Goal: Task Accomplishment & Management: Use online tool/utility

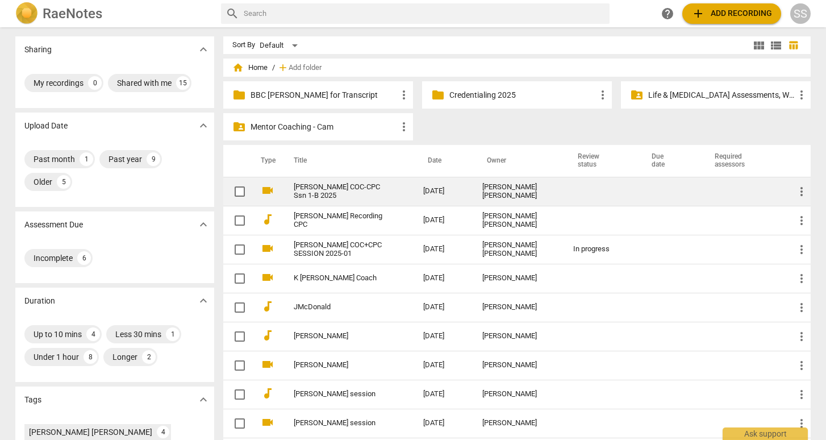
click at [392, 187] on td "[PERSON_NAME] COC-CPC Ssn 1-B 2025" at bounding box center [347, 191] width 134 height 29
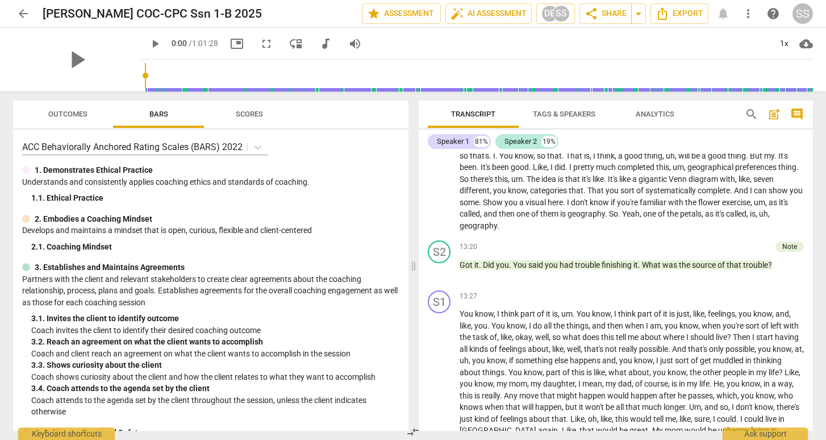
scroll to position [2473, 0]
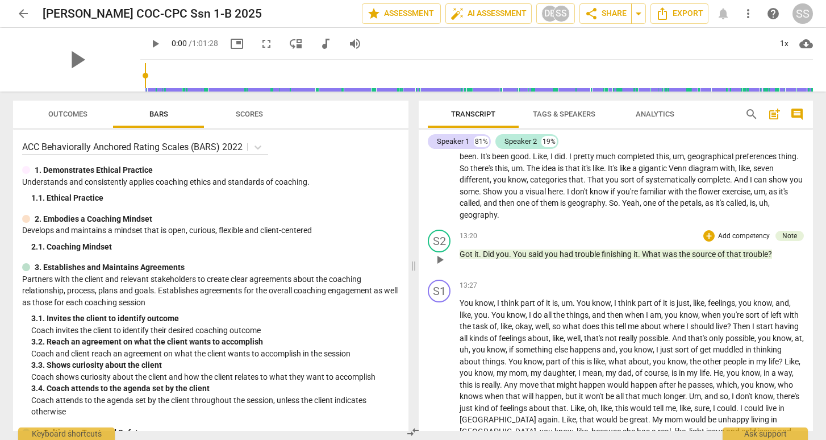
click at [573, 258] on span "had" at bounding box center [567, 253] width 15 height 9
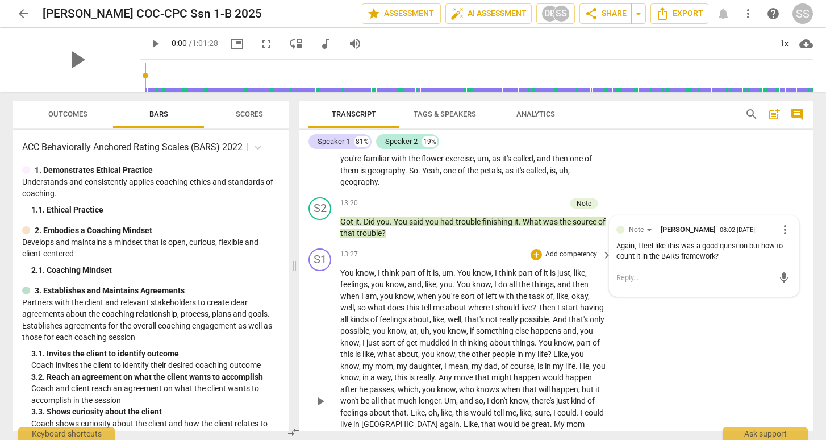
scroll to position [2876, 0]
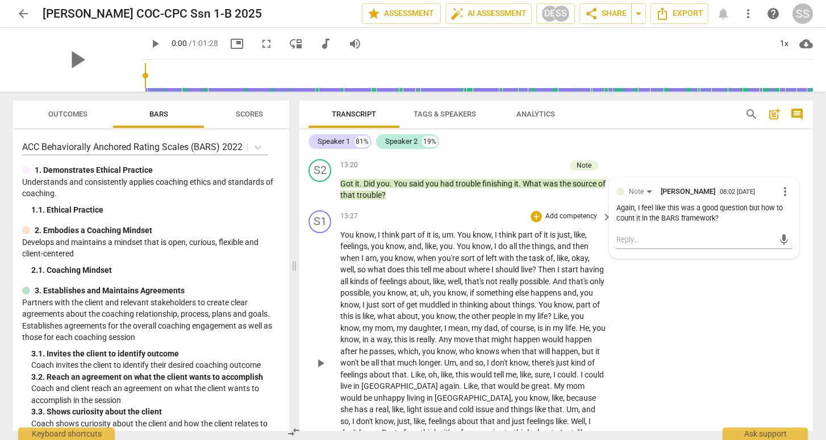
click at [320, 370] on span "play_arrow" at bounding box center [321, 363] width 14 height 14
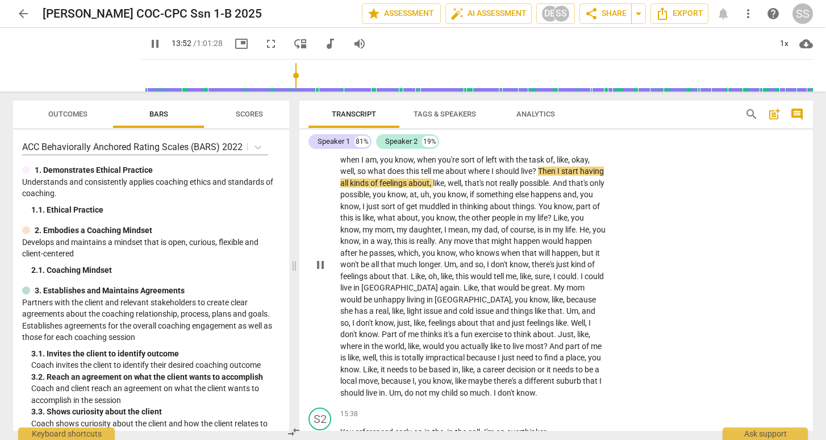
scroll to position [2979, 0]
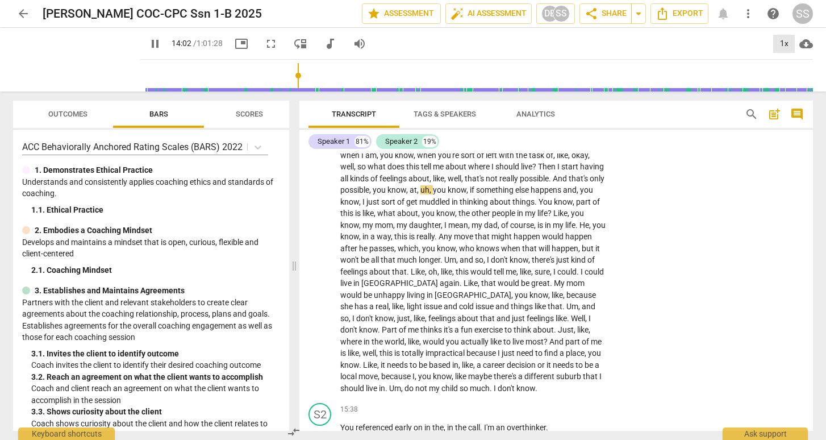
click at [784, 39] on div "1x" at bounding box center [784, 44] width 22 height 18
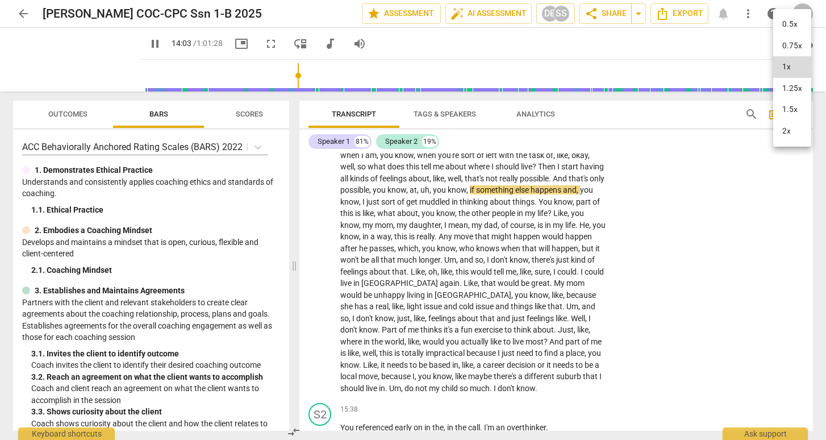
click at [785, 86] on li "1.25x" at bounding box center [792, 89] width 38 height 22
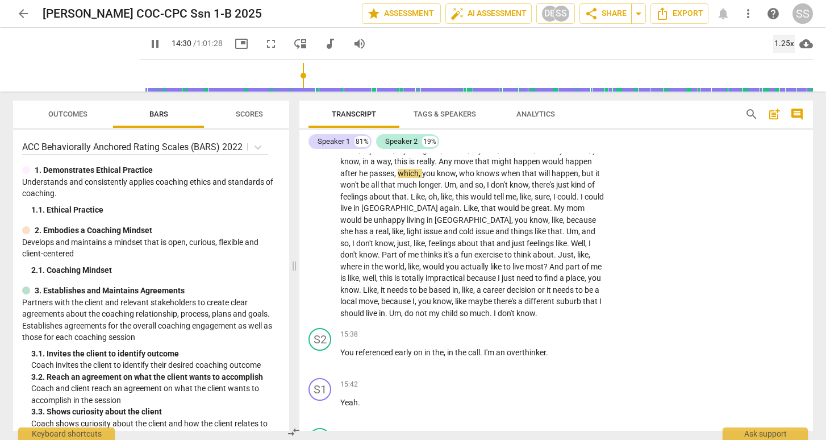
scroll to position [3088, 0]
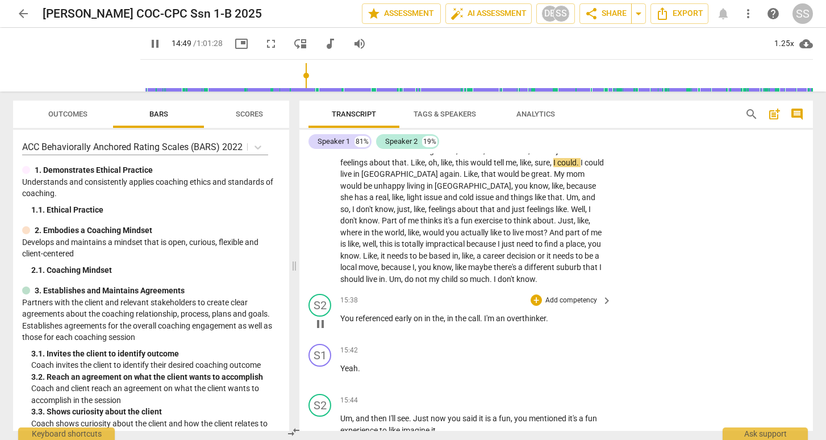
click at [320, 331] on span "pause" at bounding box center [321, 324] width 14 height 14
click at [320, 331] on span "play_arrow" at bounding box center [321, 324] width 14 height 14
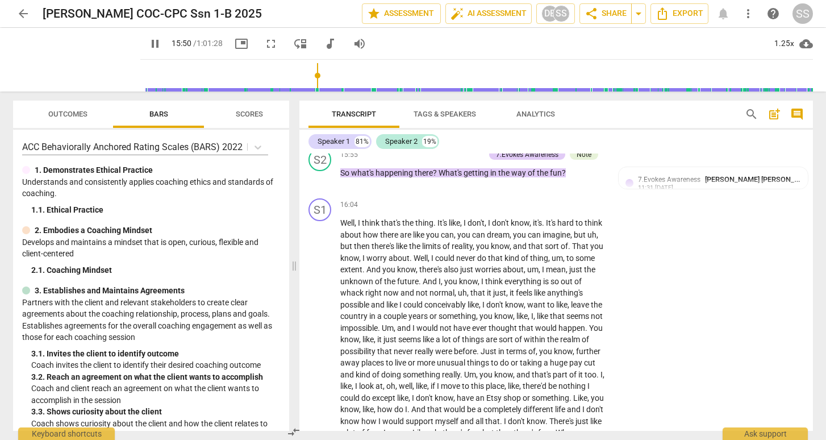
scroll to position [3445, 0]
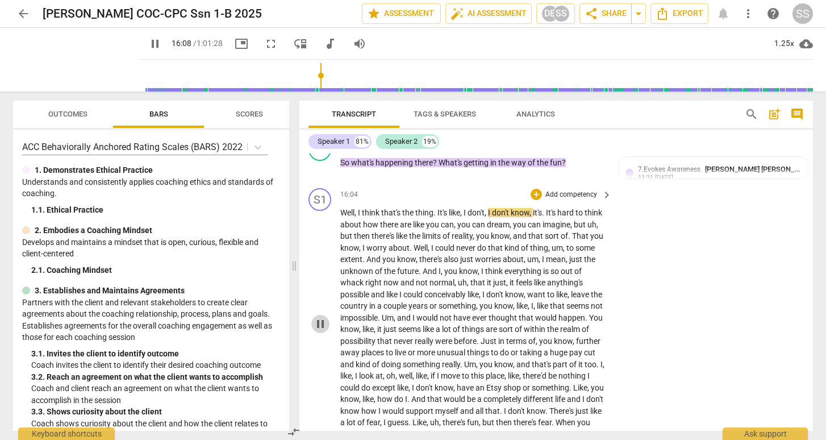
click at [319, 331] on span "pause" at bounding box center [321, 324] width 14 height 14
click at [319, 331] on span "play_arrow" at bounding box center [321, 324] width 14 height 14
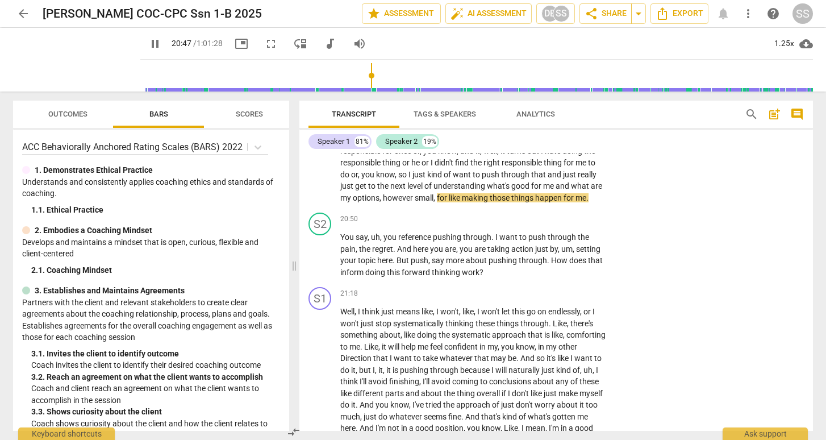
scroll to position [4066, 0]
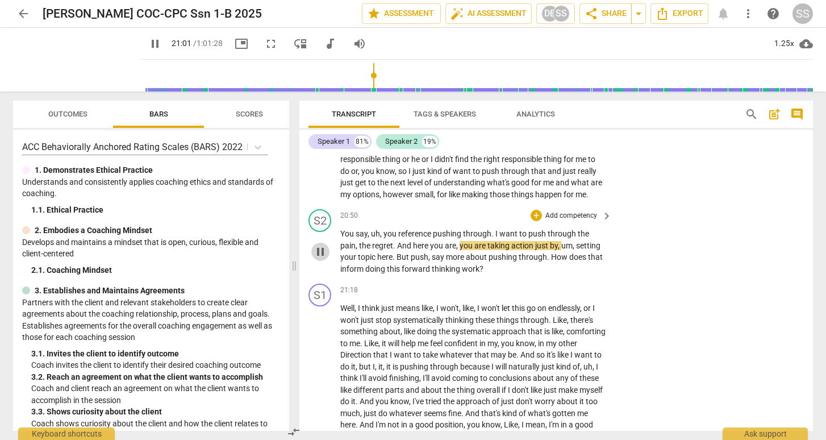
click at [320, 258] on span "pause" at bounding box center [321, 252] width 14 height 14
type input "1262"
click at [534, 221] on div "+" at bounding box center [536, 215] width 11 height 11
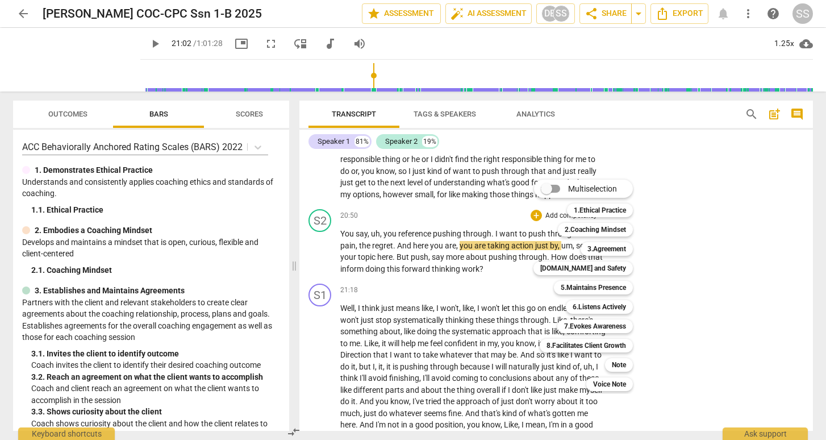
click at [617, 356] on div "Note 9" at bounding box center [625, 364] width 49 height 19
click at [617, 362] on b "Note" at bounding box center [619, 365] width 14 height 14
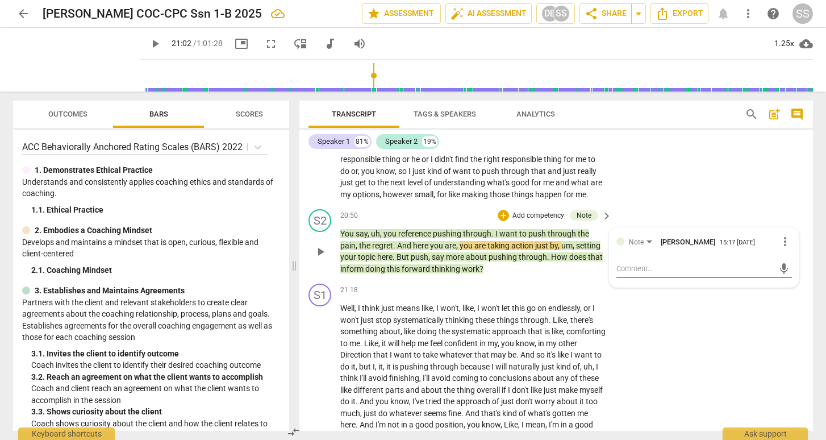
type textarea "I"
type textarea "I t"
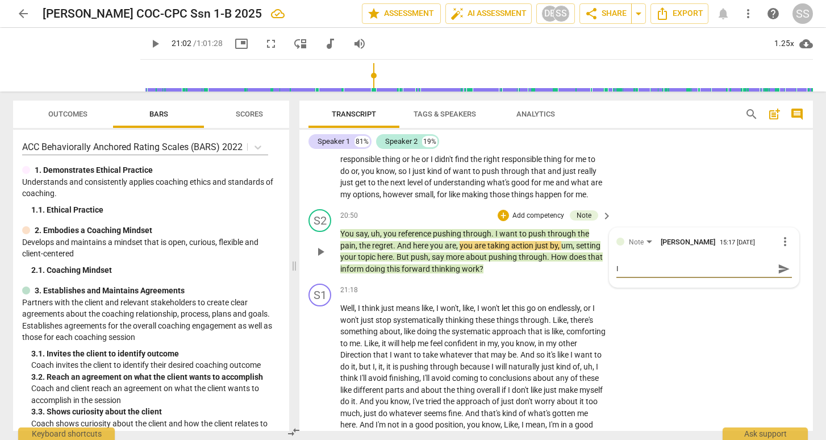
type textarea "I t"
type textarea "I th"
type textarea "I thi"
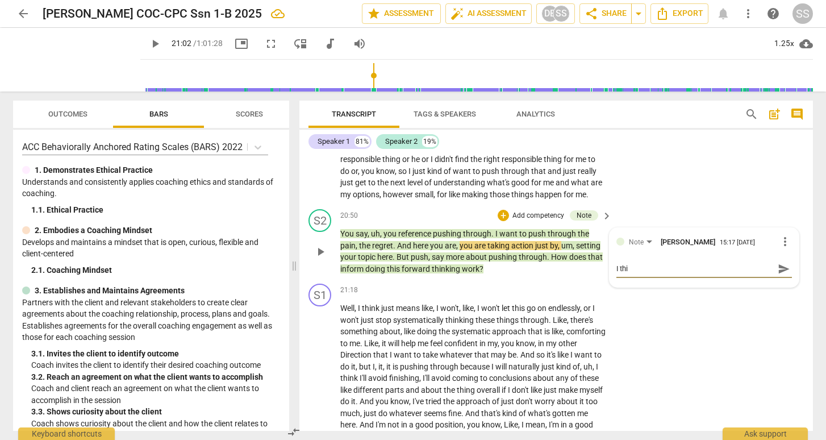
type textarea "I thin"
type textarea "I think"
type textarea "I think a"
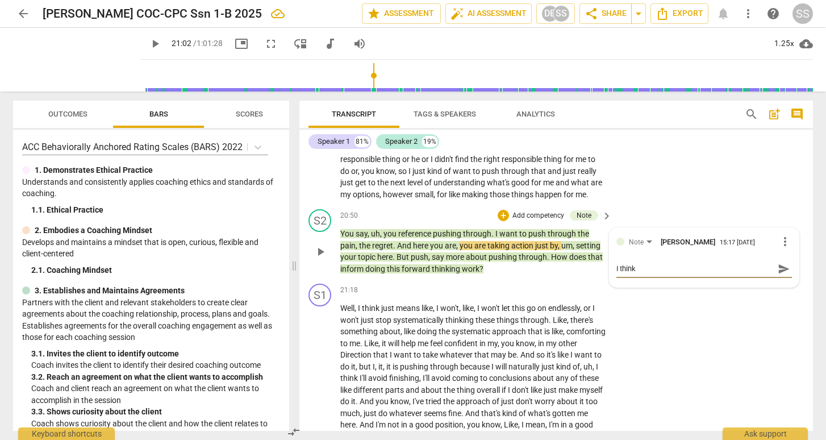
type textarea "I think a"
type textarea "I think a b"
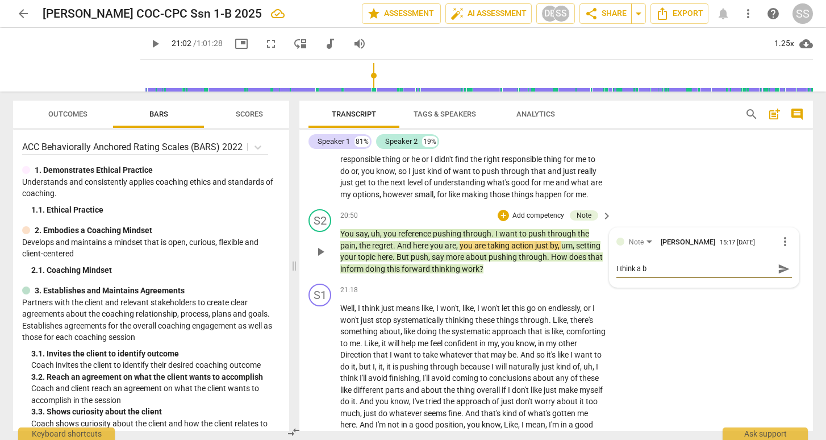
type textarea "I think a bi"
type textarea "I think a bit"
type textarea "I think a bit o"
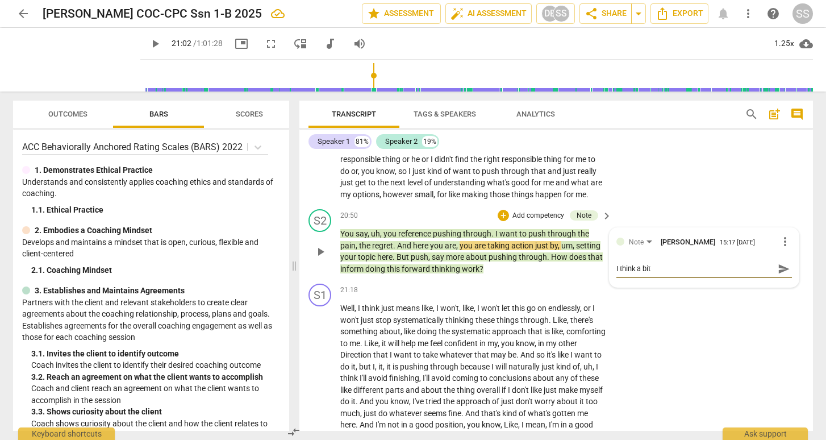
type textarea "I think a bit o"
type textarea "I think a bit of"
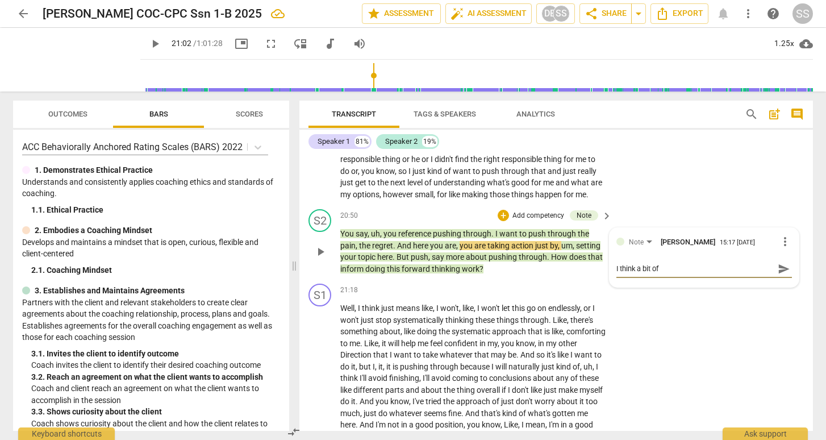
type textarea "I think a bit of e"
type textarea "I think a bit of em"
type textarea "I think a bit of emp"
type textarea "I think a bit of empa"
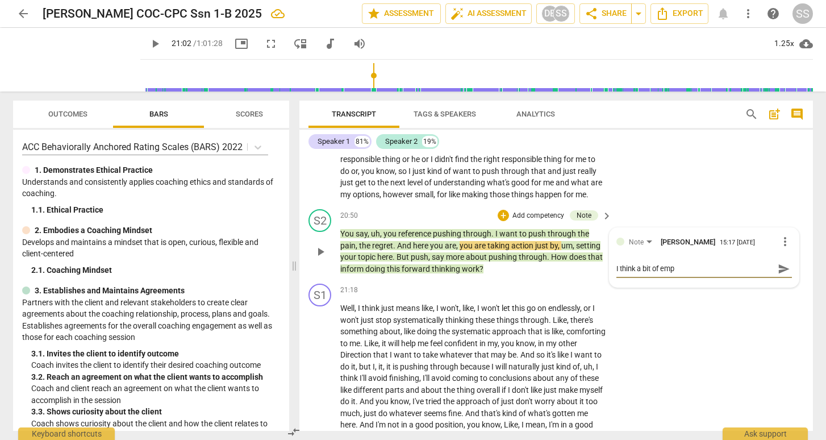
type textarea "I think a bit of empa"
type textarea "I think a bit of empat"
type textarea "I think a bit of empath"
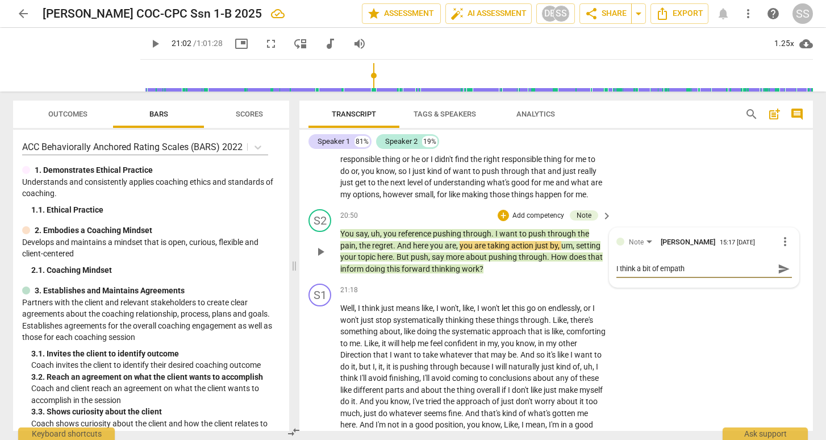
type textarea "I think a bit of empathy"
type textarea "I think a bit of empathy h"
type textarea "I think a bit of empathy he"
type textarea "I think a bit of empathy her"
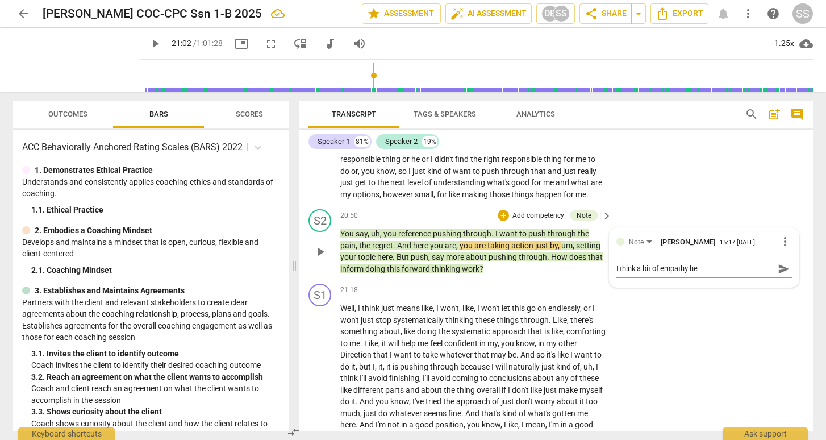
type textarea "I think a bit of empathy her"
type textarea "I think a bit of empathy here"
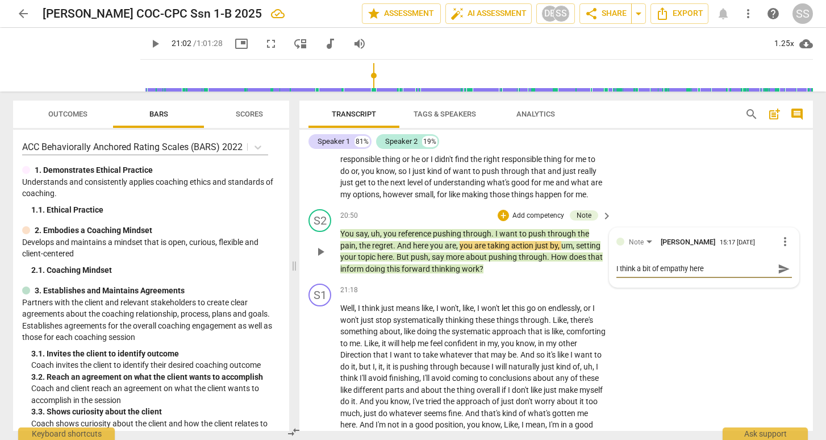
type textarea "I think a bit of empathy here t"
type textarea "I think a bit of empathy here to"
type textarea "I think a bit of empathy here tow"
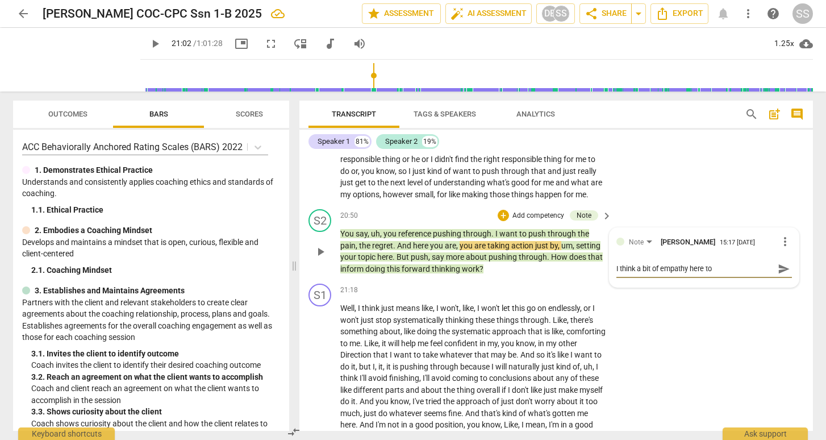
type textarea "I think a bit of empathy here tow"
type textarea "I think a bit of empathy here towa"
type textarea "I think a bit of empathy here towar"
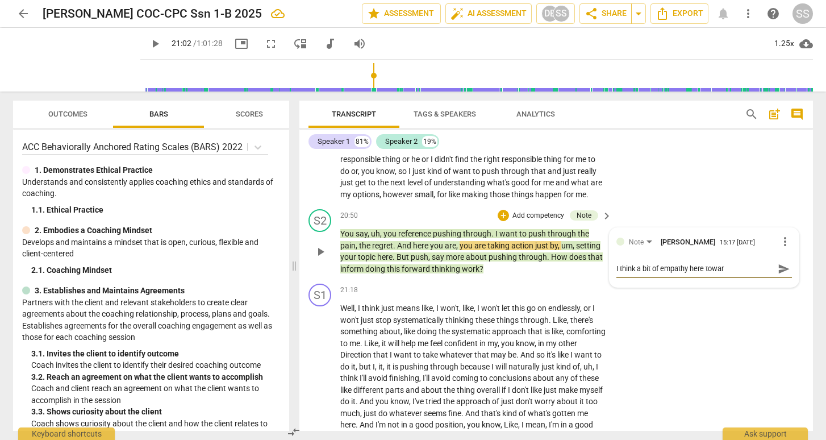
type textarea "I think a bit of empathy here toward"
type textarea "I think a bit of empathy here towards"
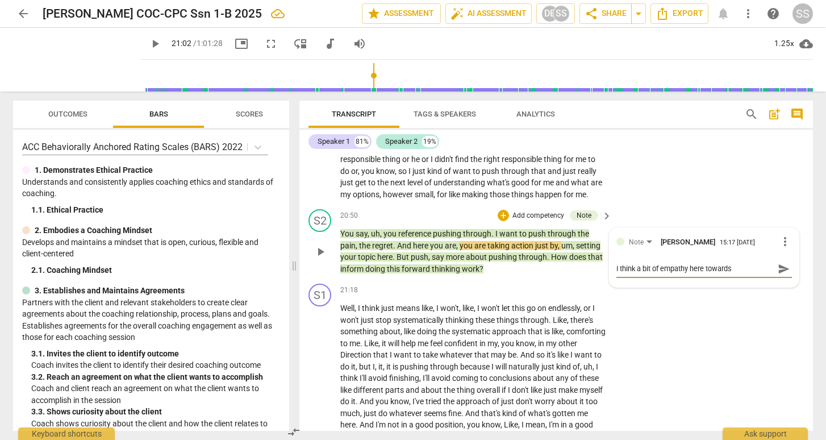
type textarea "I think a bit of empathy here towards"
type textarea "I think a bit of empathy here towards w"
type textarea "I think a bit of empathy here towards wh"
type textarea "I think a bit of empathy here towards wha"
type textarea "I think a bit of empathy here towards what"
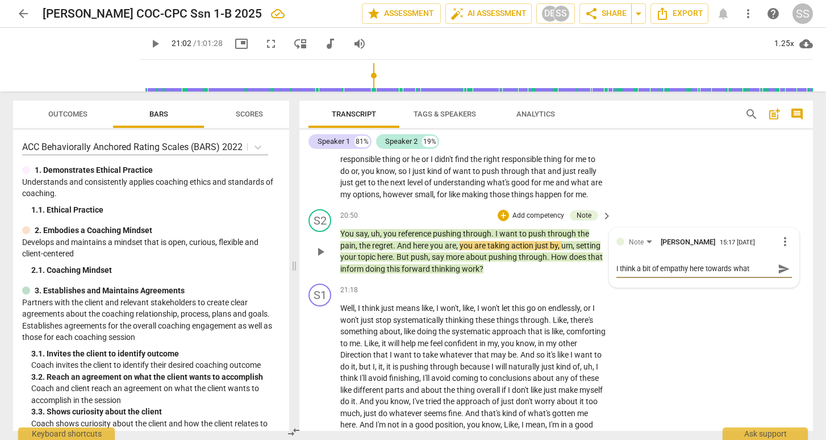
type textarea "I think a bit of empathy here towards what"
type textarea "I think a bit of empathy here towards what t"
type textarea "I think a bit of empathy here towards what th"
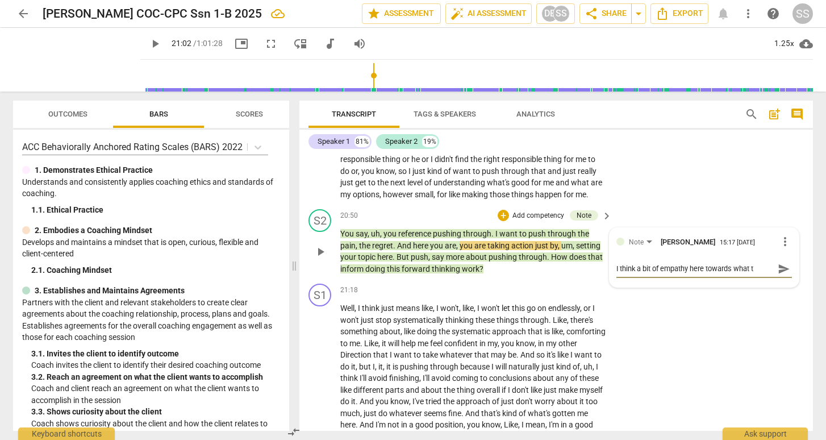
type textarea "I think a bit of empathy here towards what th"
type textarea "I think a bit of empathy here towards what the"
type textarea "I think a bit of empathy here towards what the c"
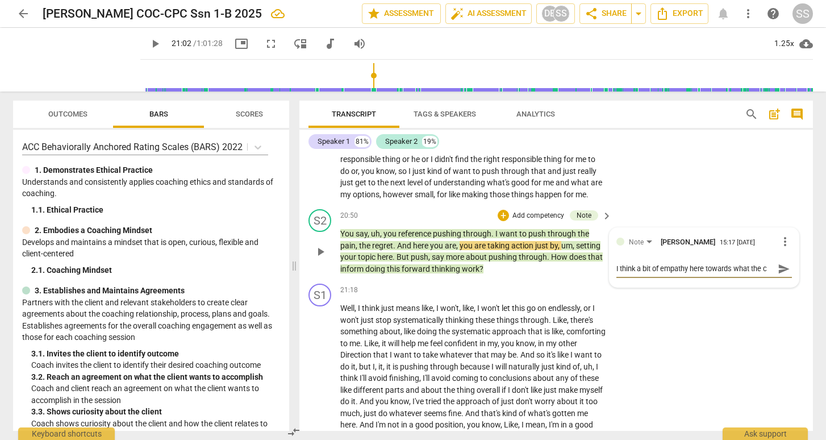
type textarea "I think a bit of empathy here towards what the cl"
type textarea "I think a bit of empathy here towards what the cli"
type textarea "I think a bit of empathy here towards what the clie"
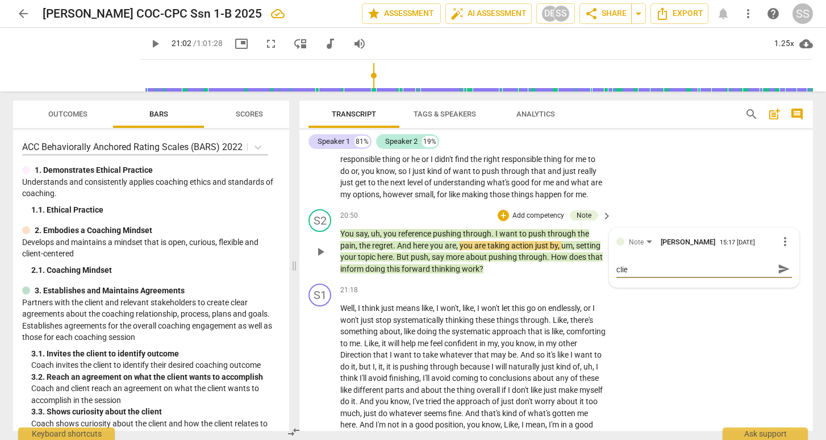
type textarea "I think a bit of empathy here towards what the clien"
type textarea "I think a bit of empathy here towards what the client"
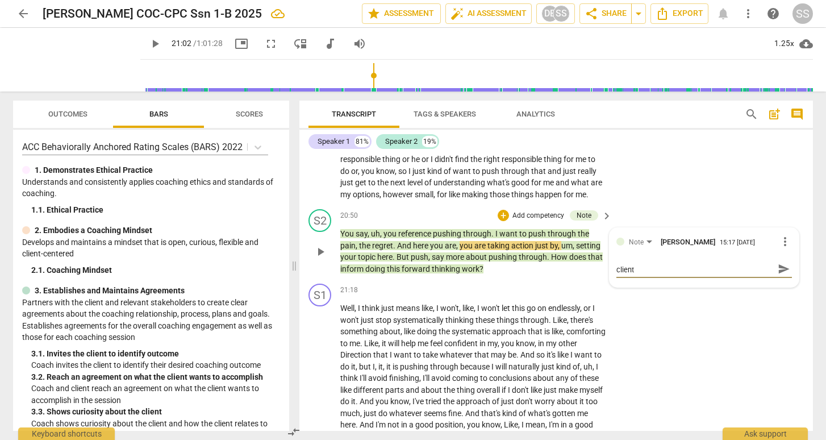
type textarea "I think a bit of empathy here towards what the client"
type textarea "I think a bit of empathy here towards what the client h"
type textarea "I think a bit of empathy here towards what the client ha"
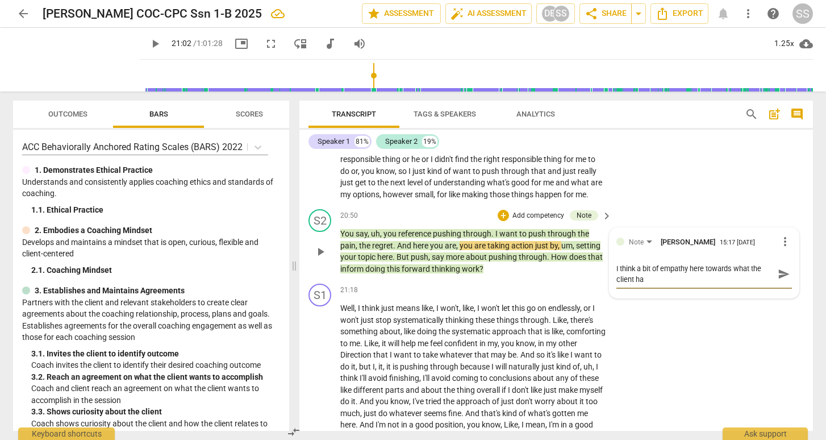
type textarea "I think a bit of empathy here towards what the client has"
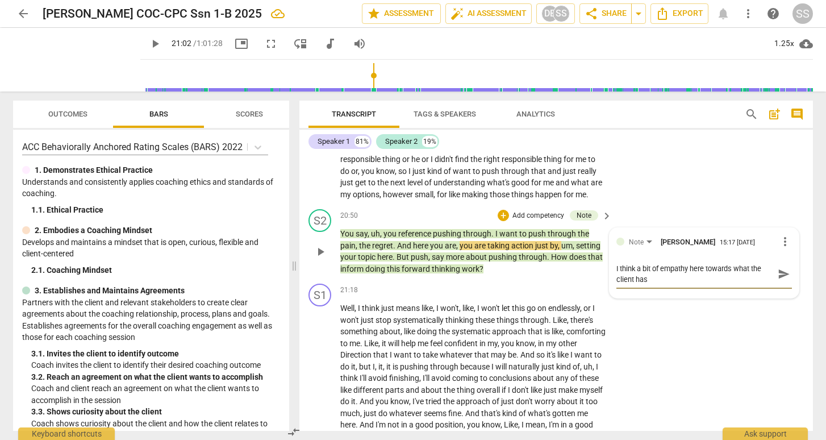
type textarea "I think a bit of empathy here towards what the client has e"
type textarea "I think a bit of empathy here towards what the client has ex"
type textarea "I think a bit of empathy here towards what the client has exp"
type textarea "I think a bit of empathy here towards what the client has expe"
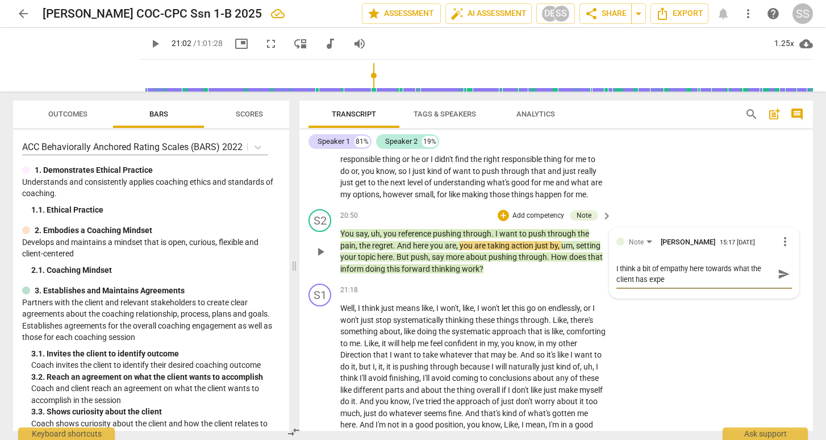
type textarea "I think a bit of empathy here towards what the client has exper"
type textarea "I think a bit of empathy here towards what the client has experi"
type textarea "I think a bit of empathy here towards what the client has experie"
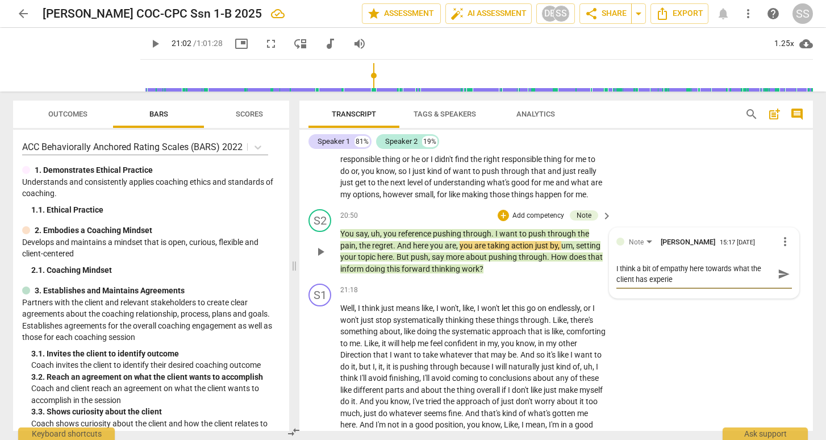
type textarea "I think a bit of empathy here towards what the client has experien"
type textarea "I think a bit of empathy here towards what the client has experienc"
type textarea "I think a bit of empathy here towards what the client has experience"
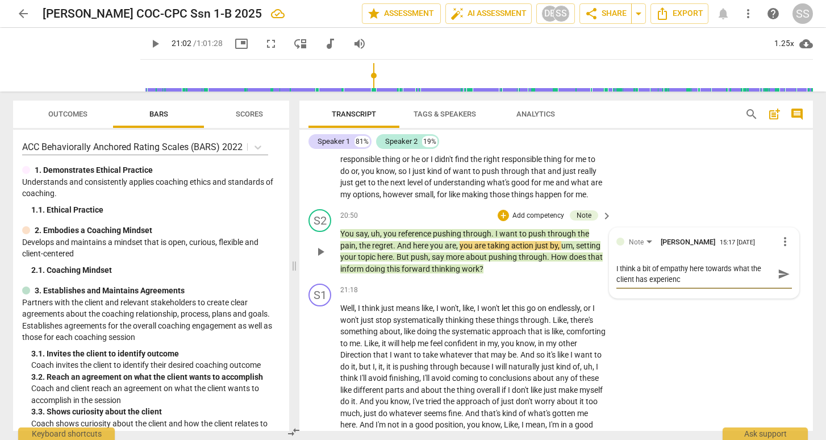
type textarea "I think a bit of empathy here towards what the client has experience"
type textarea "I think a bit of empathy here towards what the client has experienced"
type textarea "I think a bit of empathy here towards what the client has experienced a"
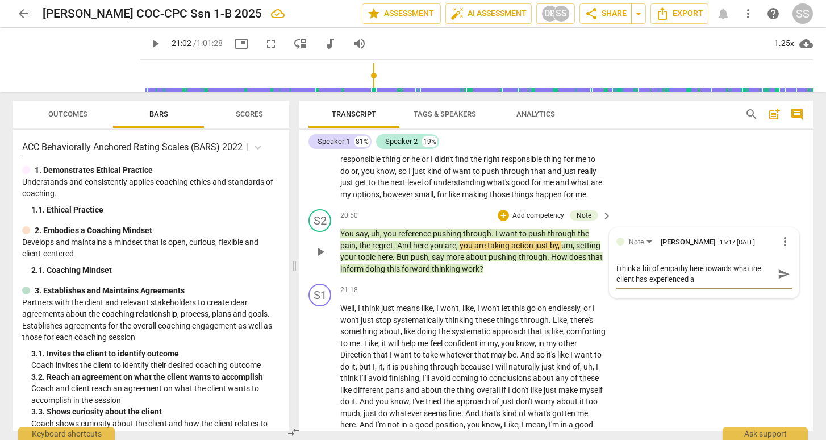
type textarea "I think a bit of empathy here towards what the client has experienced ab"
type textarea "I think a bit of empathy here towards what the client has experienced abo"
type textarea "I think a bit of empathy here towards what the client has experienced abou"
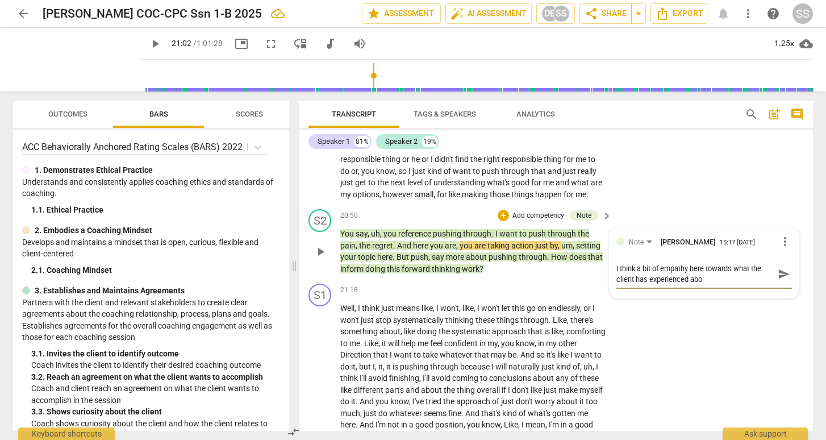
type textarea "I think a bit of empathy here towards what the client has experienced abou"
type textarea "I think a bit of empathy here towards what the client has experienced about"
type textarea "I think a bit of empathy here towards what the client has experienced about r"
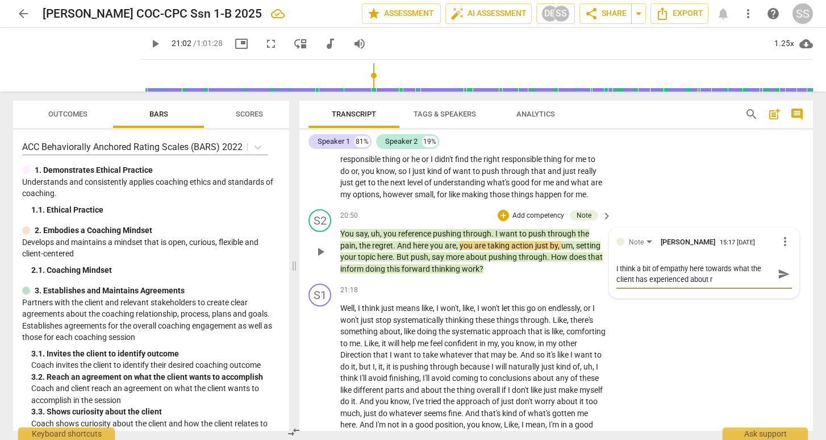
type textarea "I think a bit of empathy here towards what the client has experienced about re"
type textarea "I think a bit of empathy here towards what the client has experienced about reg"
type textarea "I think a bit of empathy here towards what the client has experienced about regr"
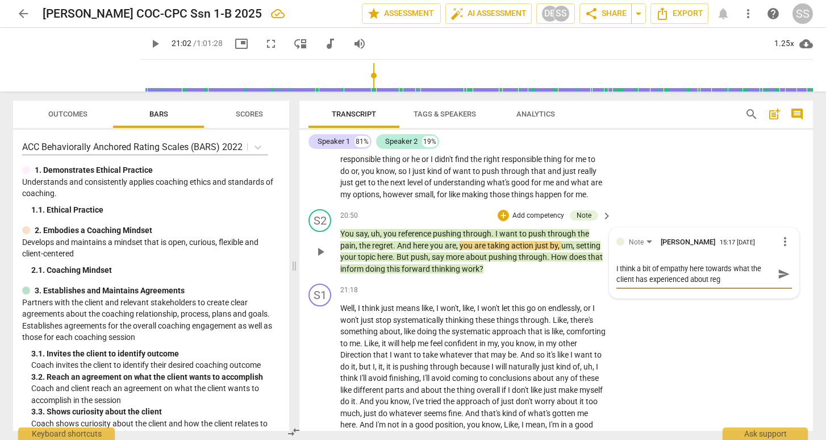
type textarea "I think a bit of empathy here towards what the client has experienced about regr"
type textarea "I think a bit of empathy here towards what the client has experienced about reg…"
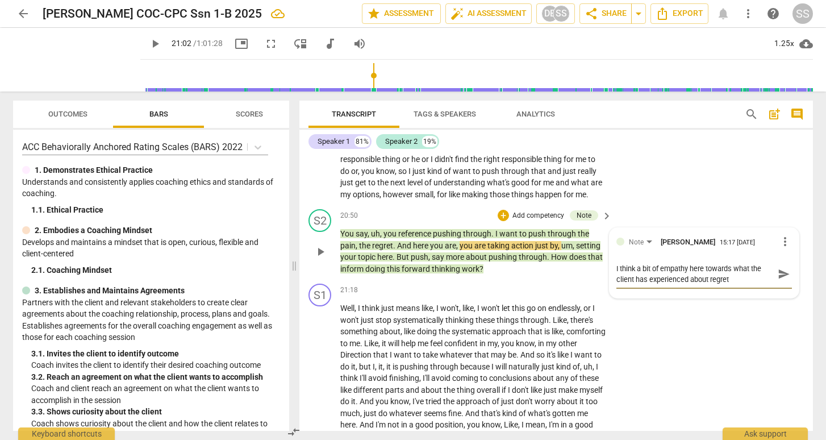
type textarea "I think a bit of empathy here towards what the client has experienced about reg…"
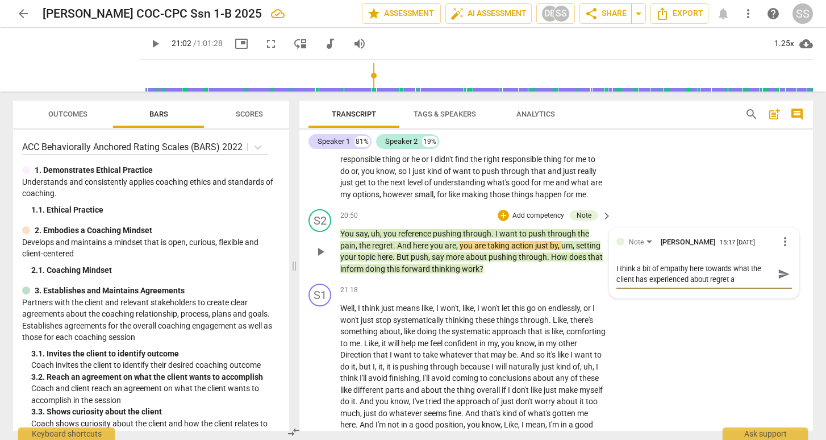
type textarea "I think a bit of empathy here towards what the client has experienced about reg…"
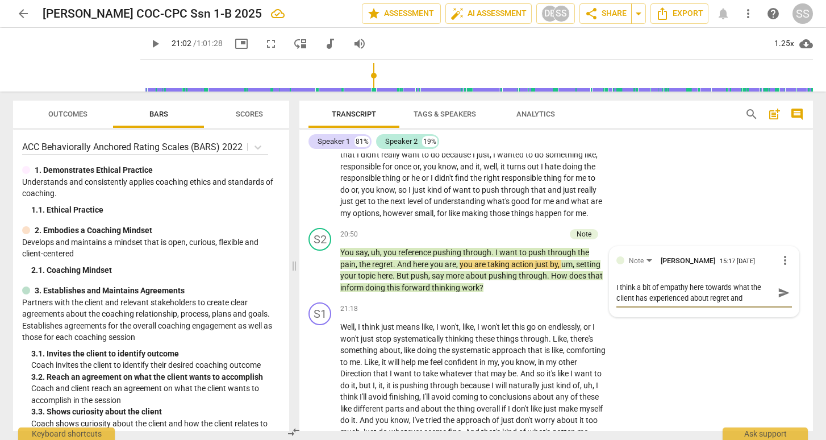
scroll to position [4052, 0]
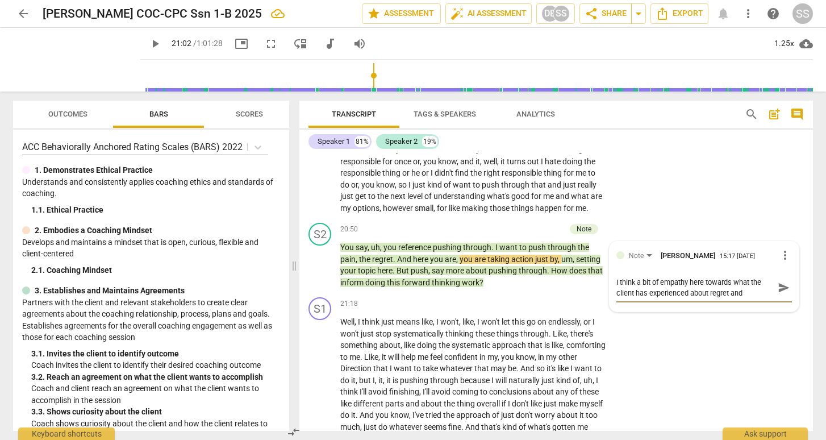
type textarea "I think a bit of empathy here towards what the client has experienced about reg…"
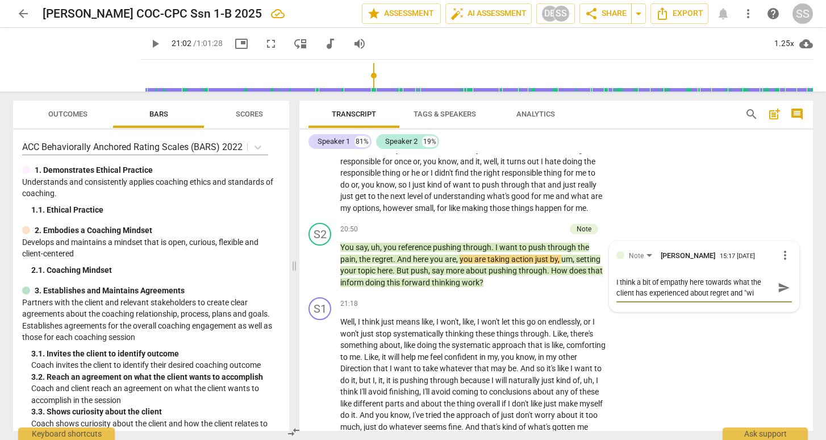
type textarea "I think a bit of empathy here towards what the client has experienced about reg…"
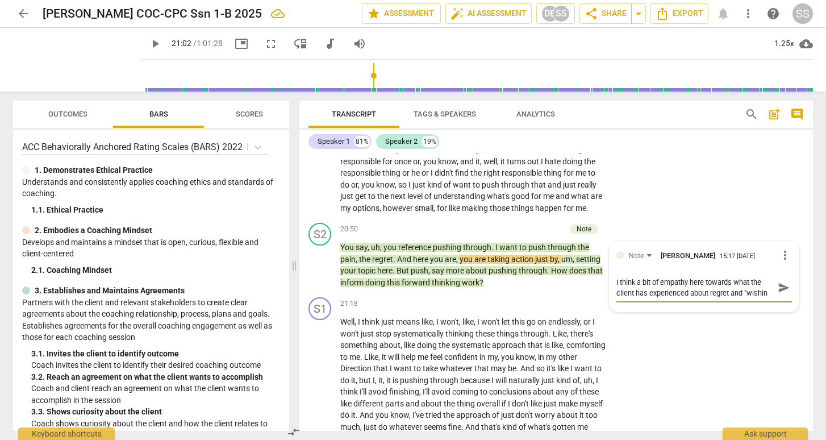
type textarea "I think a bit of empathy here towards what the client has experienced about reg…"
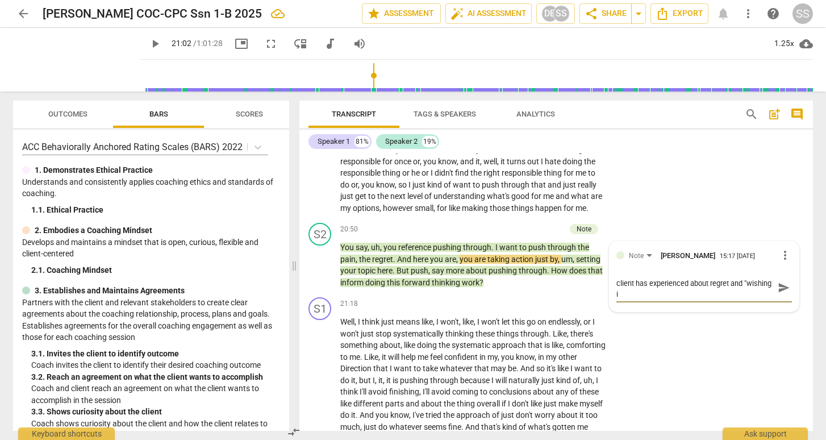
type textarea "I think a bit of empathy here towards what the client has experienced about reg…"
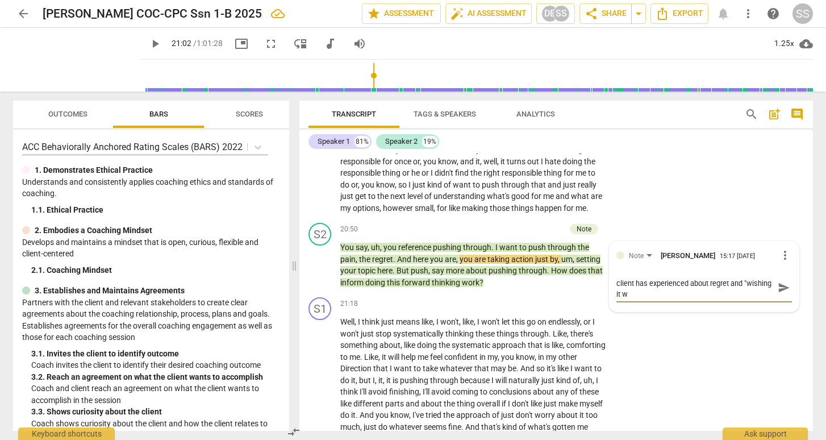
type textarea "I think a bit of empathy here towards what the client has experienced about reg…"
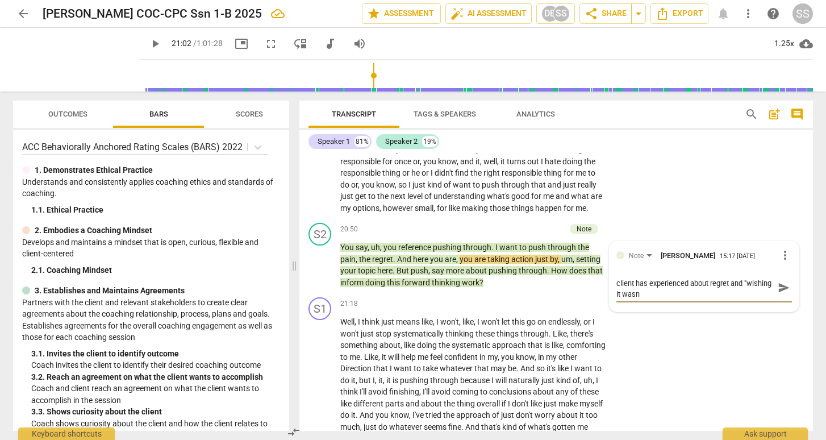
type textarea "I think a bit of empathy here towards what the client has experienced about reg…"
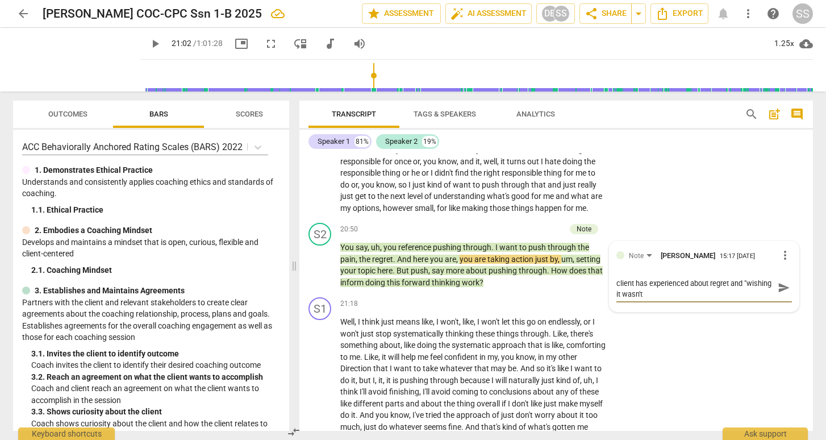
type textarea "I think a bit of empathy here towards what the client has experienced about reg…"
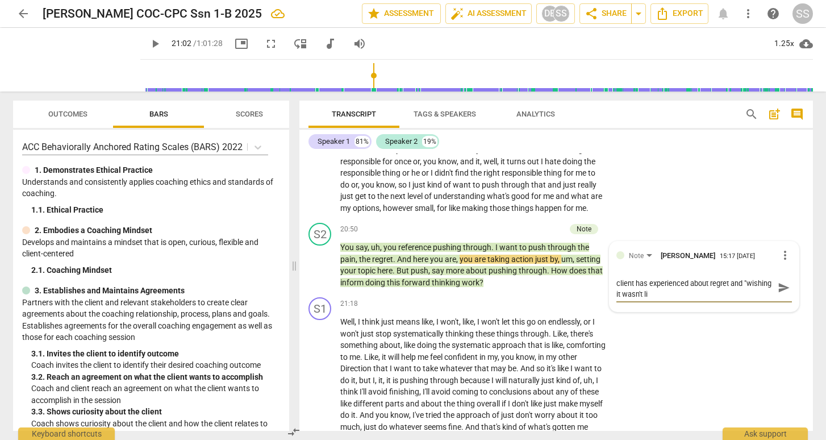
type textarea "I think a bit of empathy here towards what the client has experienced about reg…"
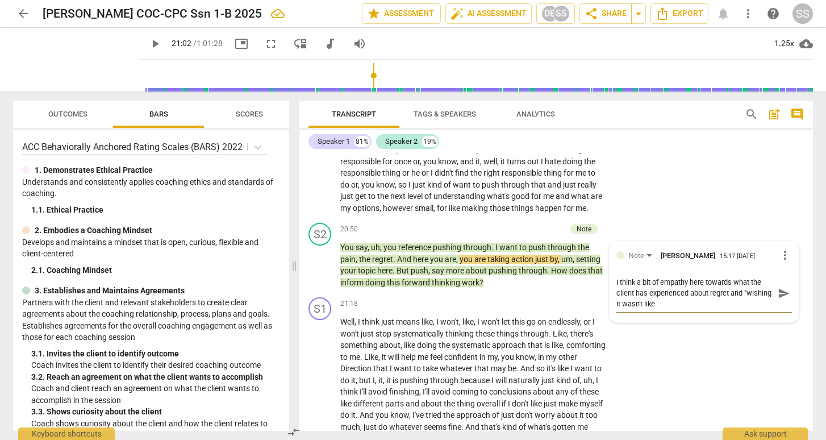
type textarea "I think a bit of empathy here towards what the client has experienced about reg…"
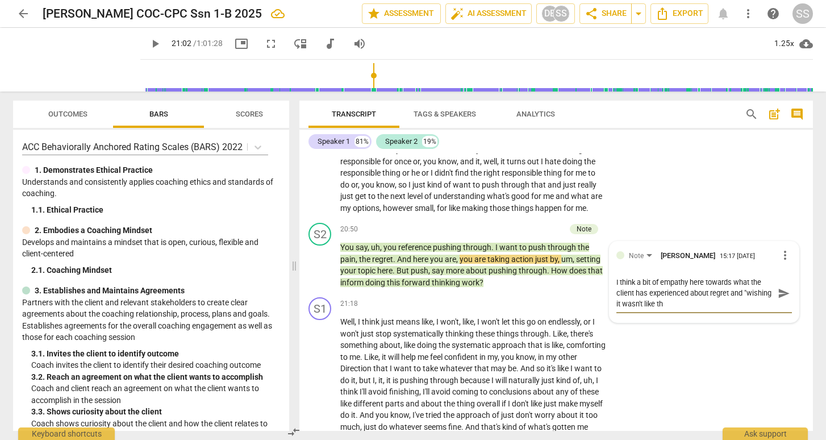
type textarea "I think a bit of empathy here towards what the client has experienced about reg…"
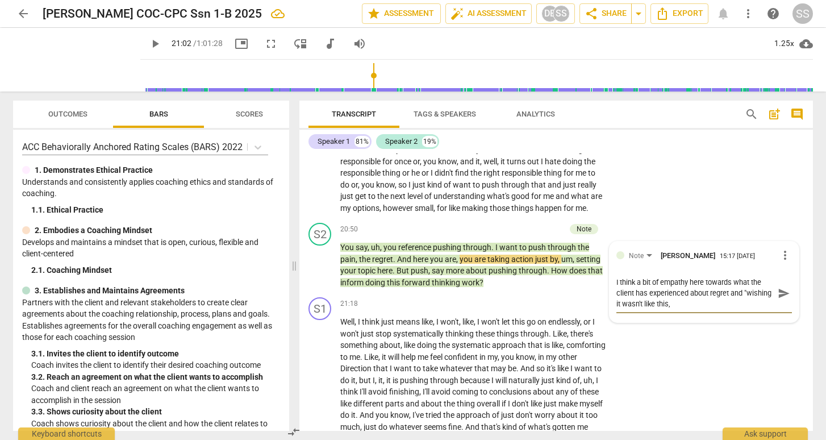
type textarea "I think a bit of empathy here towards what the client has experienced about reg…"
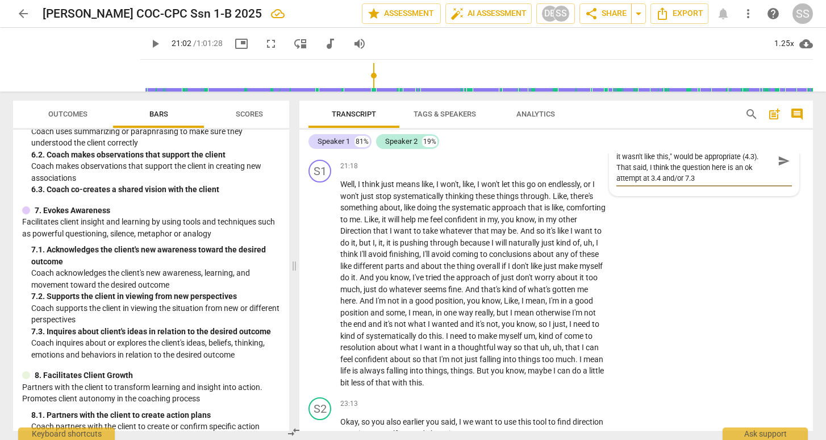
scroll to position [20, 0]
click at [781, 167] on span "send" at bounding box center [784, 161] width 12 height 12
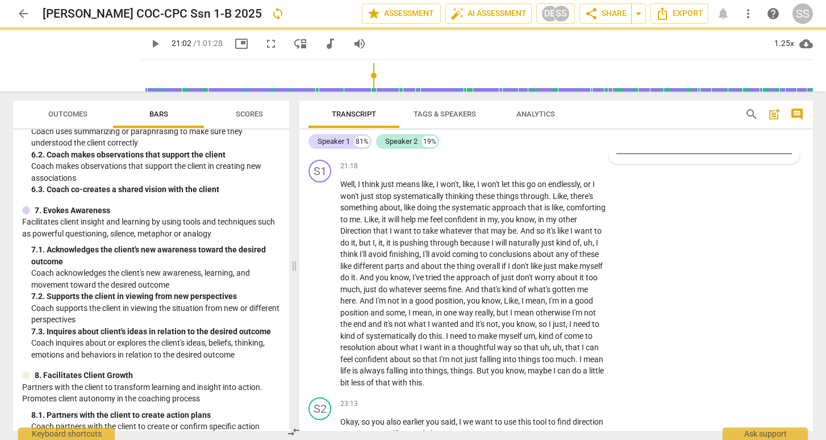
scroll to position [0, 0]
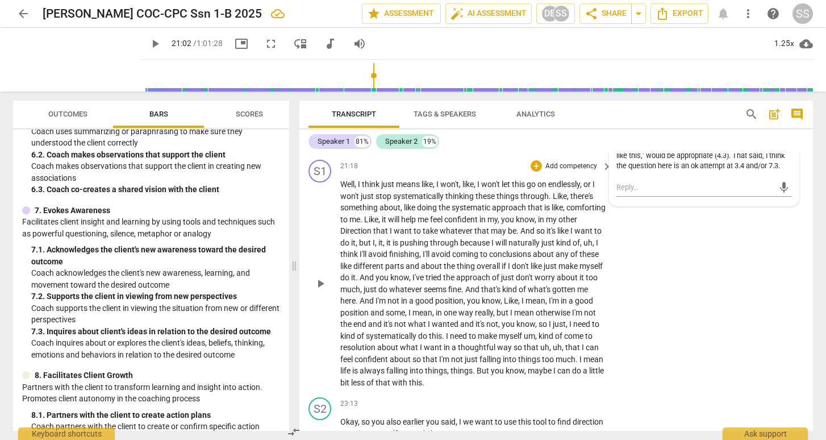
click at [322, 290] on span "play_arrow" at bounding box center [321, 284] width 14 height 14
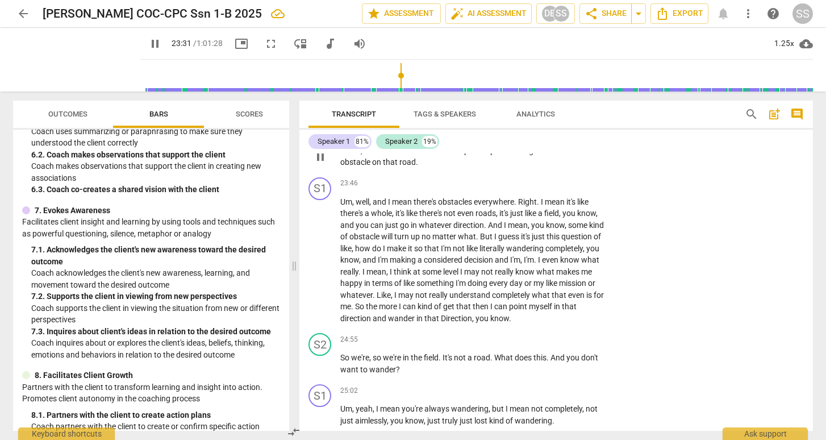
scroll to position [4692, 0]
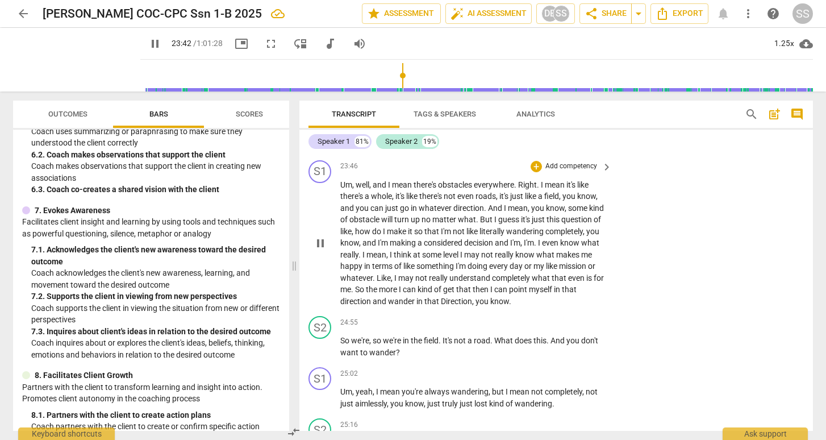
click at [322, 250] on span "pause" at bounding box center [321, 243] width 14 height 14
click at [321, 147] on span "play_arrow" at bounding box center [321, 140] width 14 height 14
click at [321, 147] on span "pause" at bounding box center [321, 140] width 14 height 14
click at [535, 121] on div "+" at bounding box center [536, 115] width 11 height 11
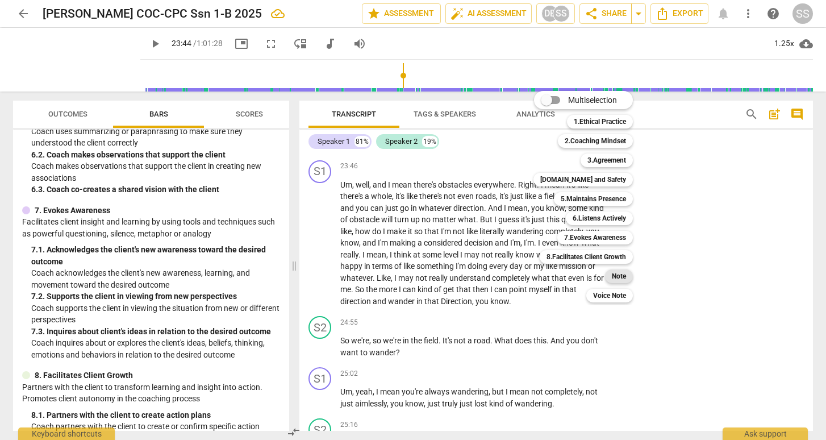
click at [626, 274] on b "Note" at bounding box center [619, 276] width 14 height 14
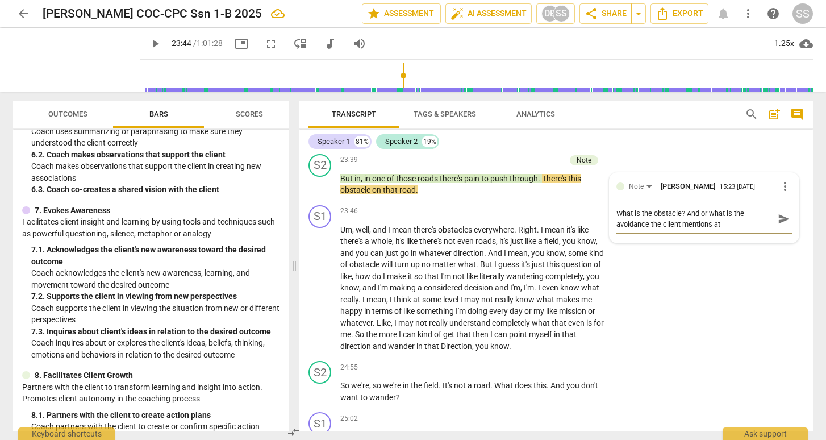
scroll to position [4676, 0]
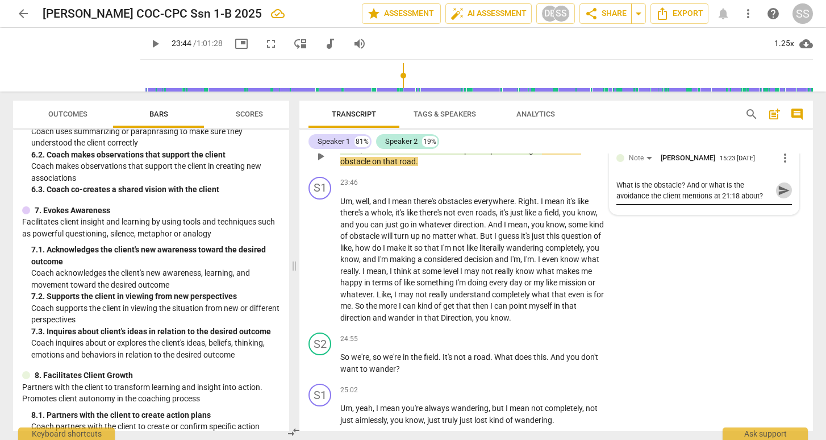
click at [781, 197] on span "send" at bounding box center [784, 190] width 12 height 12
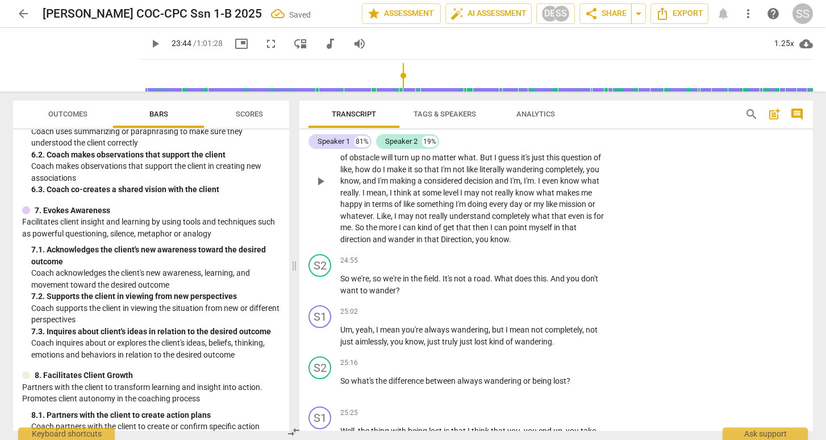
scroll to position [4756, 0]
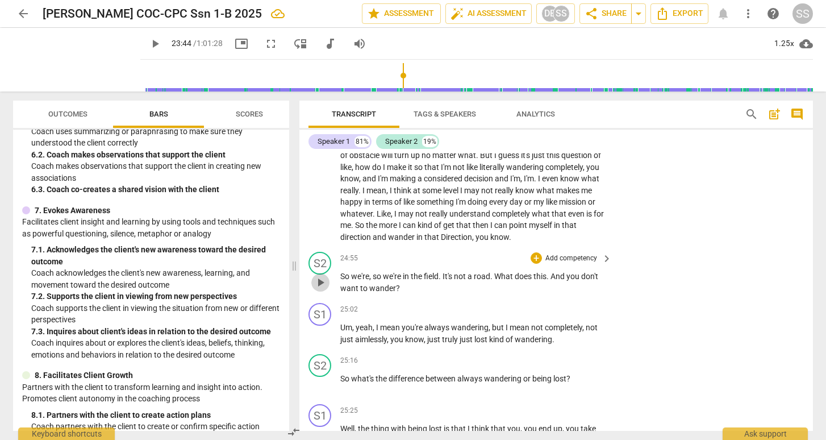
click at [321, 289] on span "play_arrow" at bounding box center [321, 283] width 14 height 14
click at [322, 289] on span "pause" at bounding box center [321, 283] width 14 height 14
click at [322, 186] on span "play_arrow" at bounding box center [321, 179] width 14 height 14
click at [650, 226] on div "S1 play_arrow pause 23:46 + Add competency keyboard_arrow_right Um , well , and…" at bounding box center [556, 169] width 514 height 156
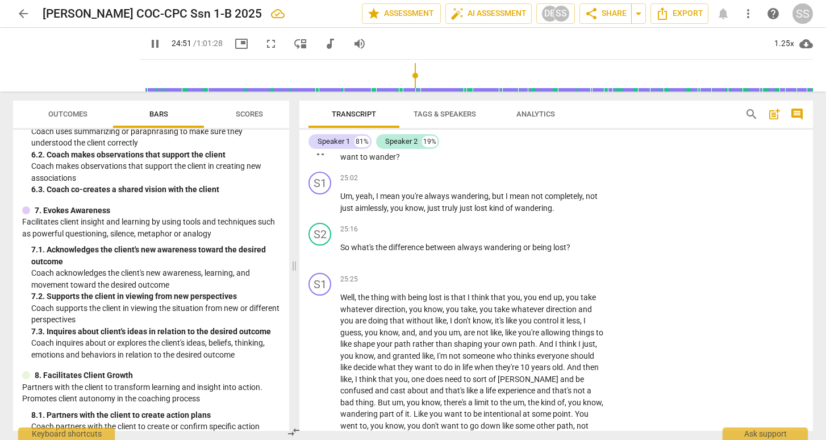
scroll to position [4890, 0]
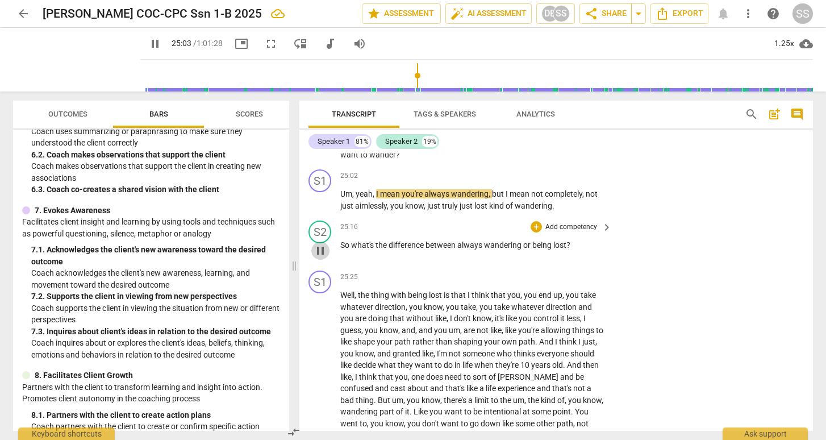
click at [319, 257] on span "pause" at bounding box center [321, 251] width 14 height 14
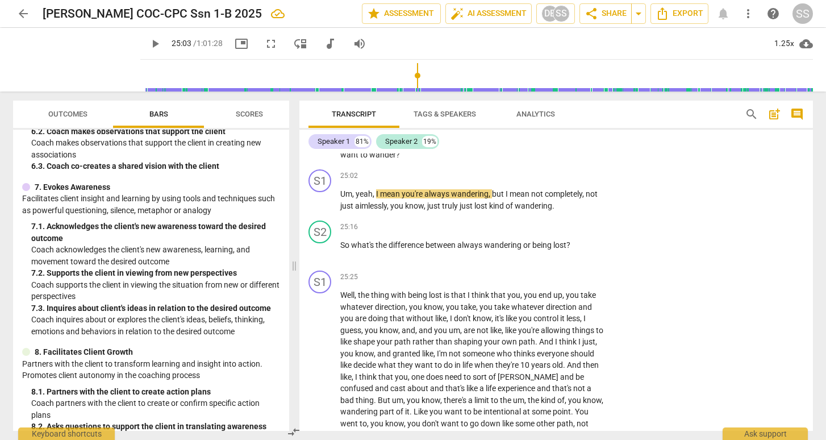
scroll to position [775, 0]
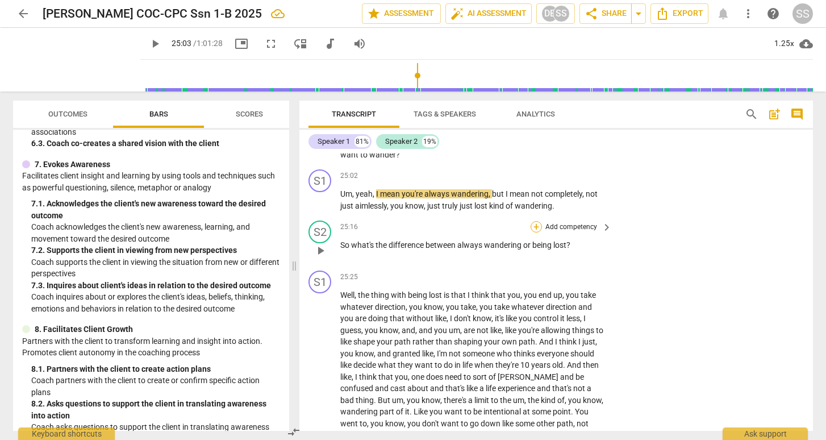
click at [535, 232] on div "+" at bounding box center [536, 226] width 11 height 11
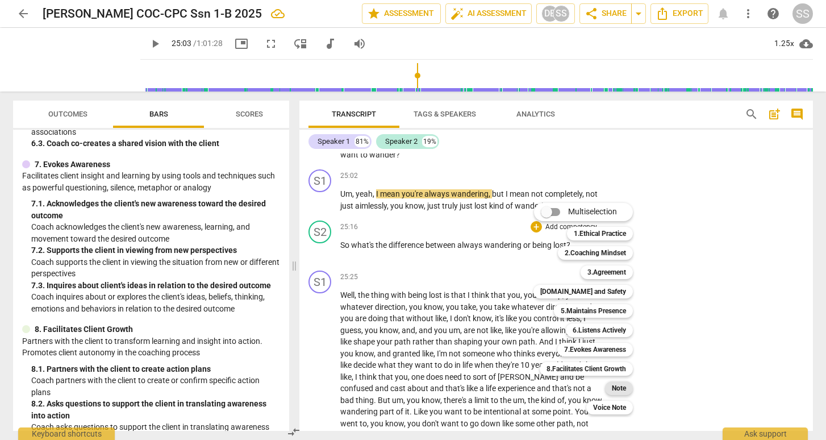
click at [618, 385] on b "Note" at bounding box center [619, 388] width 14 height 14
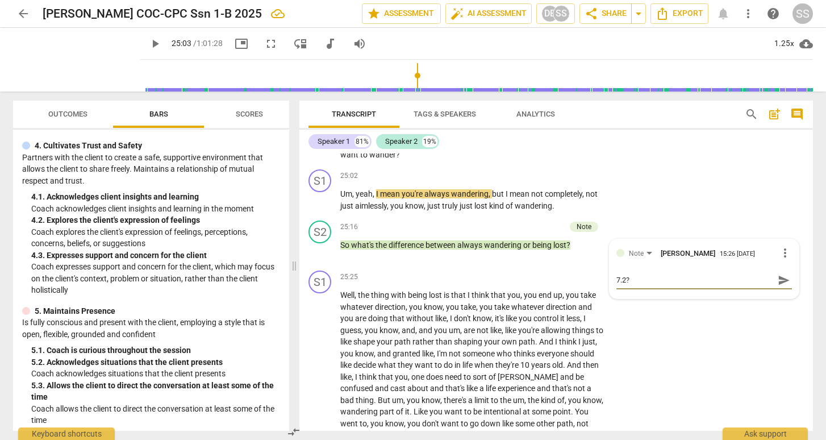
scroll to position [336, 0]
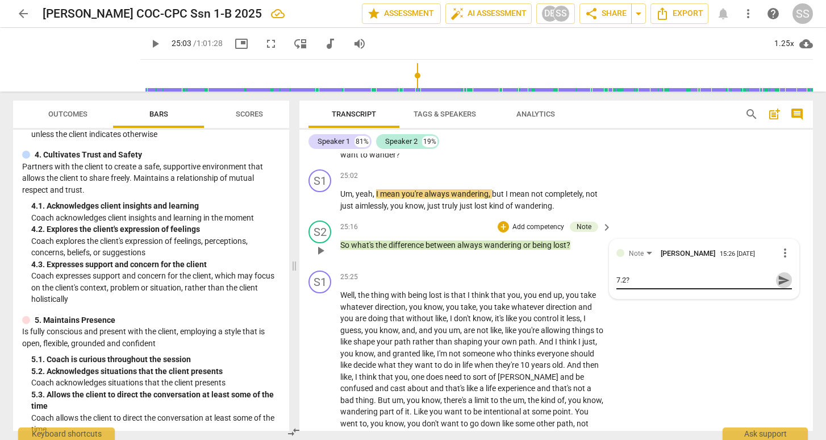
click at [780, 286] on span "send" at bounding box center [784, 280] width 12 height 12
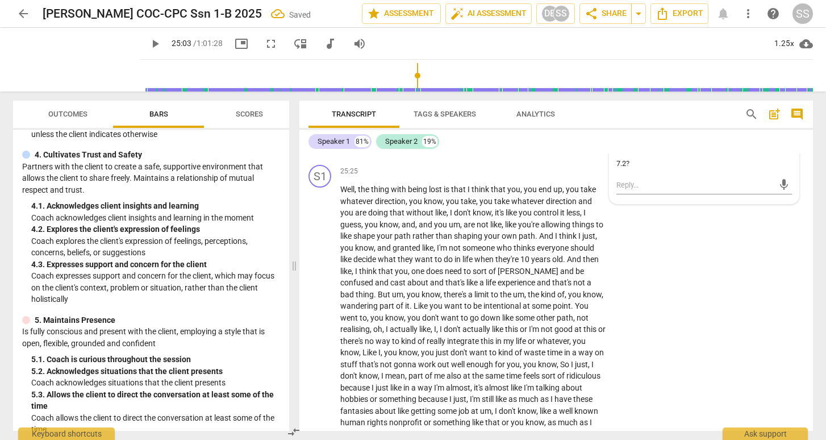
scroll to position [5015, 0]
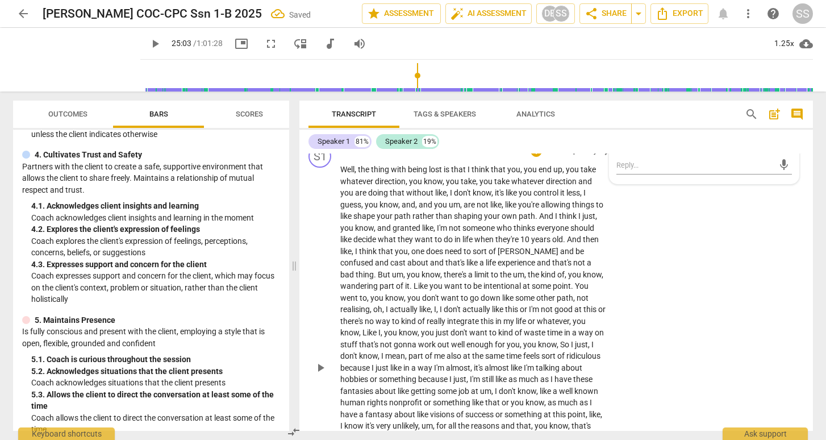
click at [320, 351] on div "play_arrow pause" at bounding box center [325, 368] width 29 height 401
click at [318, 132] on span "play_arrow" at bounding box center [321, 125] width 14 height 14
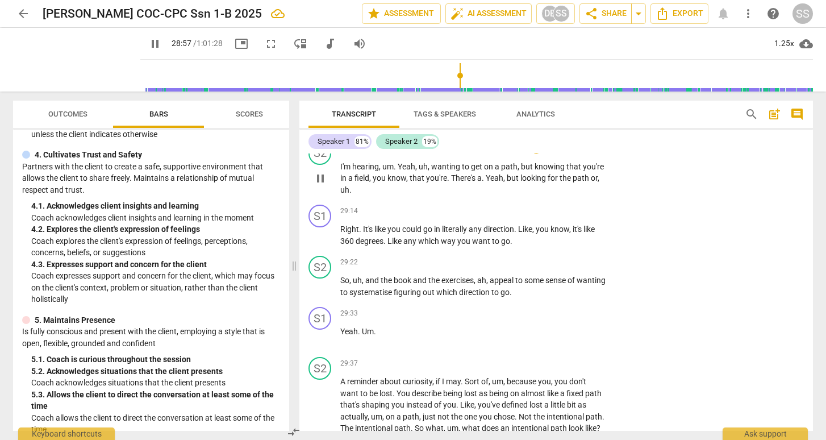
scroll to position [5472, 0]
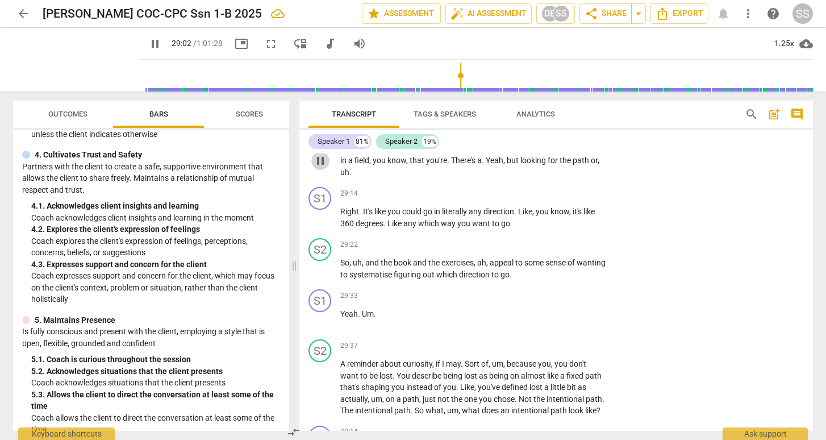
click at [318, 168] on span "pause" at bounding box center [321, 161] width 14 height 14
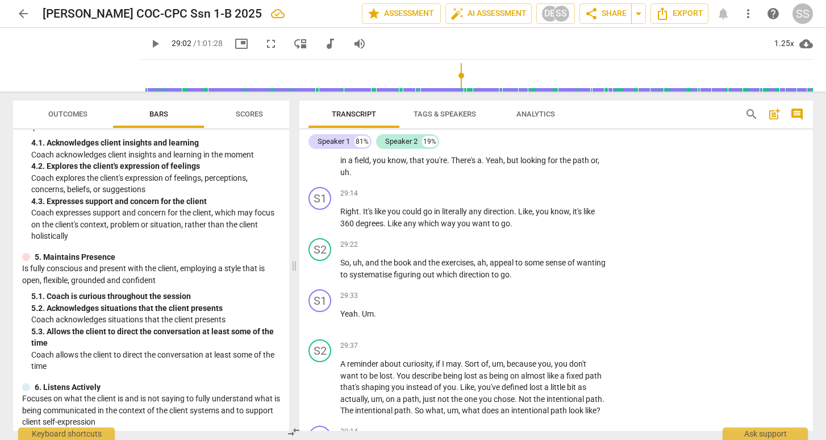
scroll to position [408, 0]
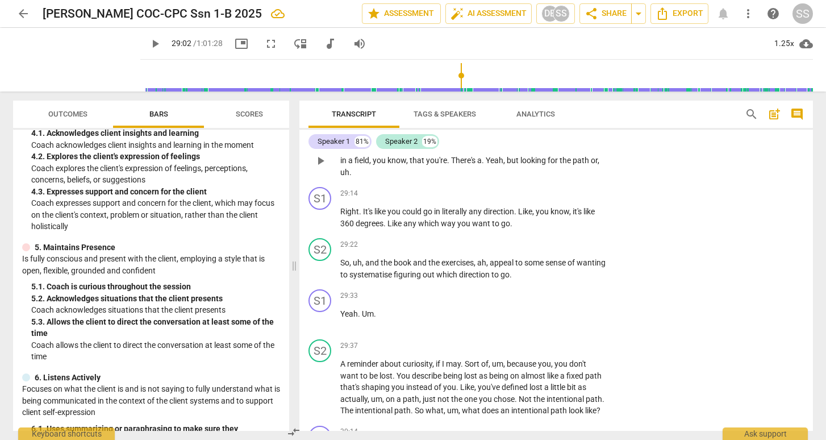
click at [533, 136] on div "+" at bounding box center [536, 130] width 11 height 11
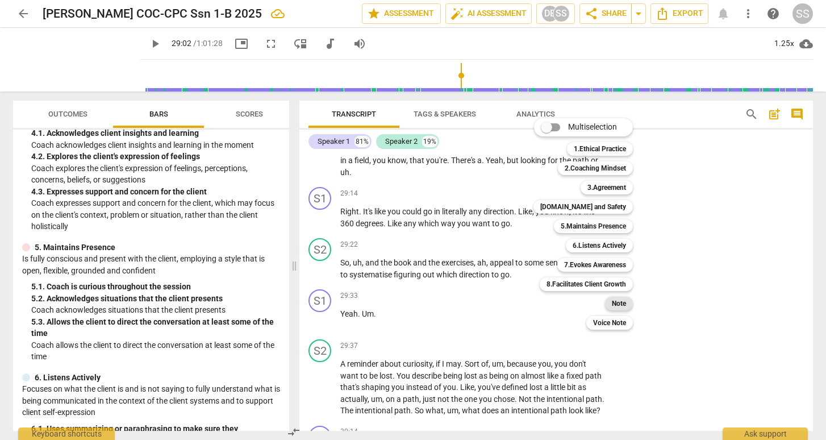
click at [623, 304] on b "Note" at bounding box center [619, 304] width 14 height 14
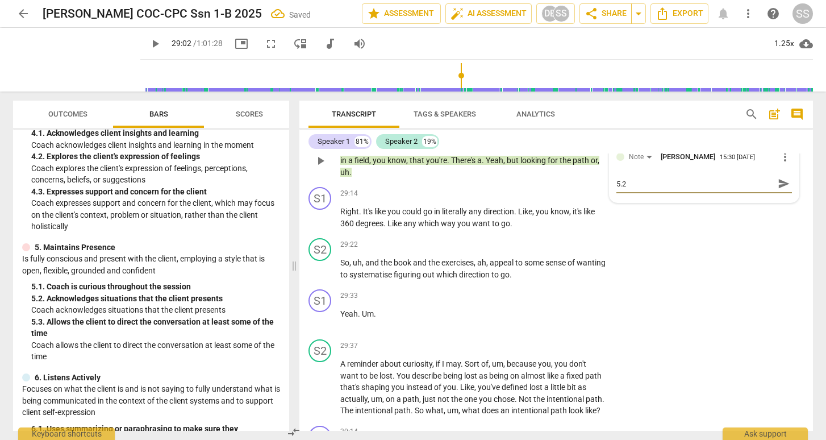
click at [780, 190] on span "send" at bounding box center [784, 183] width 12 height 12
click at [321, 224] on span "play_arrow" at bounding box center [321, 218] width 14 height 14
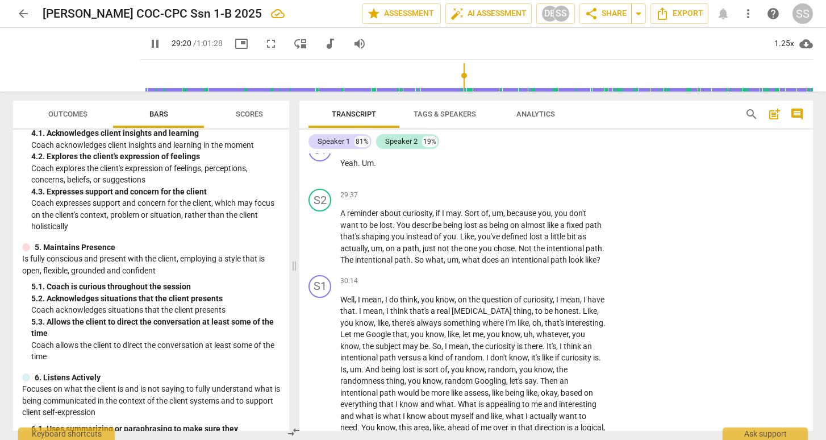
scroll to position [5632, 0]
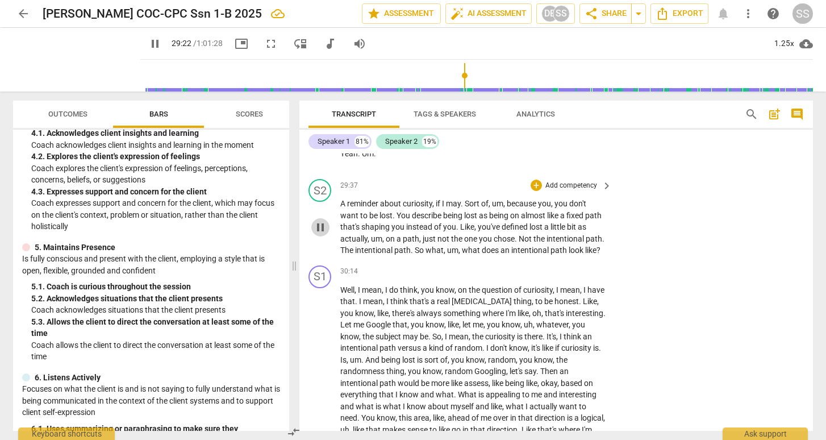
click at [319, 234] on span "pause" at bounding box center [321, 227] width 14 height 14
click at [323, 115] on span "play_arrow" at bounding box center [321, 109] width 14 height 14
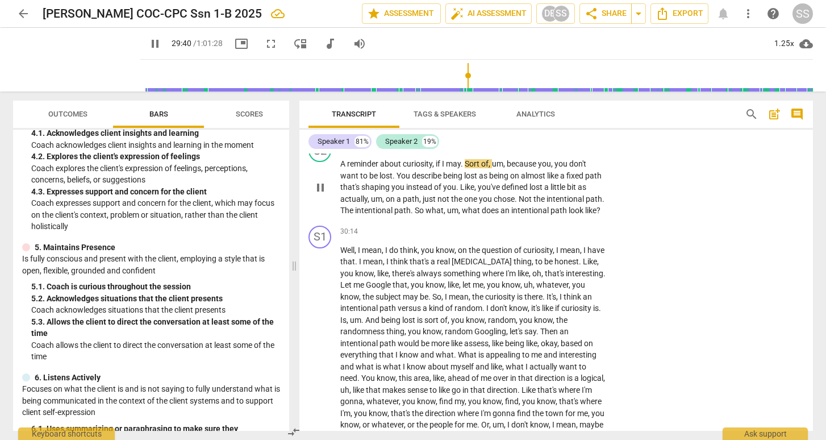
scroll to position [5675, 0]
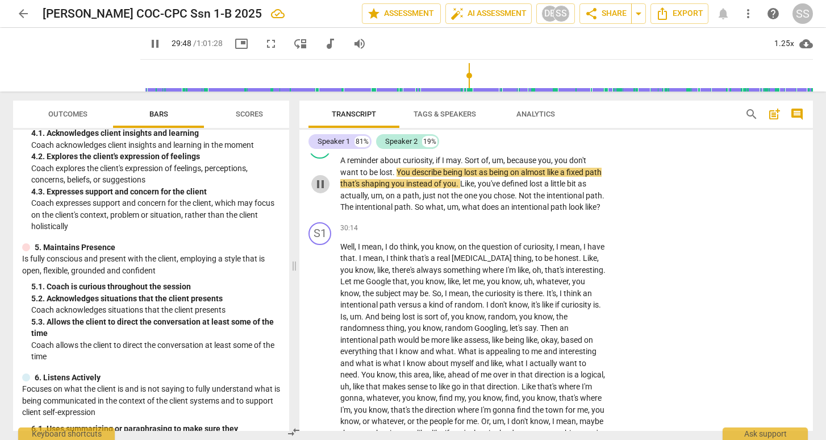
click at [321, 191] on span "pause" at bounding box center [321, 184] width 14 height 14
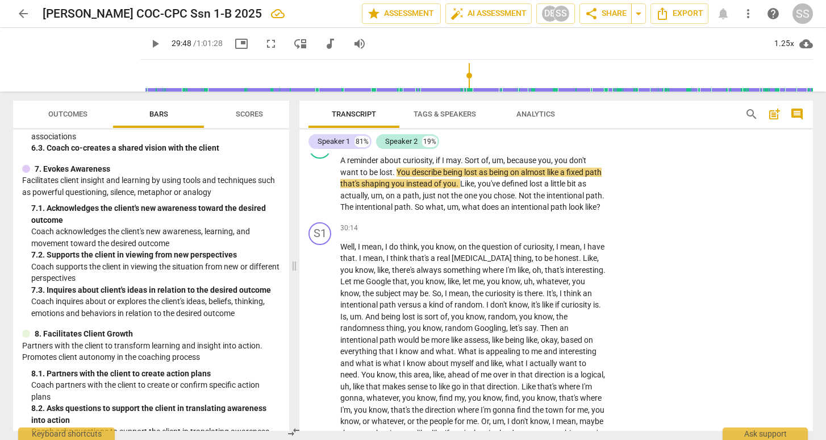
scroll to position [793, 0]
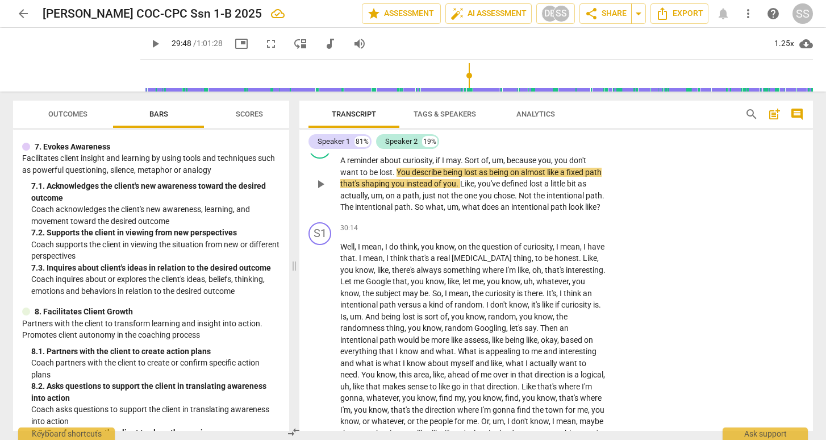
click at [535, 148] on div "+" at bounding box center [536, 141] width 11 height 11
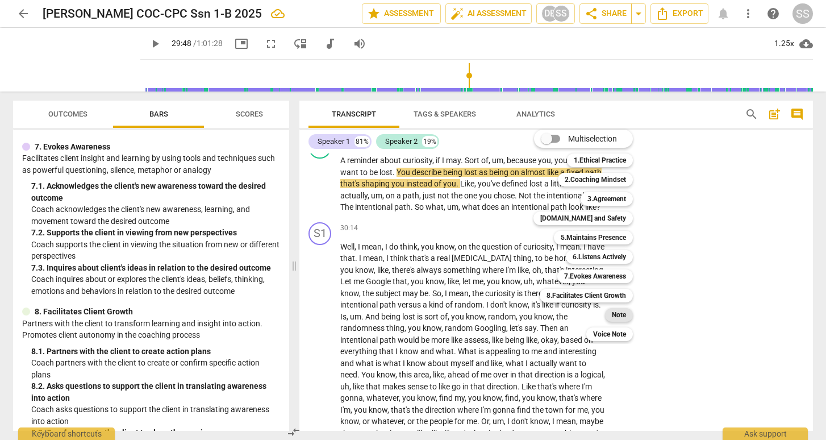
click at [623, 312] on b "Note" at bounding box center [619, 315] width 14 height 14
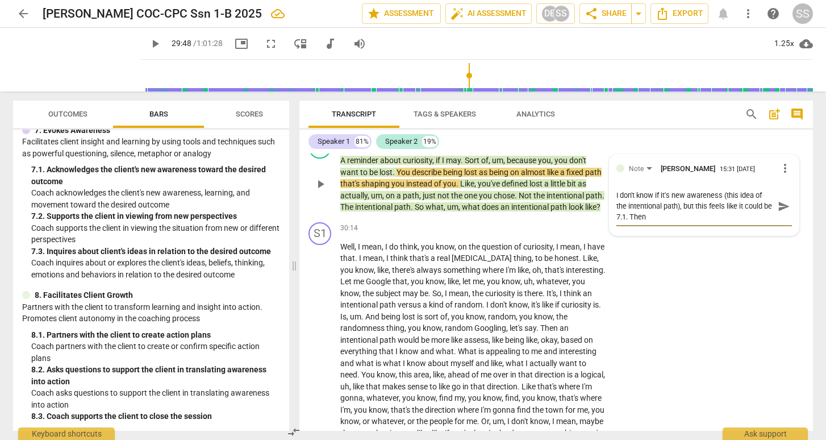
scroll to position [0, 0]
click at [778, 212] on span "send" at bounding box center [784, 206] width 12 height 12
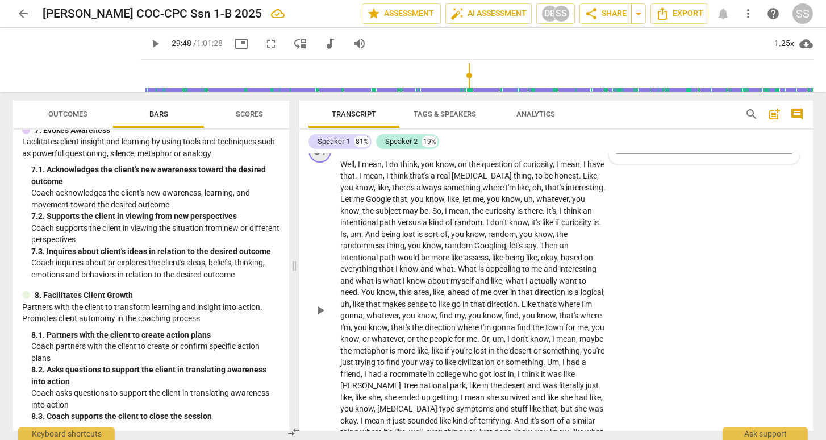
scroll to position [5752, 0]
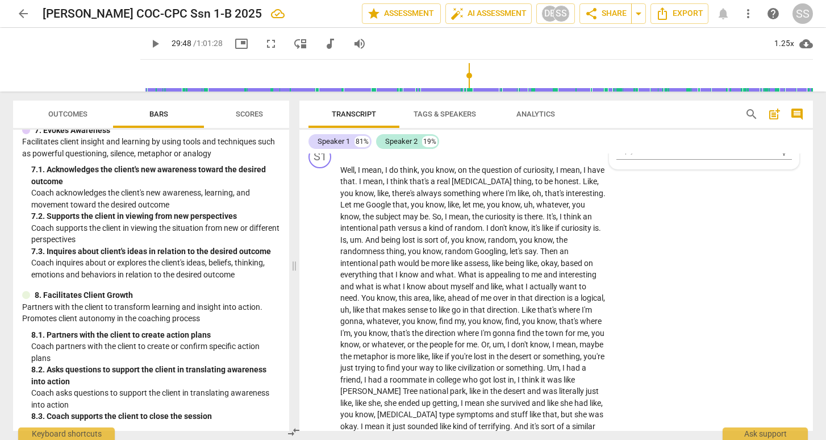
click at [320, 114] on span "play_arrow" at bounding box center [321, 108] width 14 height 14
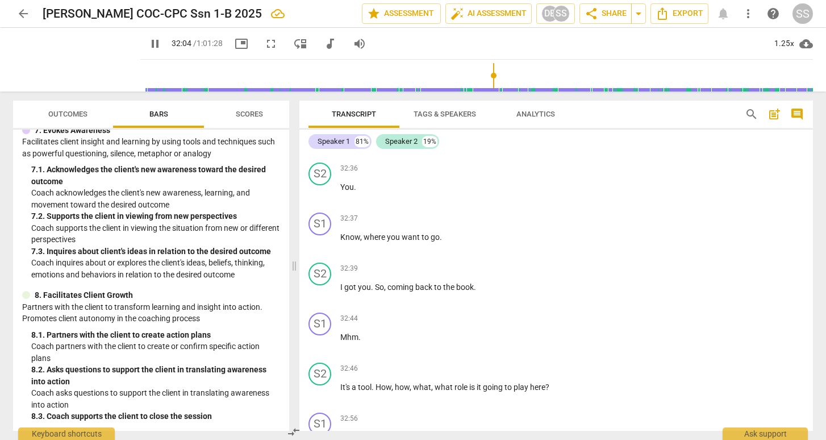
scroll to position [6068, 0]
click at [319, 197] on span "pause" at bounding box center [321, 191] width 14 height 14
click at [320, 197] on span "play_arrow" at bounding box center [321, 191] width 14 height 14
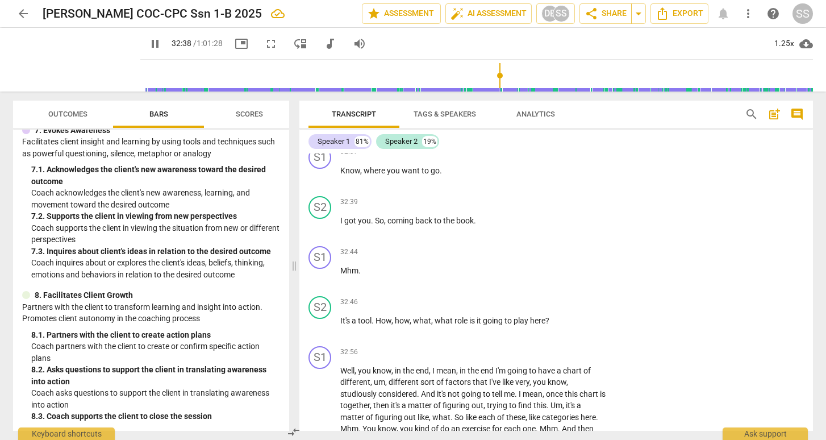
scroll to position [6147, 0]
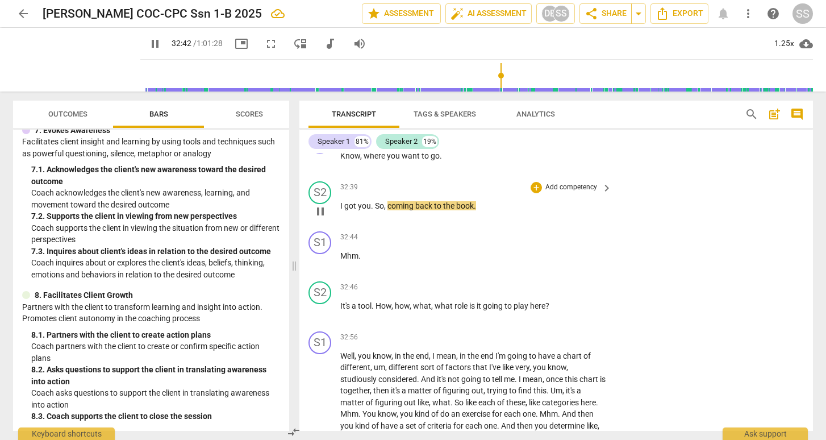
click at [323, 218] on span "pause" at bounding box center [321, 212] width 14 height 14
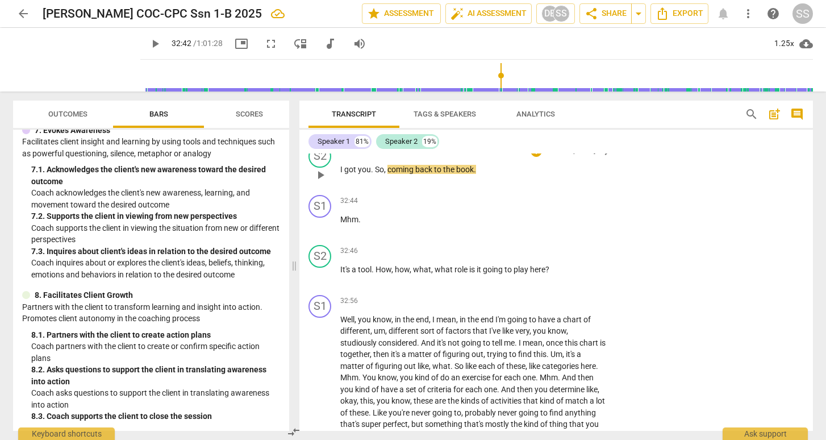
scroll to position [6126, 0]
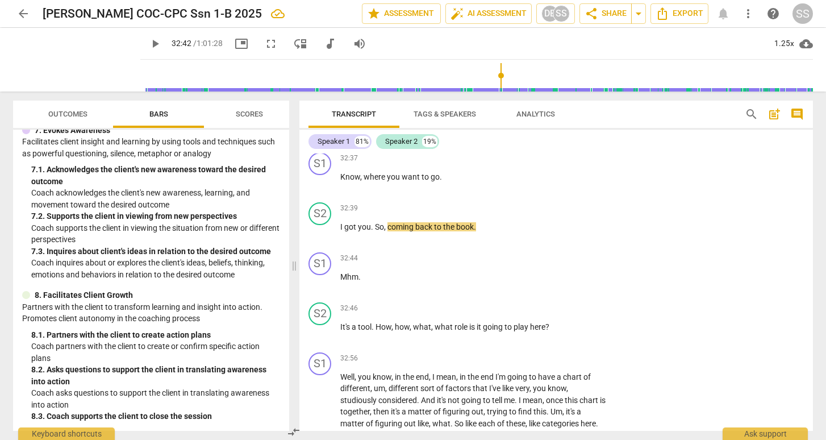
click at [319, 141] on button "play_arrow" at bounding box center [320, 132] width 18 height 18
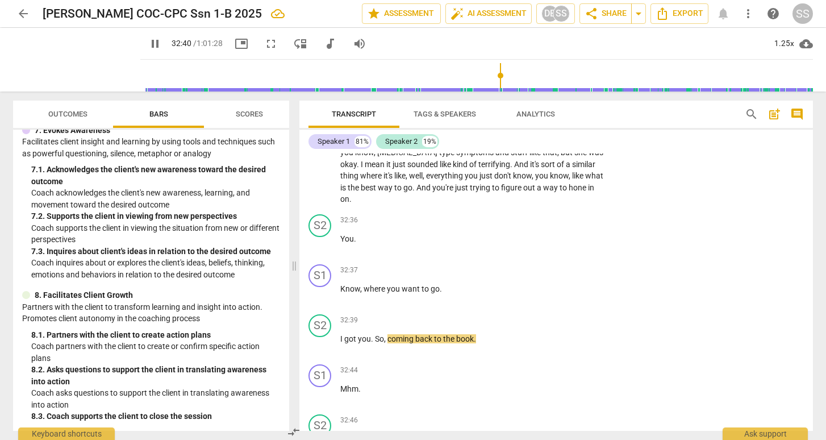
scroll to position [5977, 0]
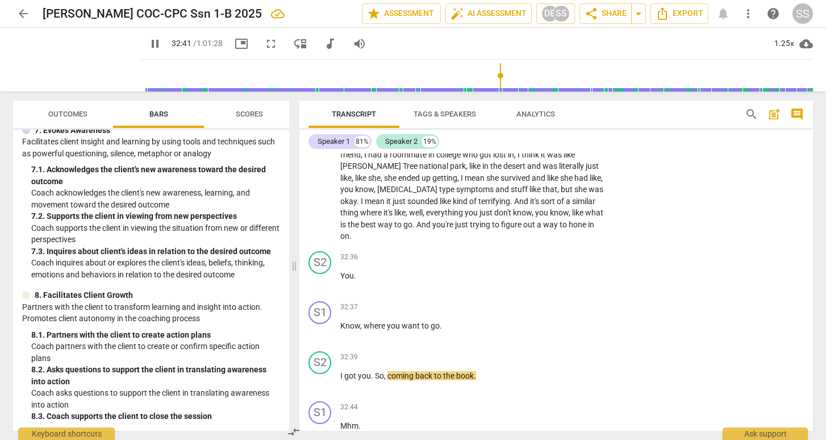
click at [323, 98] on span "pause" at bounding box center [321, 91] width 14 height 14
click at [323, 98] on span "play_arrow" at bounding box center [321, 91] width 14 height 14
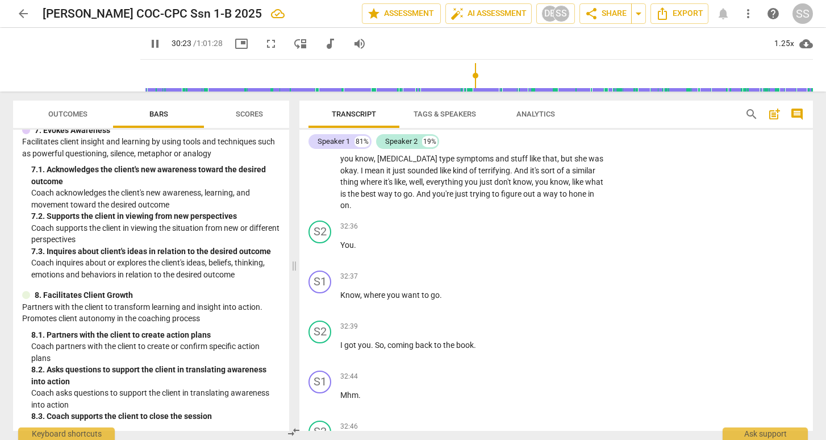
scroll to position [6013, 0]
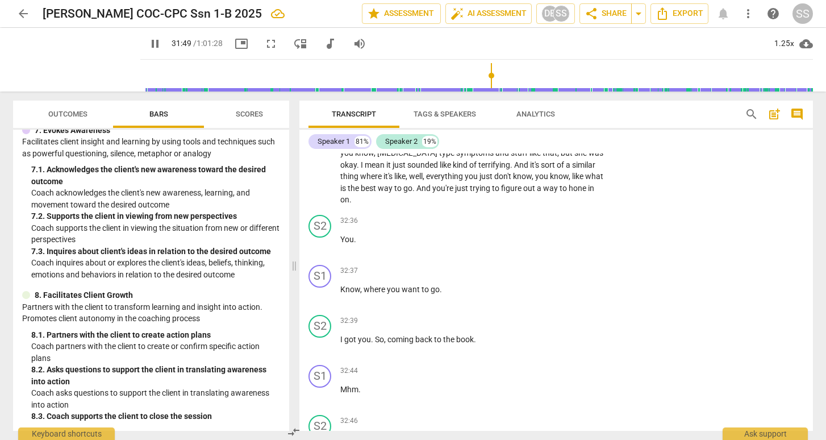
drag, startPoint x: 503, startPoint y: 73, endPoint x: 511, endPoint y: 73, distance: 8.5
click at [511, 73] on input "range" at bounding box center [479, 75] width 668 height 36
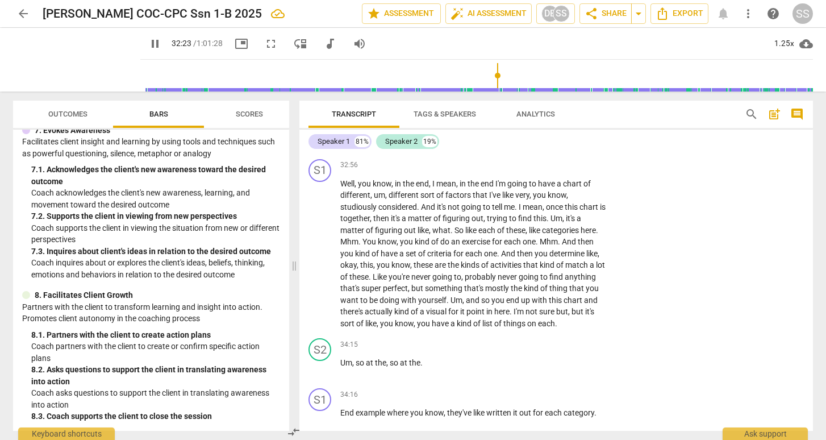
scroll to position [6319, 0]
click at [321, 145] on span "pause" at bounding box center [321, 139] width 14 height 14
click at [537, 120] on div "+" at bounding box center [536, 114] width 11 height 11
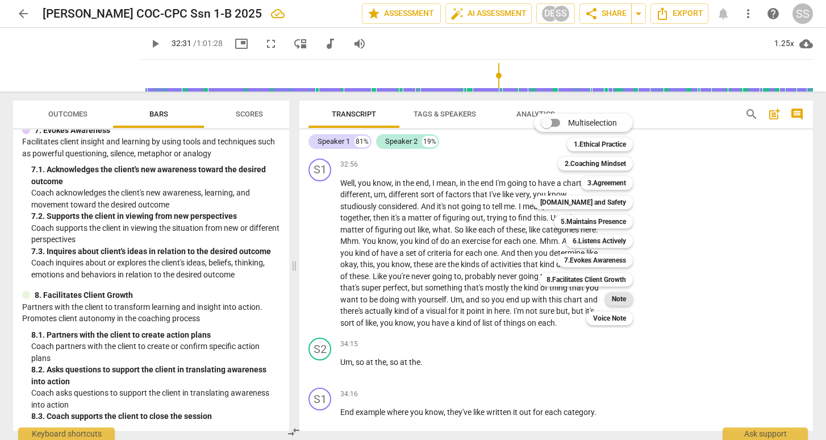
click at [619, 296] on b "Note" at bounding box center [619, 299] width 14 height 14
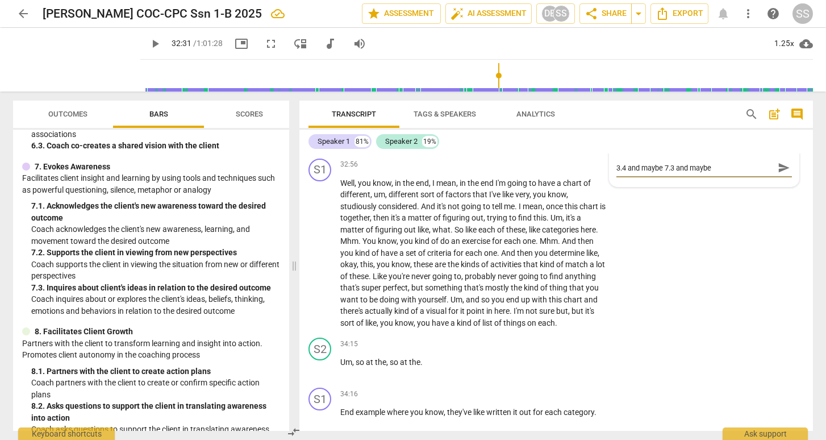
scroll to position [809, 0]
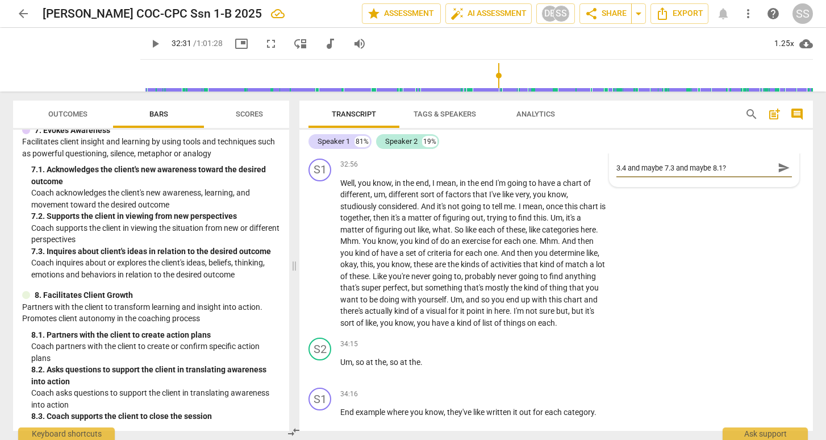
click at [778, 174] on span "send" at bounding box center [784, 167] width 12 height 12
click at [323, 145] on span "play_arrow" at bounding box center [321, 139] width 14 height 14
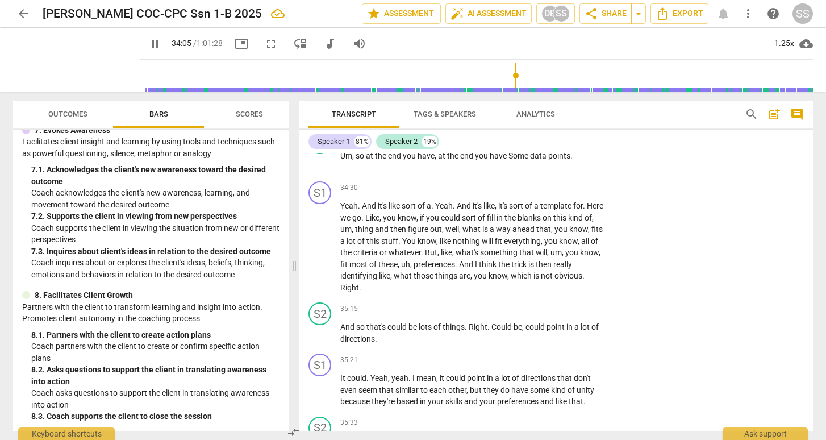
scroll to position [6633, 0]
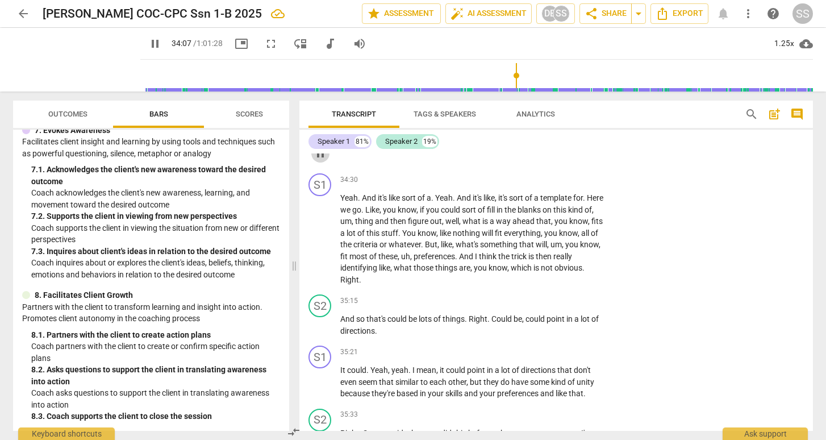
click at [322, 160] on span "pause" at bounding box center [321, 154] width 14 height 14
click at [538, 135] on div "+" at bounding box center [536, 129] width 11 height 11
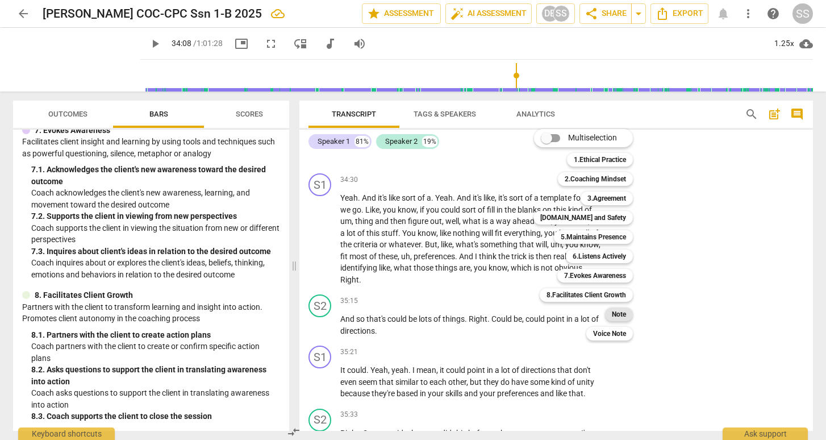
click at [623, 311] on b "Note" at bounding box center [619, 314] width 14 height 14
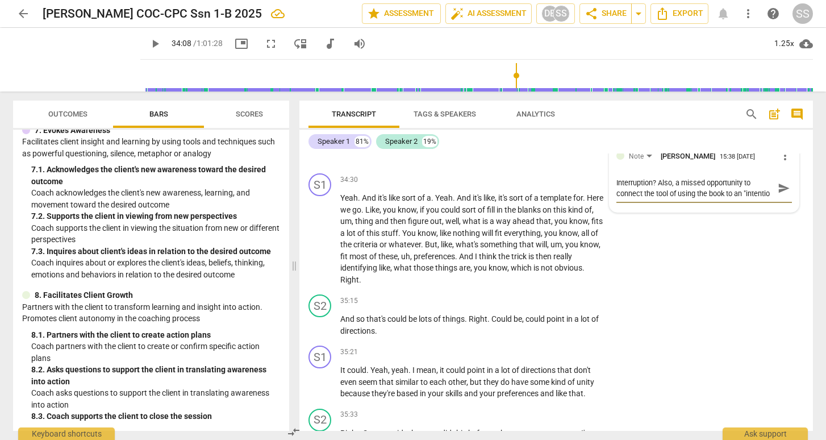
scroll to position [10, 0]
click at [780, 194] on span "send" at bounding box center [784, 188] width 12 height 12
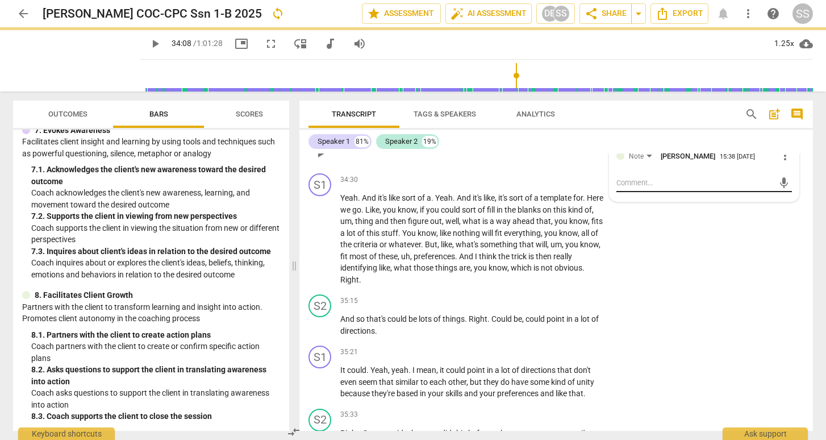
scroll to position [0, 0]
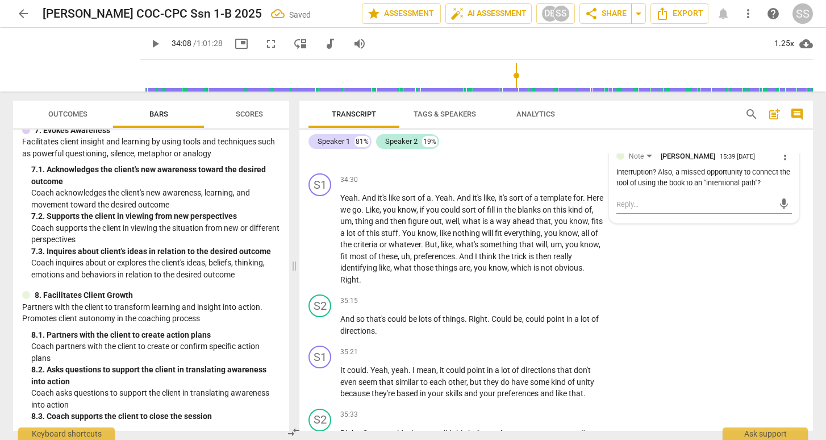
click at [322, 110] on span "play_arrow" at bounding box center [321, 104] width 14 height 14
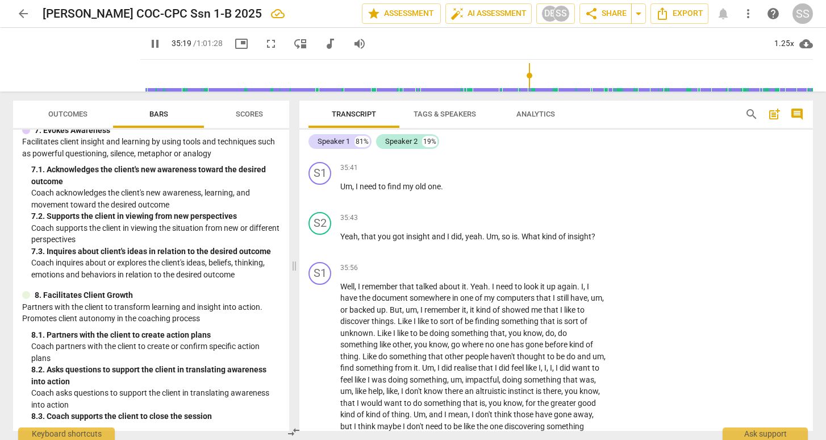
scroll to position [6933, 0]
click at [319, 247] on span "pause" at bounding box center [321, 241] width 14 height 14
click at [536, 222] on div "+" at bounding box center [536, 216] width 11 height 11
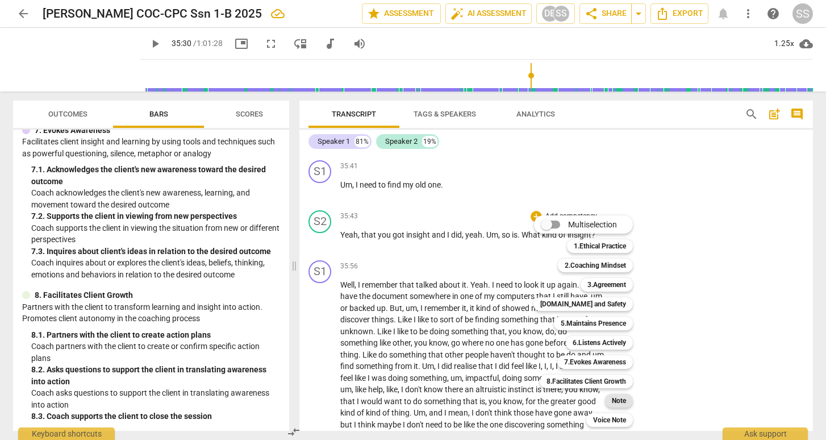
click at [621, 400] on b "Note" at bounding box center [619, 401] width 14 height 14
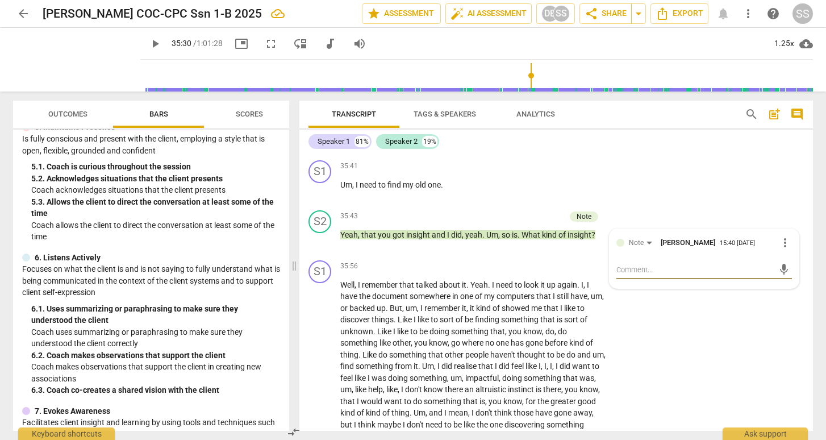
scroll to position [518, 0]
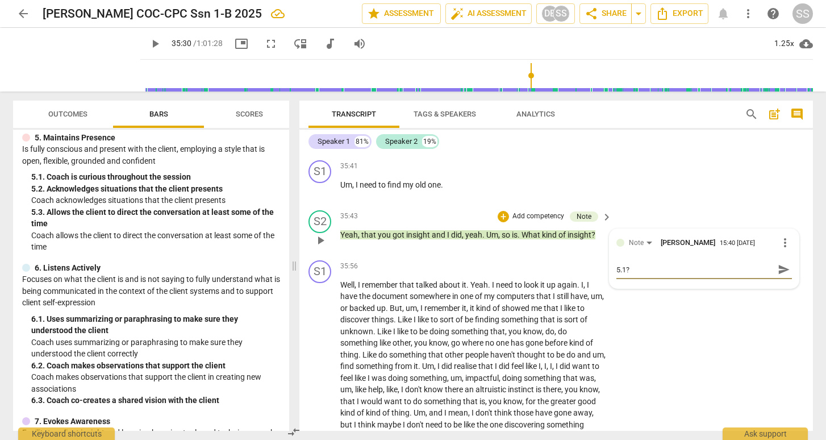
click at [778, 276] on span "send" at bounding box center [784, 269] width 12 height 12
click at [321, 89] on span "play_arrow" at bounding box center [321, 83] width 14 height 14
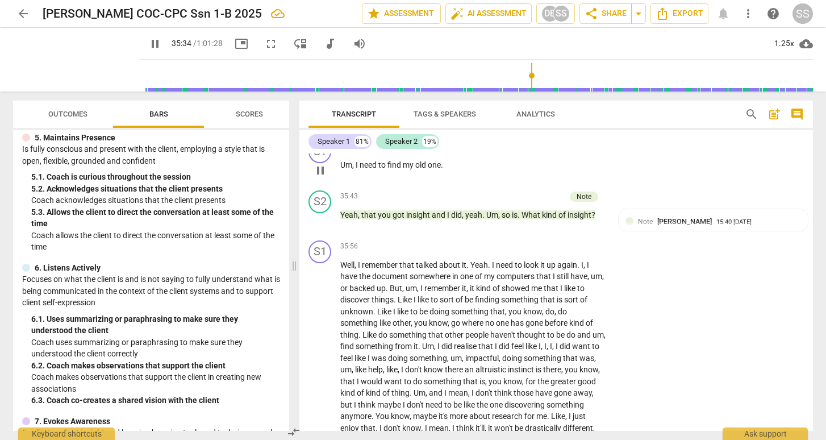
scroll to position [6991, 0]
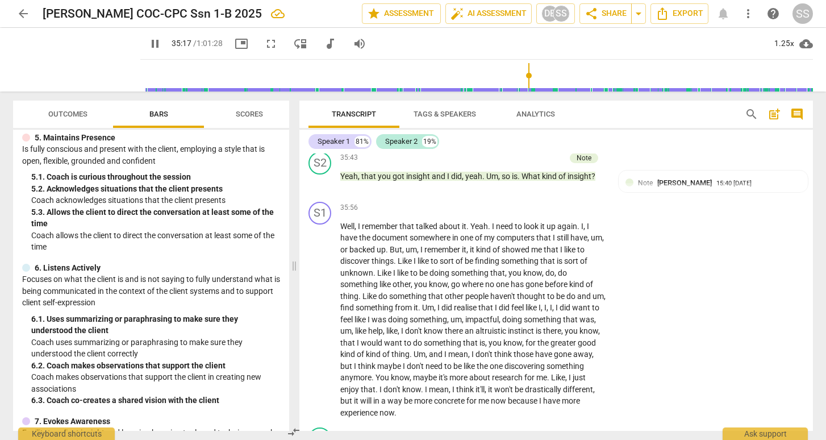
click at [547, 75] on input "range" at bounding box center [479, 75] width 668 height 36
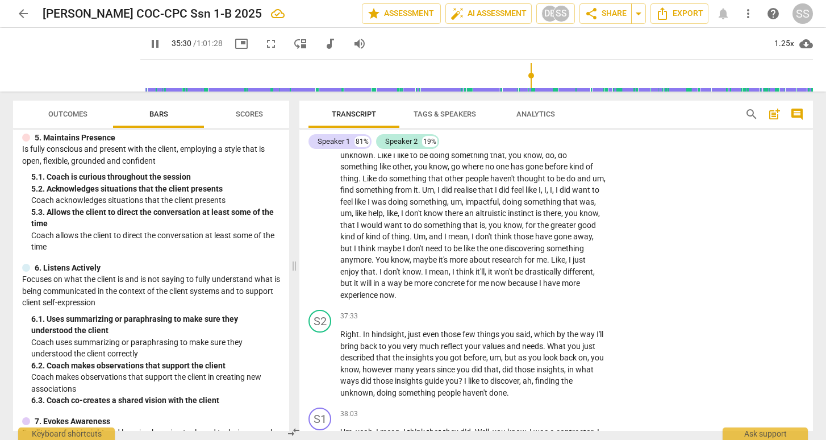
scroll to position [7110, 0]
click at [315, 207] on span "pause" at bounding box center [321, 201] width 14 height 14
click at [320, 207] on span "play_arrow" at bounding box center [321, 201] width 14 height 14
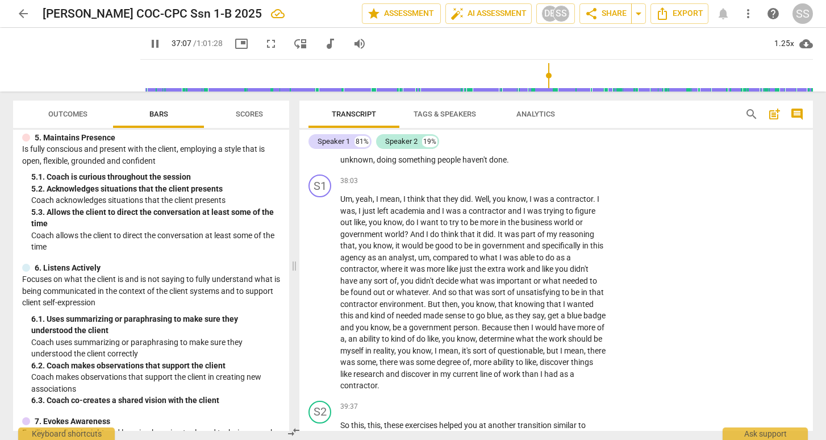
scroll to position [7349, 0]
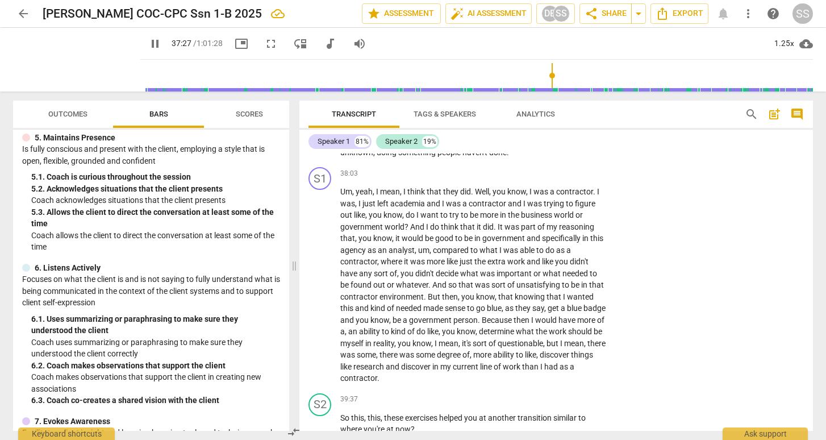
click at [321, 130] on span "pause" at bounding box center [321, 123] width 14 height 14
click at [535, 81] on div "+" at bounding box center [536, 75] width 11 height 11
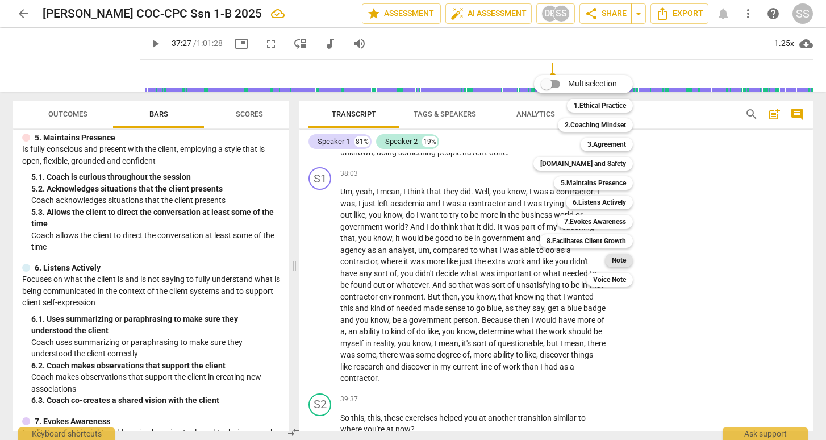
click at [622, 257] on b "Note" at bounding box center [619, 260] width 14 height 14
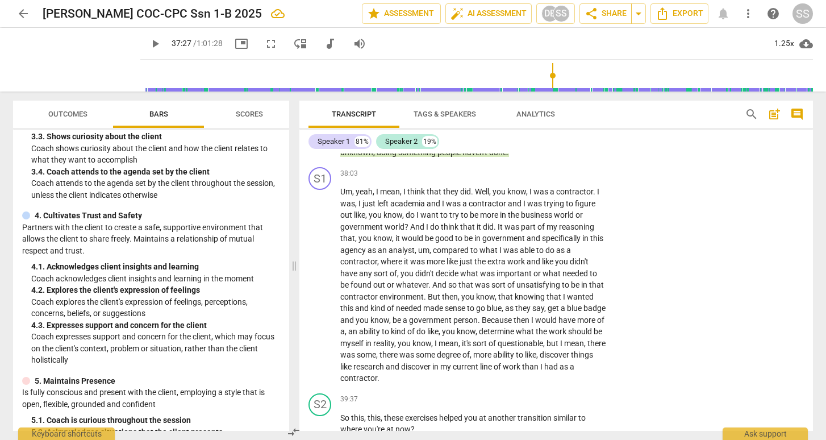
scroll to position [277, 0]
click at [616, 134] on textarea "5.1, 5.2" at bounding box center [694, 128] width 157 height 11
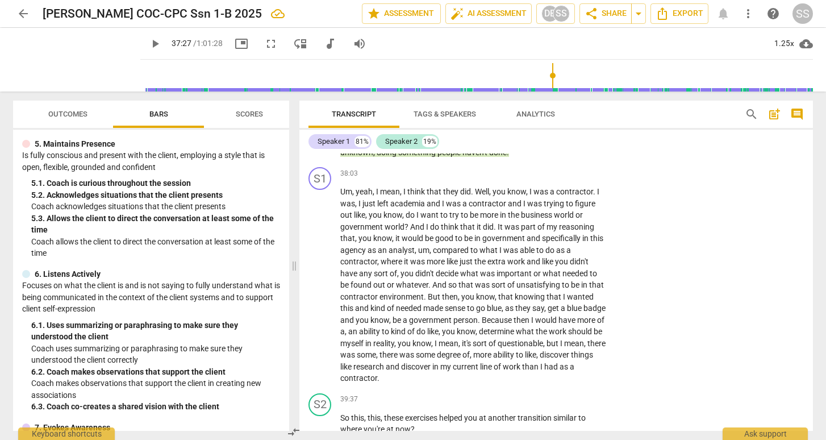
scroll to position [583, 0]
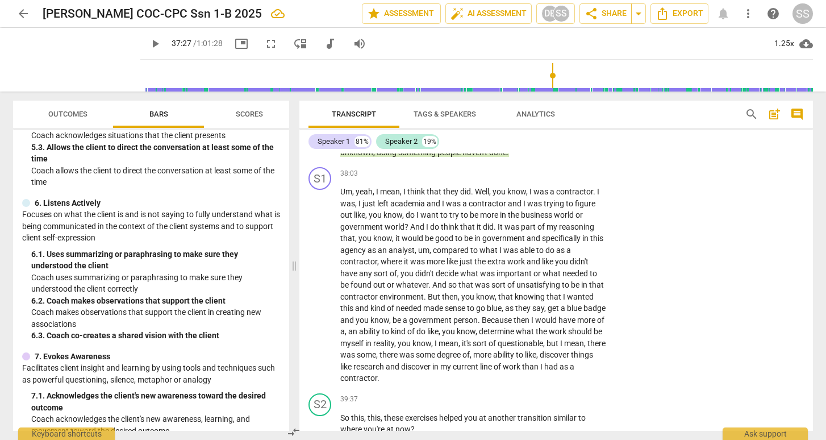
drag, startPoint x: 652, startPoint y: 233, endPoint x: 628, endPoint y: 234, distance: 23.9
click at [628, 134] on textarea "4.1, 5.1, 5.2" at bounding box center [694, 128] width 157 height 11
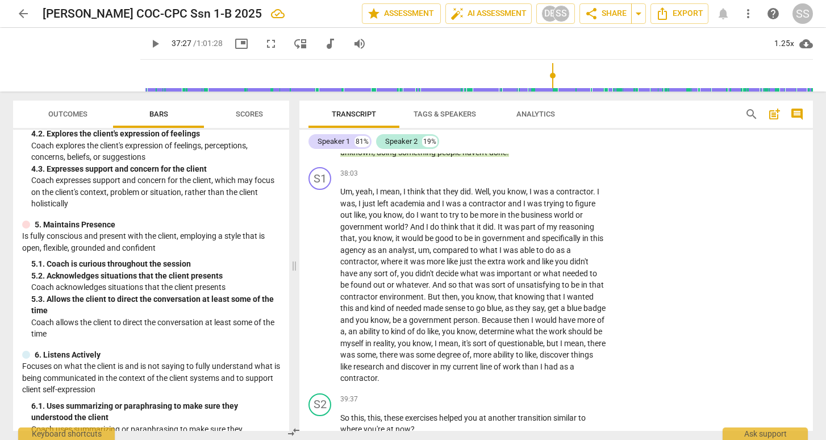
scroll to position [428, 0]
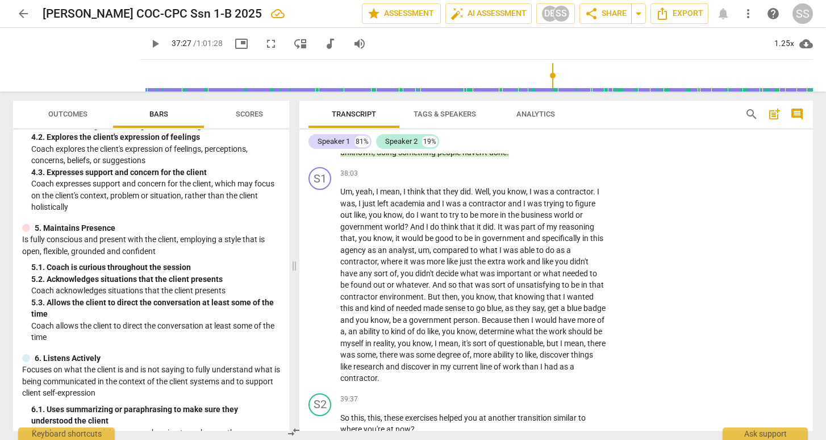
click at [781, 135] on span "send" at bounding box center [784, 129] width 12 height 12
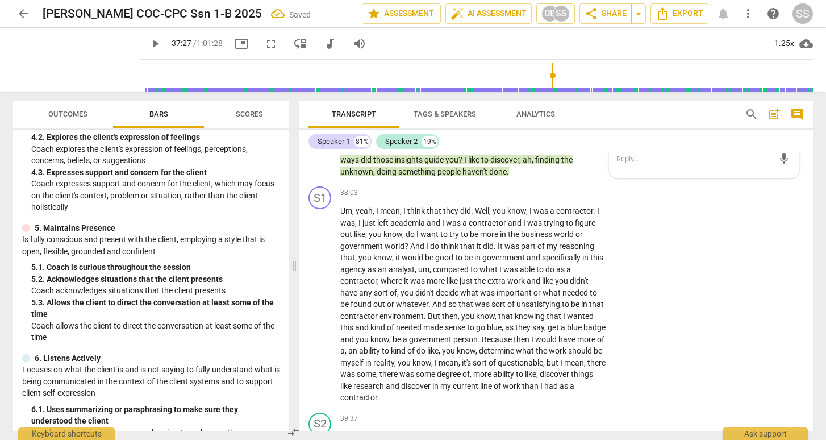
scroll to position [7322, 0]
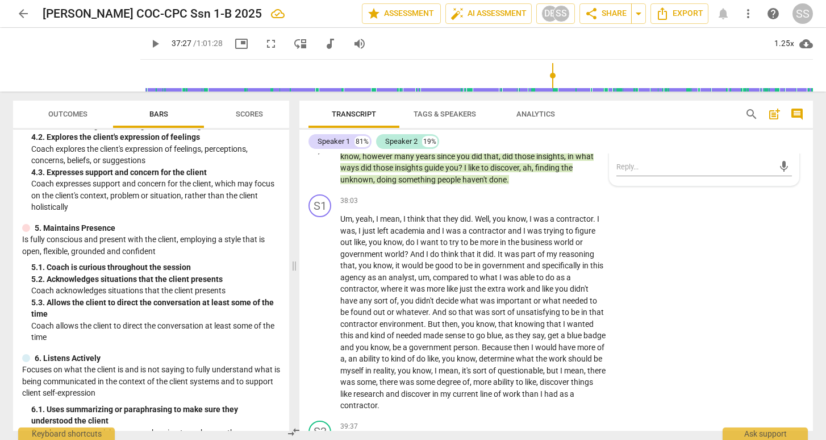
click at [322, 157] on span "play_arrow" at bounding box center [321, 151] width 14 height 14
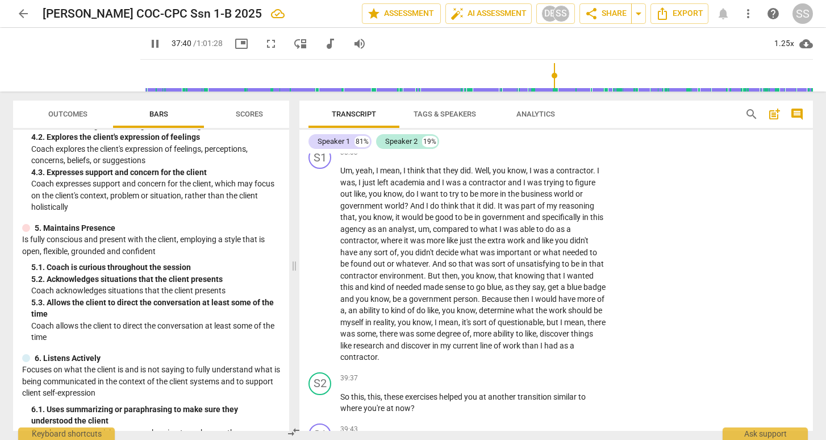
scroll to position [7371, 0]
click at [569, 75] on input "range" at bounding box center [479, 75] width 668 height 36
click at [567, 75] on input "range" at bounding box center [479, 75] width 668 height 36
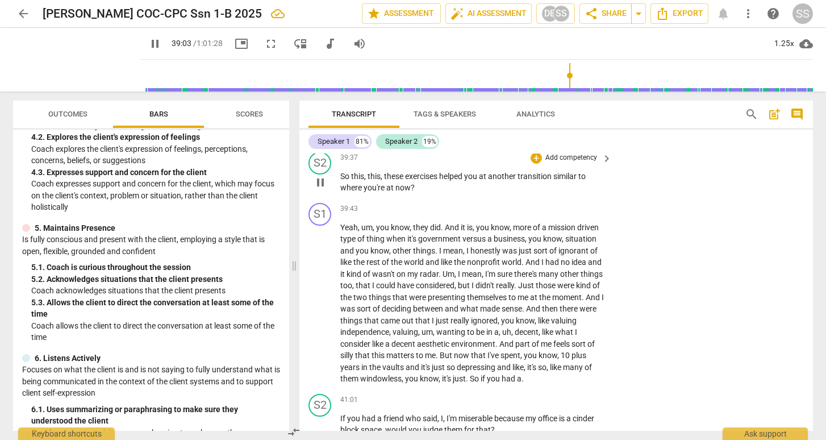
scroll to position [7595, 0]
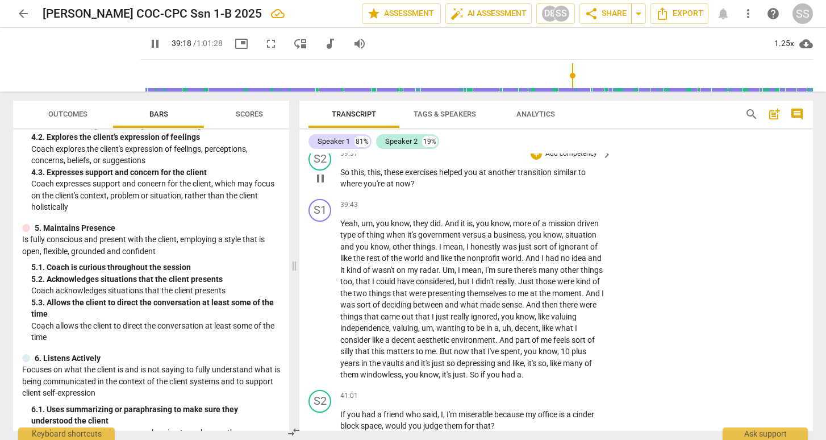
click at [322, 185] on span "pause" at bounding box center [321, 179] width 14 height 14
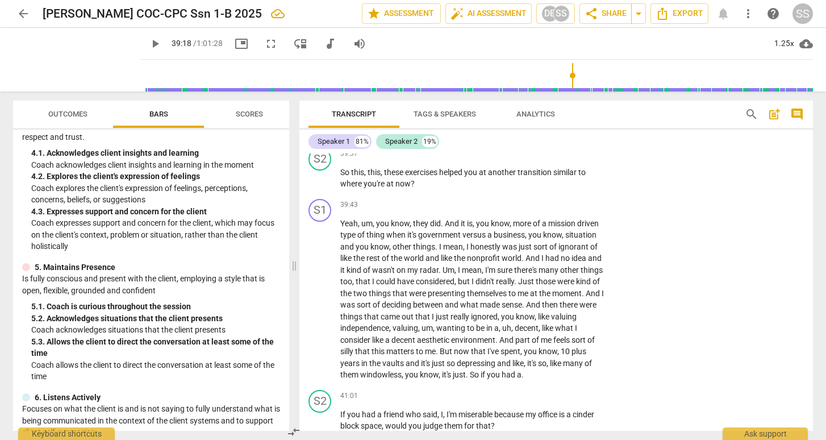
scroll to position [389, 0]
click at [536, 160] on div "+" at bounding box center [536, 153] width 11 height 11
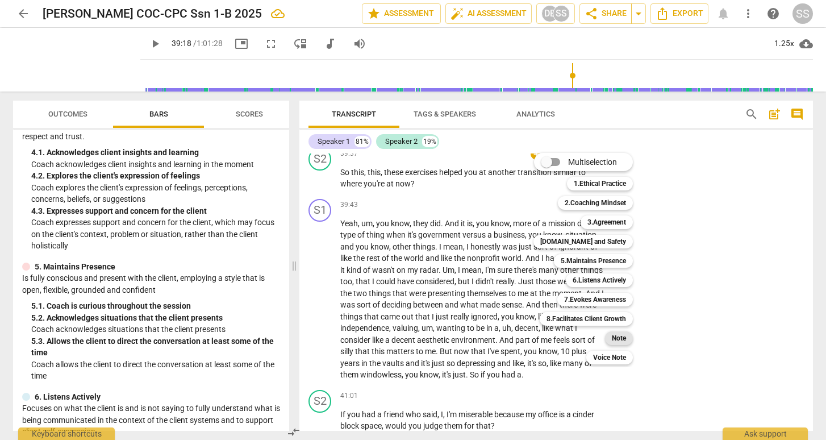
click at [618, 336] on b "Note" at bounding box center [619, 338] width 14 height 14
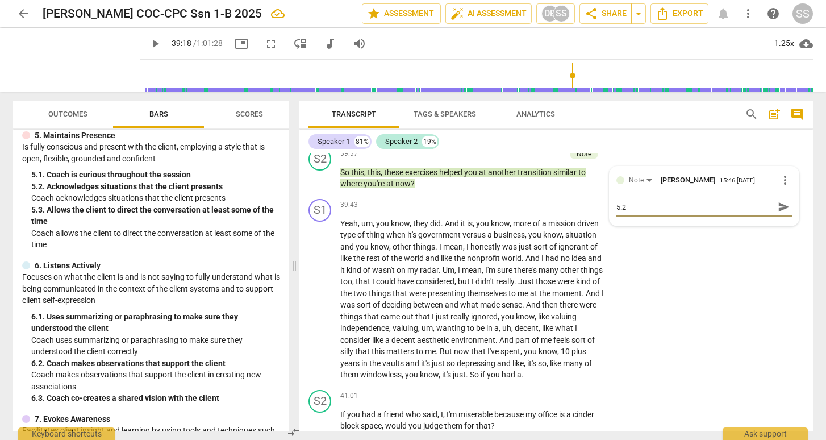
scroll to position [521, 0]
drag, startPoint x: 624, startPoint y: 311, endPoint x: 611, endPoint y: 311, distance: 13.1
click at [611, 226] on div "Note [PERSON_NAME] 15:46 [DATE] more_vert 5.2 5.2 send" at bounding box center [704, 195] width 189 height 59
click at [779, 213] on span "send" at bounding box center [784, 207] width 12 height 12
click at [319, 306] on span "play_arrow" at bounding box center [321, 300] width 14 height 14
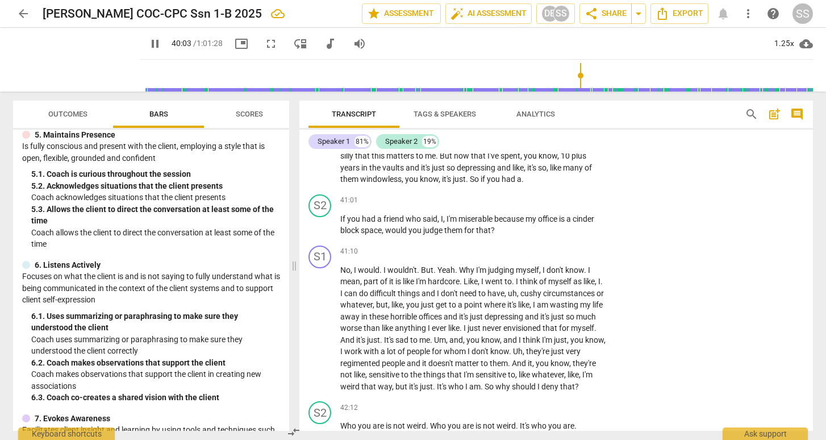
scroll to position [7798, 0]
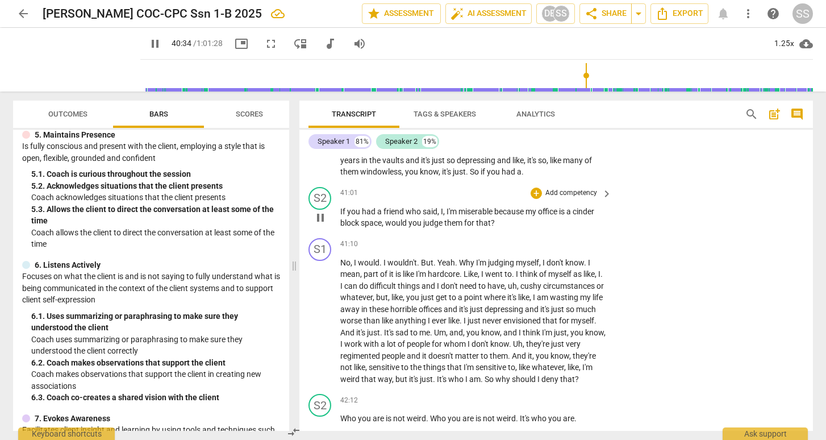
click at [322, 224] on span "pause" at bounding box center [321, 218] width 14 height 14
click at [536, 199] on div "+" at bounding box center [536, 192] width 11 height 11
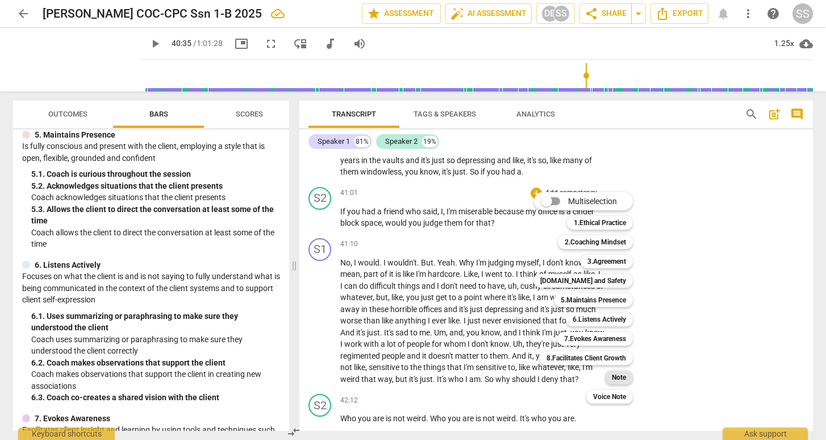
click at [619, 372] on b "Note" at bounding box center [619, 377] width 14 height 14
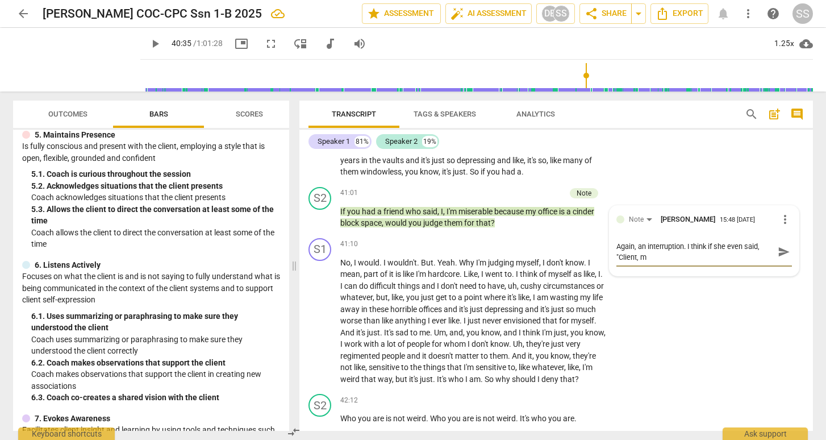
scroll to position [0, 0]
click at [701, 262] on textarea "Again, an interruption. I think if she even said, "Client, may I jump in here,,…" at bounding box center [694, 252] width 157 height 22
click at [719, 262] on textarea "Again, an interruption. I think if she even said, "Client, may I jump in here?"…" at bounding box center [694, 252] width 157 height 22
click at [778, 258] on span "send" at bounding box center [784, 251] width 12 height 12
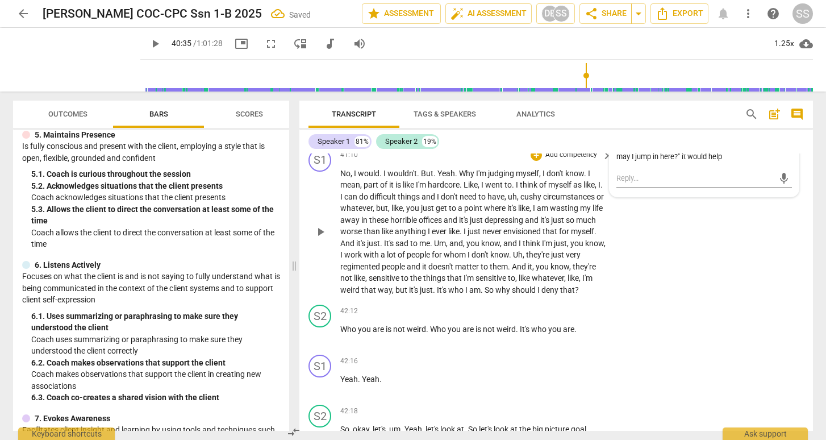
scroll to position [7888, 0]
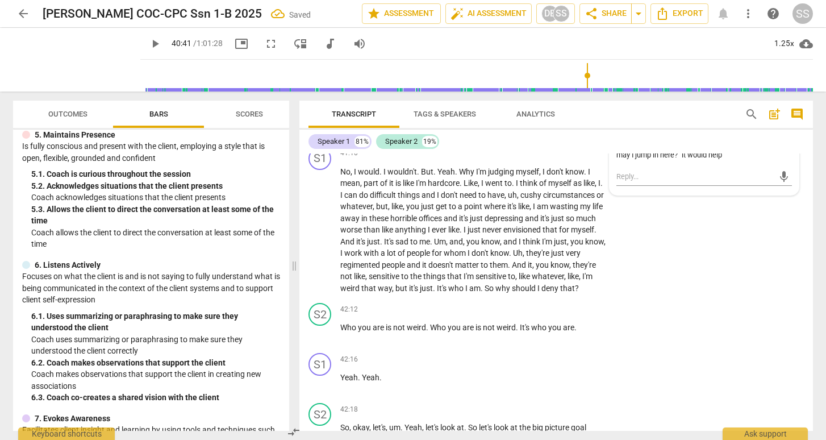
click at [601, 69] on input "range" at bounding box center [479, 75] width 668 height 36
click at [595, 69] on input "range" at bounding box center [479, 75] width 668 height 36
click at [324, 134] on span "play_arrow" at bounding box center [321, 127] width 14 height 14
drag, startPoint x: 607, startPoint y: 73, endPoint x: 600, endPoint y: 73, distance: 7.4
click at [600, 73] on input "range" at bounding box center [479, 75] width 668 height 36
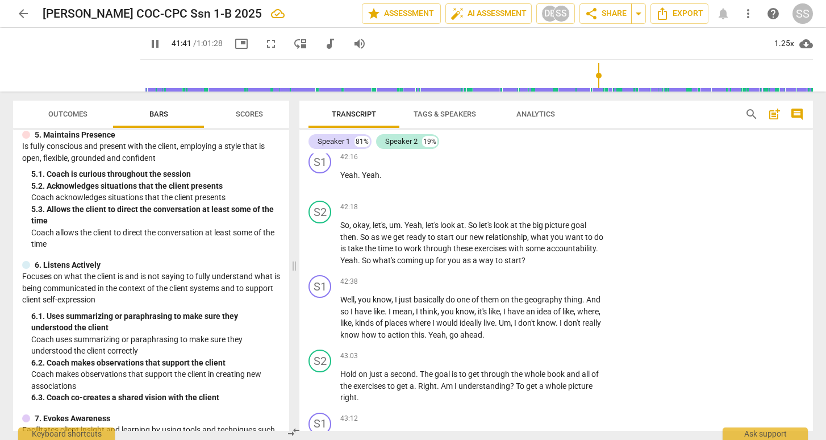
scroll to position [8116, 0]
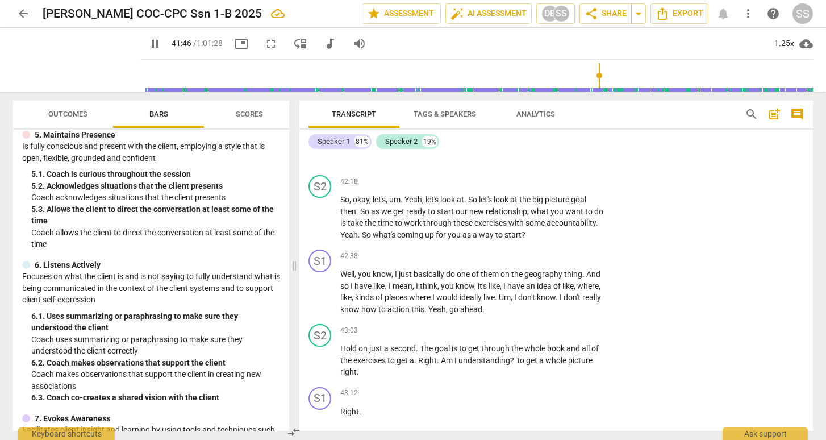
click at [320, 112] on span "pause" at bounding box center [321, 105] width 14 height 14
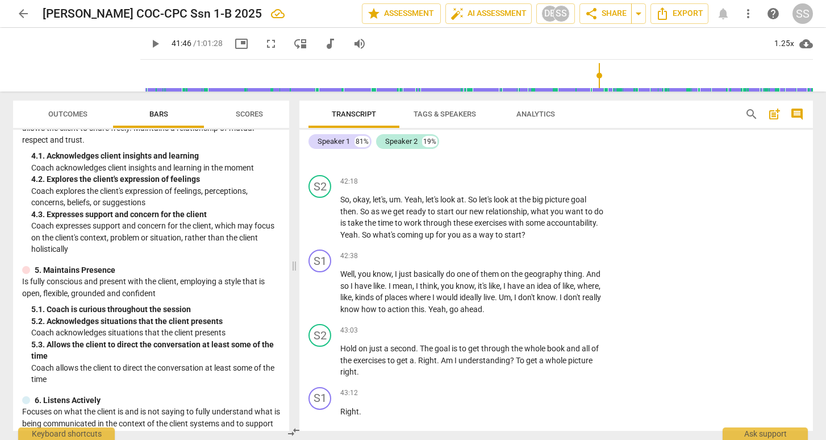
scroll to position [389, 0]
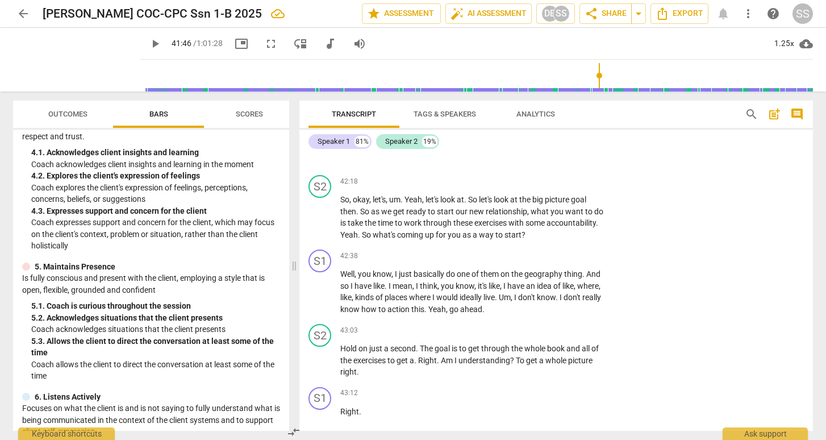
click at [536, 87] on div "+" at bounding box center [536, 81] width 11 height 11
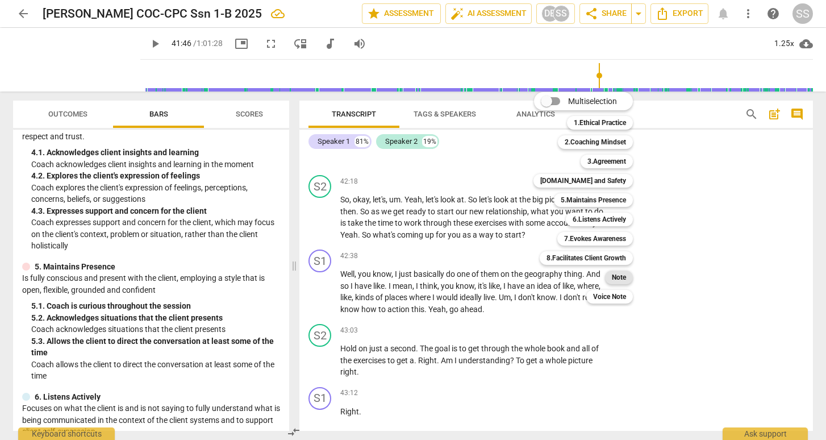
click at [626, 272] on b "Note" at bounding box center [619, 277] width 14 height 14
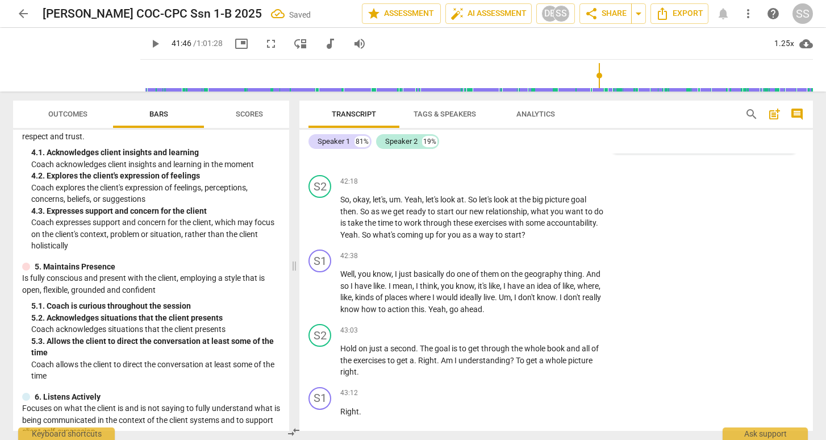
click at [778, 141] on span "send" at bounding box center [784, 134] width 12 height 12
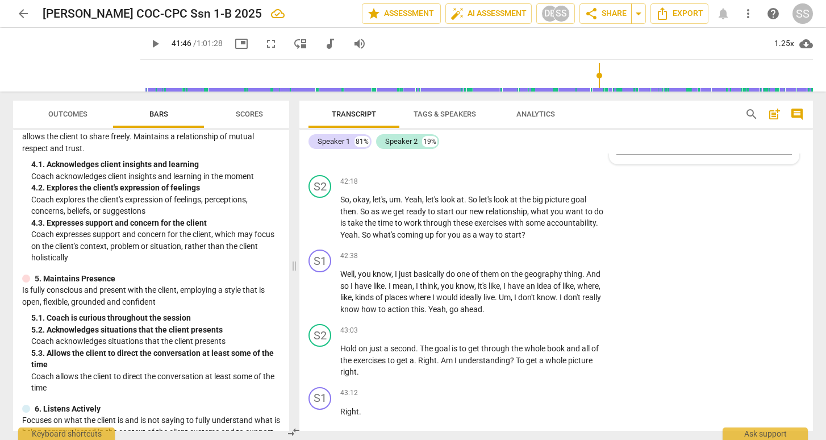
scroll to position [375, 0]
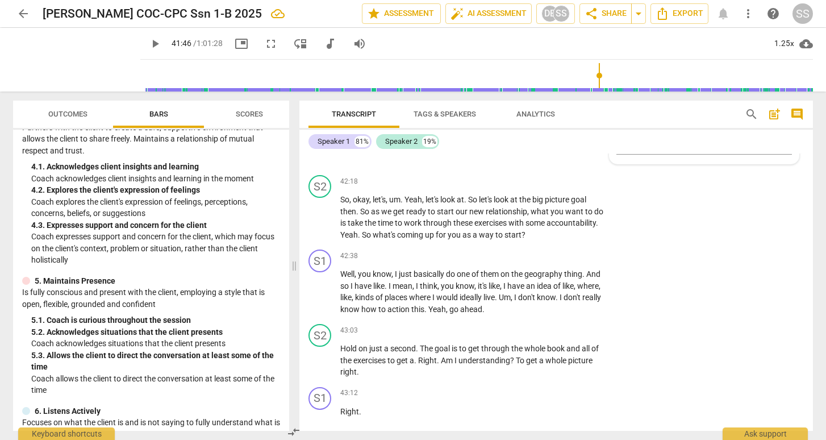
click at [636, 130] on div "4.3" at bounding box center [704, 124] width 176 height 11
click at [778, 114] on span "more_vert" at bounding box center [785, 108] width 14 height 14
click at [778, 222] on li "Edit" at bounding box center [793, 224] width 39 height 22
click at [672, 140] on textarea "4.3" at bounding box center [704, 134] width 176 height 11
click at [623, 166] on span "check_circle" at bounding box center [625, 159] width 14 height 14
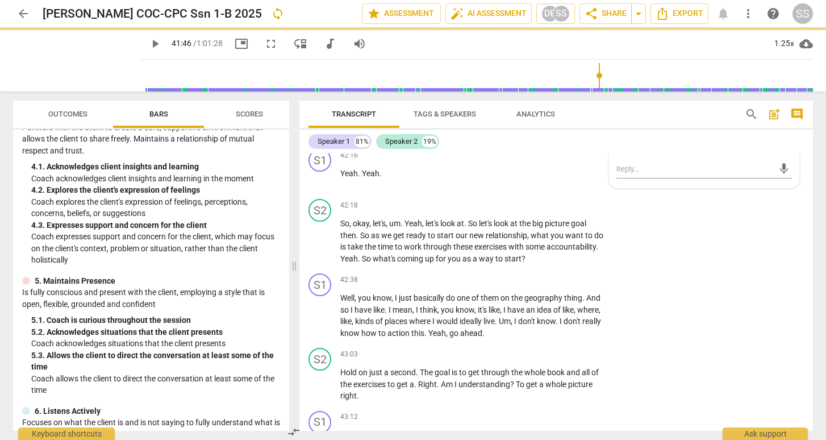
scroll to position [8089, 0]
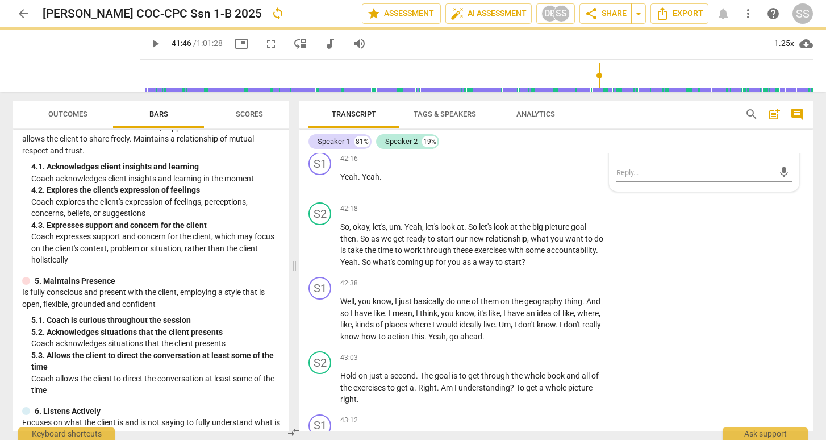
click at [779, 141] on span "more_vert" at bounding box center [785, 135] width 14 height 14
click at [779, 248] on li "Edit" at bounding box center [793, 251] width 39 height 22
click at [670, 167] on textarea "4.3 maybe?" at bounding box center [704, 161] width 176 height 11
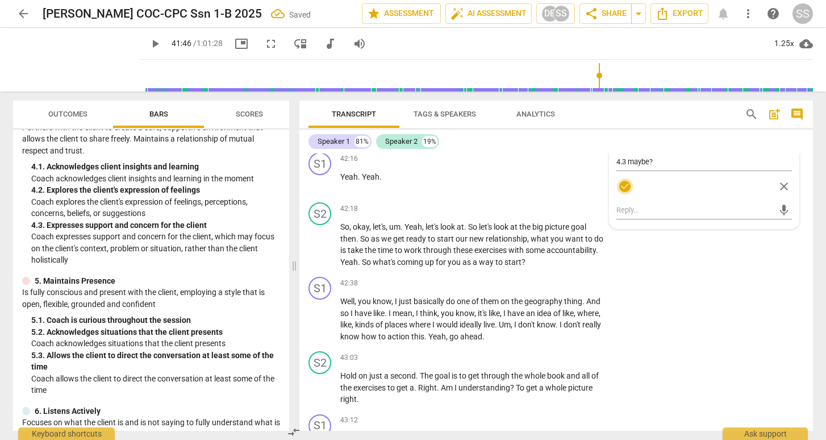
click at [623, 193] on span "check_circle" at bounding box center [625, 187] width 14 height 14
click at [660, 98] on div "S1 play_arrow pause 41:10 + Add competency keyboard_arrow_right No , I would . …" at bounding box center [556, 20] width 514 height 156
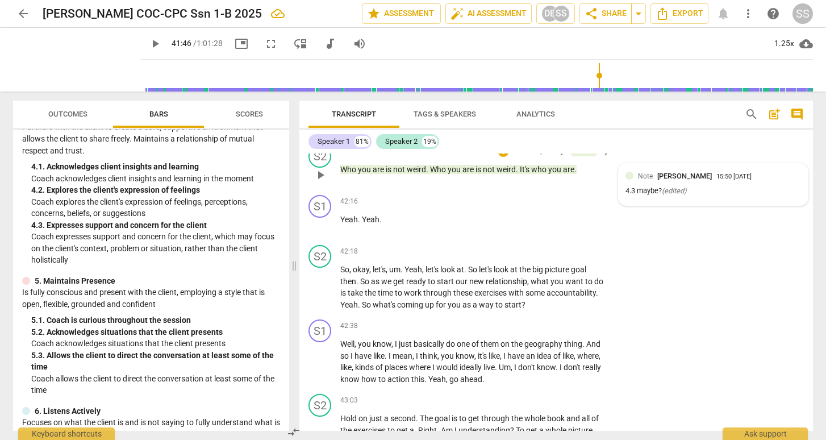
scroll to position [8046, 0]
click at [608, 73] on input "range" at bounding box center [479, 75] width 668 height 36
click at [320, 182] on span "play_arrow" at bounding box center [321, 175] width 14 height 14
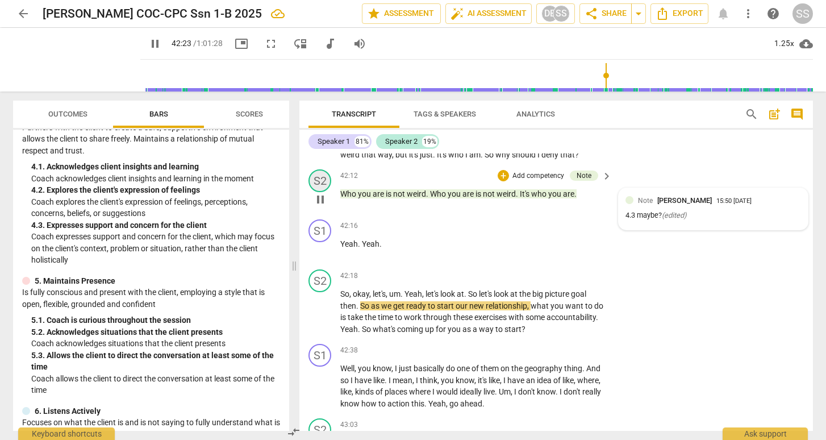
scroll to position [7956, 0]
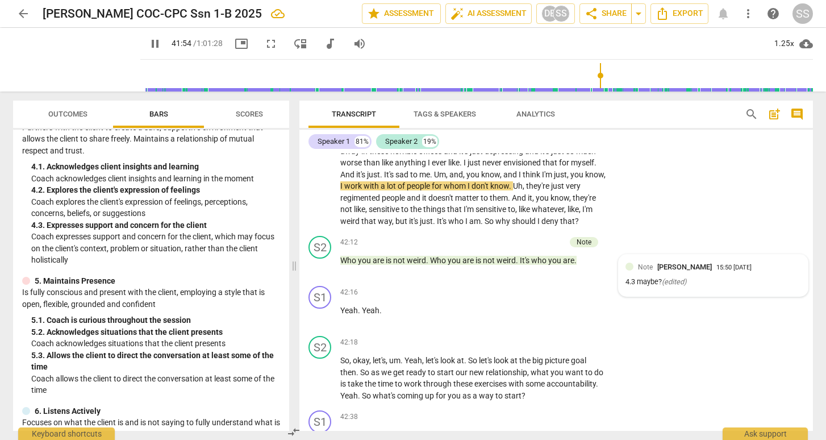
click at [614, 72] on input "range" at bounding box center [479, 75] width 668 height 36
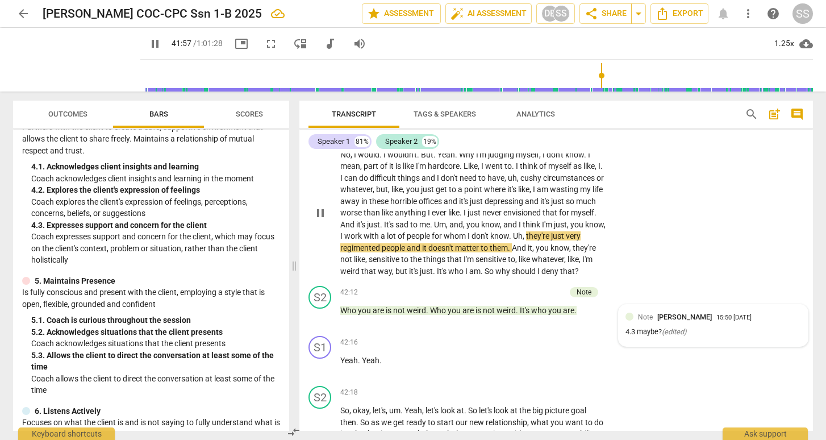
scroll to position [7900, 0]
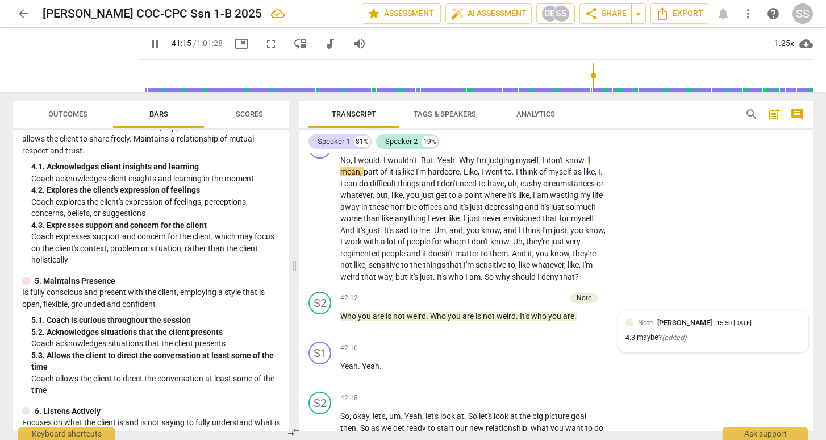
drag, startPoint x: 616, startPoint y: 75, endPoint x: 607, endPoint y: 75, distance: 9.7
click at [607, 75] on input "range" at bounding box center [479, 75] width 668 height 36
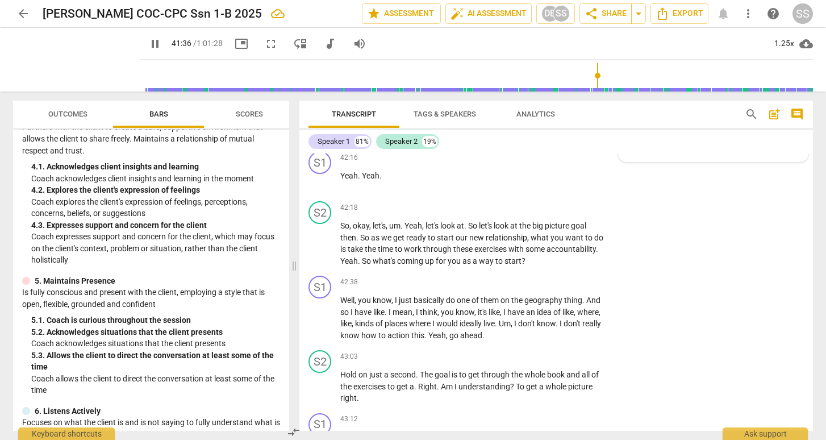
scroll to position [8103, 0]
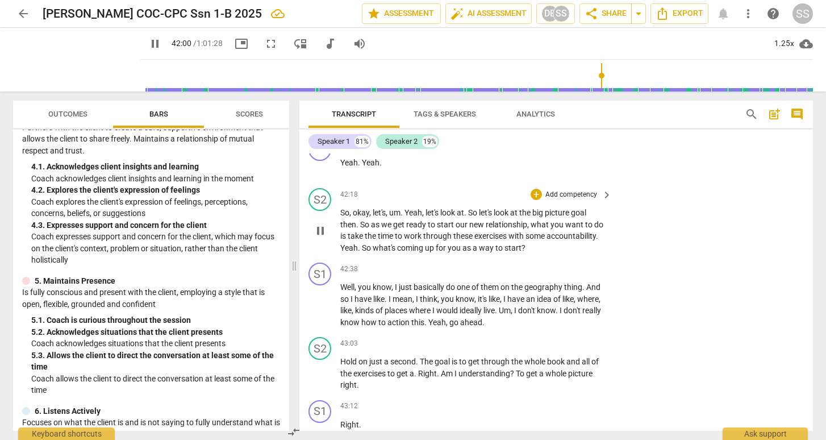
click at [318, 240] on button "pause" at bounding box center [320, 231] width 18 height 18
click at [537, 200] on div "+" at bounding box center [536, 194] width 11 height 11
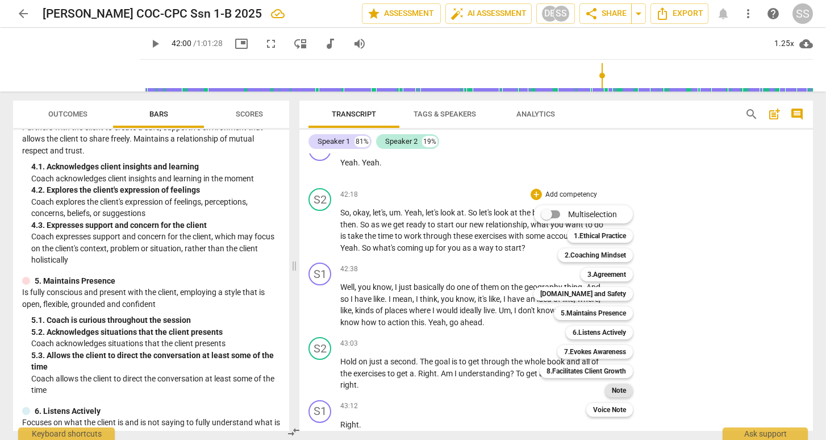
click at [617, 391] on b "Note" at bounding box center [619, 390] width 14 height 14
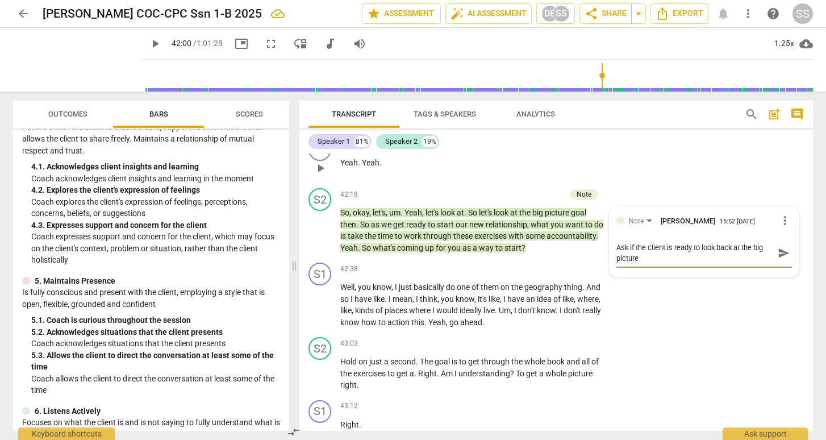
scroll to position [0, 0]
drag, startPoint x: 654, startPoint y: 377, endPoint x: 615, endPoint y: 365, distance: 41.5
click at [616, 264] on textarea "Ask if the client is ready to look back at the big picture goal" at bounding box center [694, 253] width 157 height 22
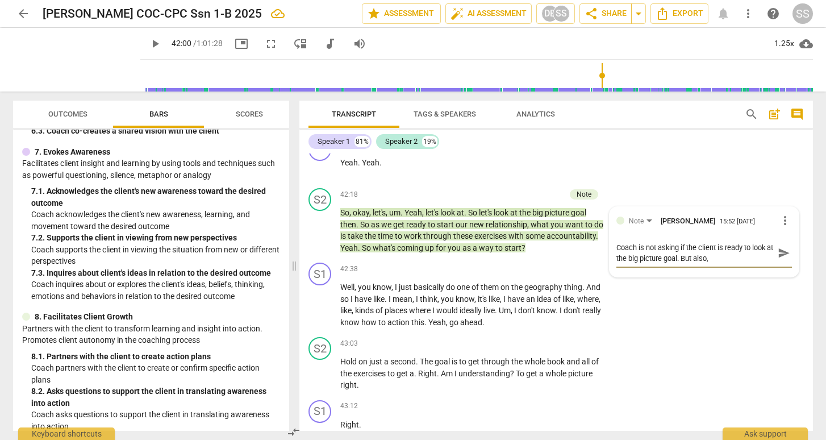
scroll to position [809, 0]
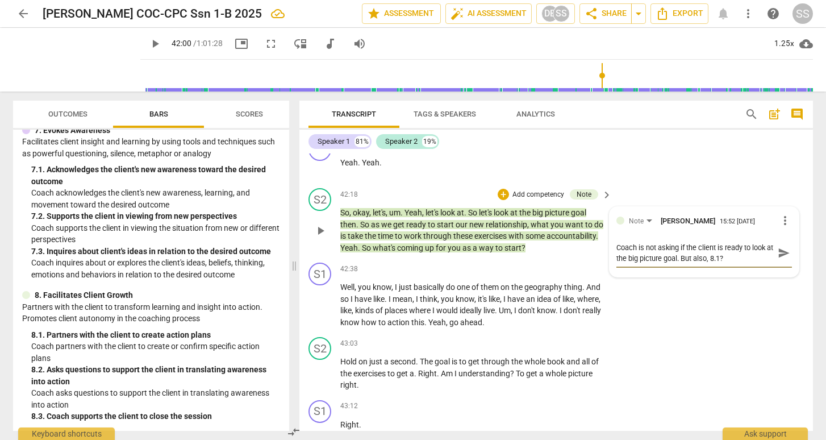
click at [684, 264] on textarea "Coach is not asking if the client is ready to look at the big picture goal. But…" at bounding box center [694, 253] width 157 height 22
click at [725, 274] on textarea "Coach is not asking if the client is ready to look at the big picture goal alth…" at bounding box center [694, 258] width 157 height 32
click at [775, 265] on span "send" at bounding box center [783, 259] width 16 height 14
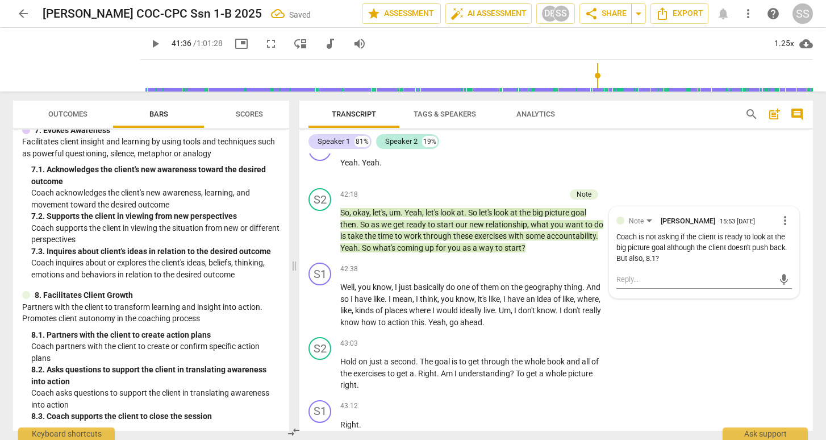
click at [610, 74] on input "range" at bounding box center [479, 75] width 668 height 36
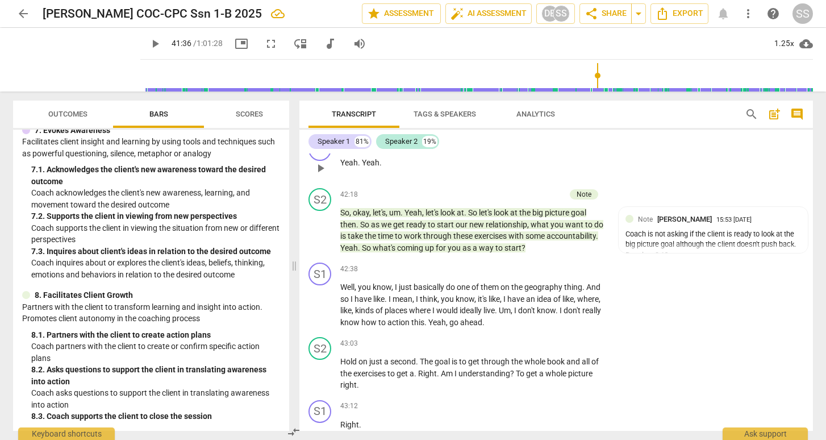
click at [322, 175] on span "play_arrow" at bounding box center [321, 168] width 14 height 14
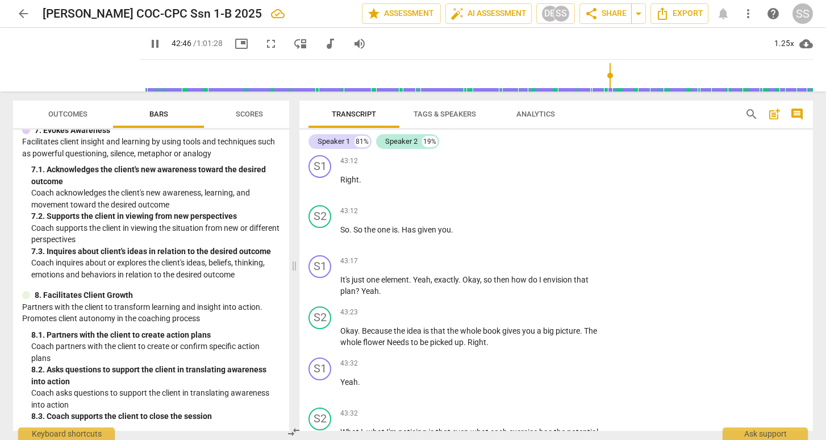
scroll to position [8405, 0]
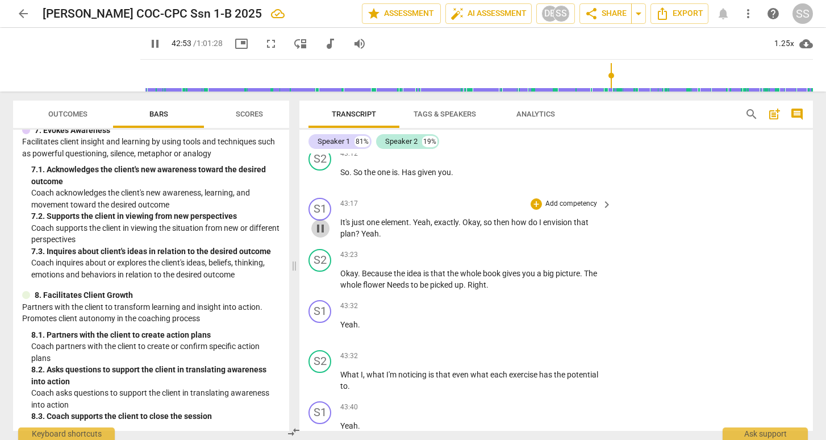
click at [319, 235] on span "pause" at bounding box center [321, 229] width 14 height 14
click at [536, 210] on div "+" at bounding box center [536, 203] width 11 height 11
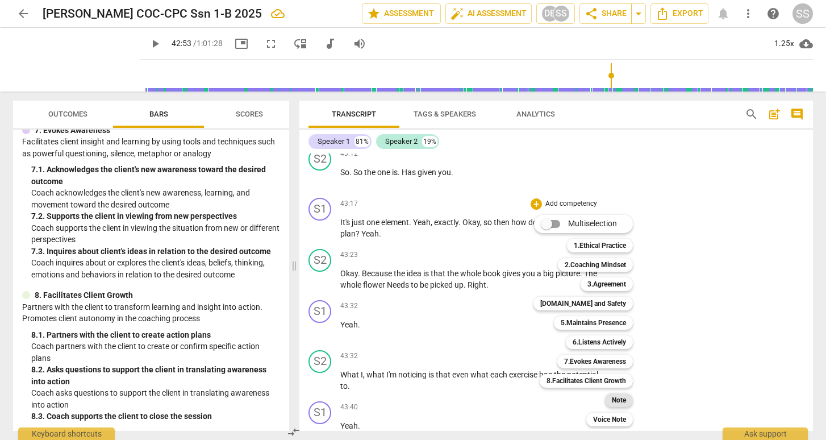
click at [616, 395] on b "Note" at bounding box center [619, 400] width 14 height 14
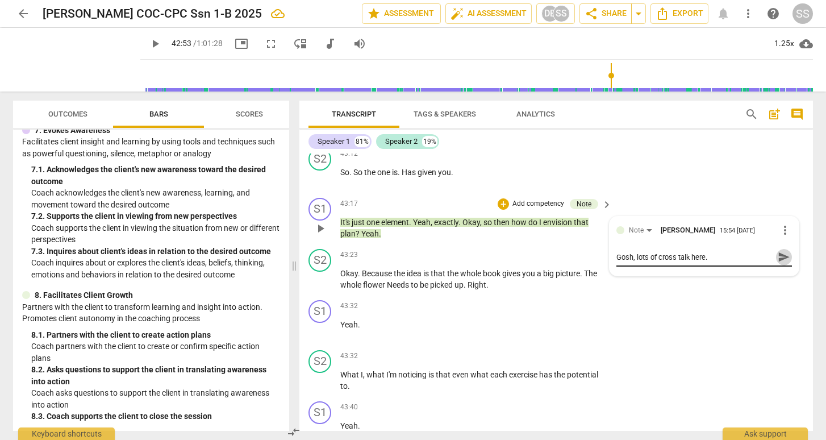
click at [778, 263] on span "send" at bounding box center [784, 257] width 12 height 12
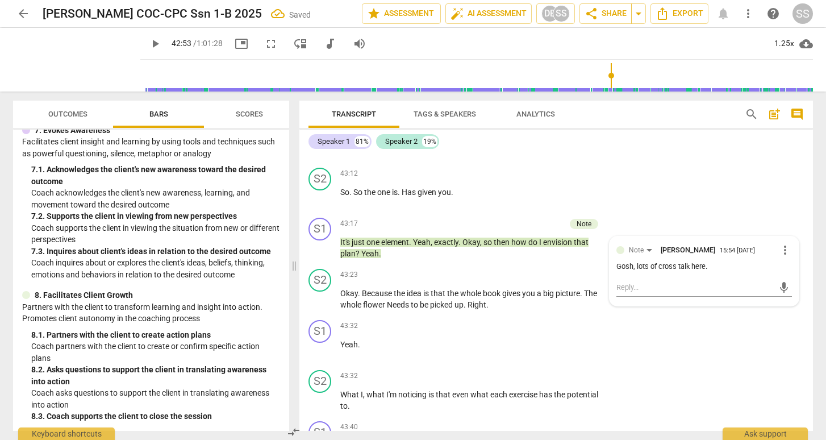
click at [368, 109] on p "Hold on just a second . The goal is to get through the whole book and all of th…" at bounding box center [473, 90] width 266 height 35
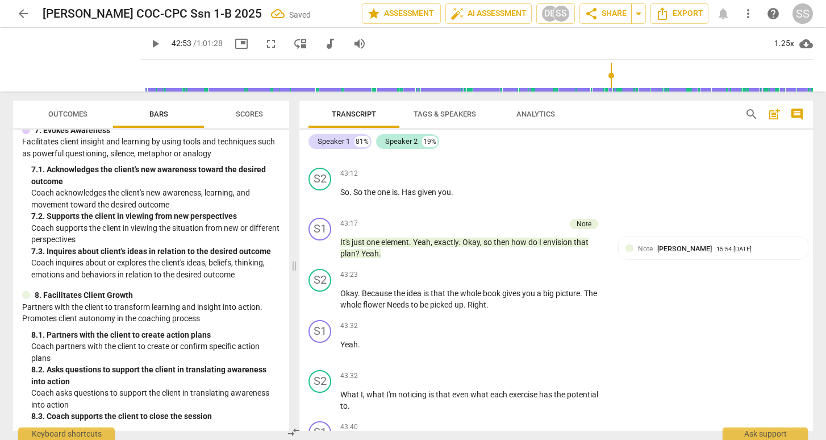
click at [324, 98] on span "play_arrow" at bounding box center [321, 91] width 14 height 14
click at [320, 98] on span "pause" at bounding box center [321, 91] width 14 height 14
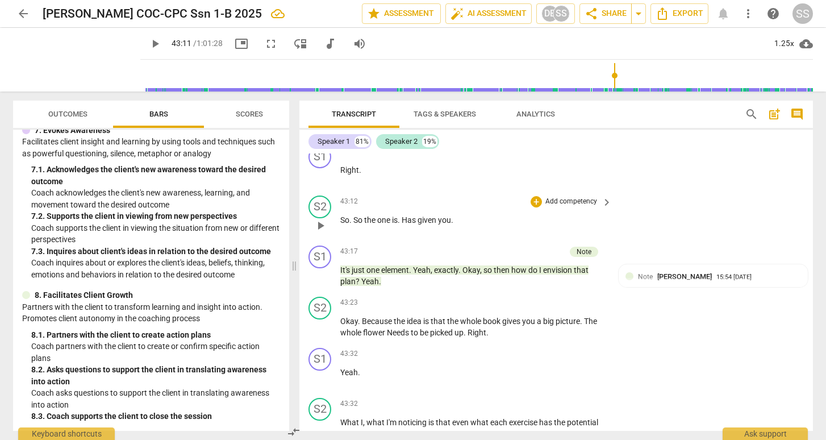
scroll to position [8262, 0]
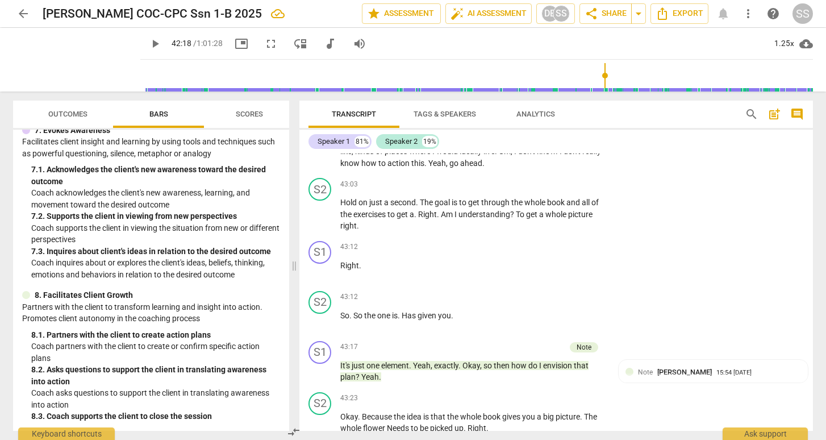
drag, startPoint x: 629, startPoint y: 72, endPoint x: 618, endPoint y: 72, distance: 11.9
click at [618, 72] on input "range" at bounding box center [479, 75] width 668 height 36
click at [323, 78] on span "play_arrow" at bounding box center [321, 72] width 14 height 14
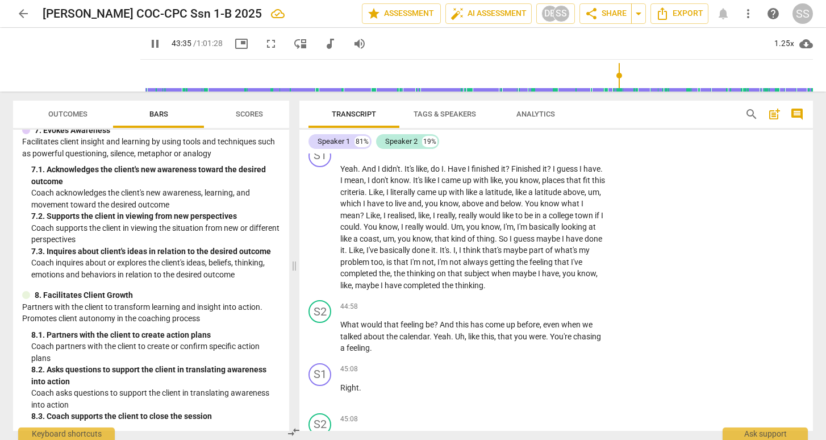
scroll to position [8981, 0]
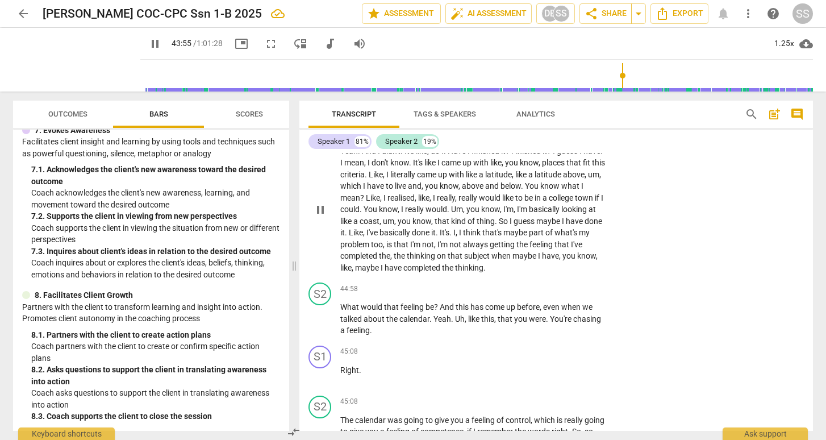
click at [319, 216] on span "pause" at bounding box center [321, 210] width 14 height 14
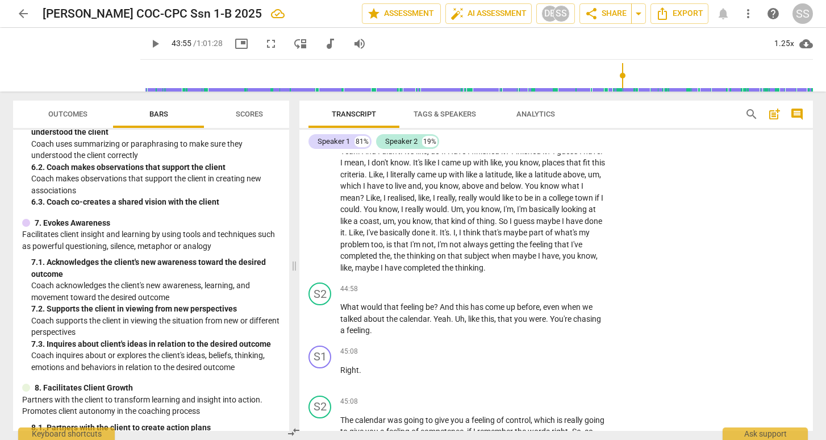
click at [534, 89] on div "+" at bounding box center [536, 82] width 11 height 11
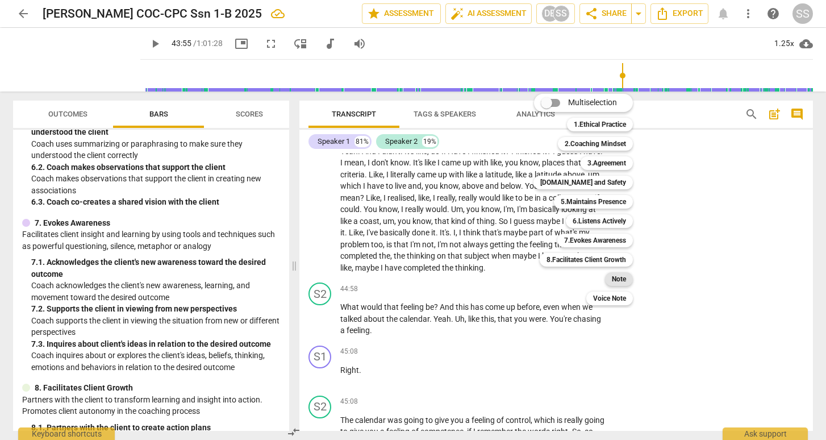
click at [627, 276] on div "Note" at bounding box center [619, 279] width 28 height 14
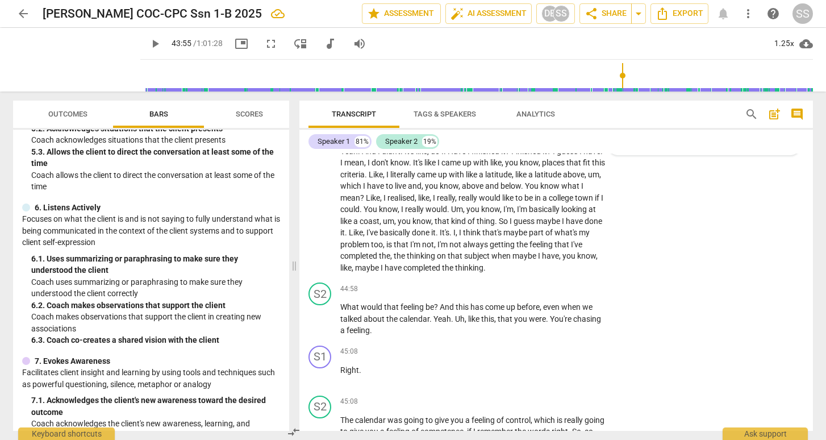
scroll to position [582, 0]
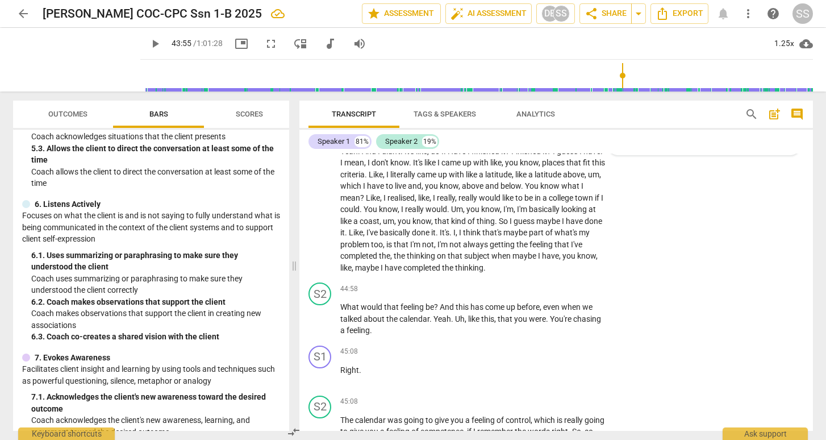
click at [633, 145] on div "mic" at bounding box center [704, 136] width 176 height 18
click at [627, 141] on textarea at bounding box center [694, 136] width 157 height 11
click at [781, 142] on span "send" at bounding box center [784, 136] width 12 height 12
click at [321, 216] on span "play_arrow" at bounding box center [321, 210] width 14 height 14
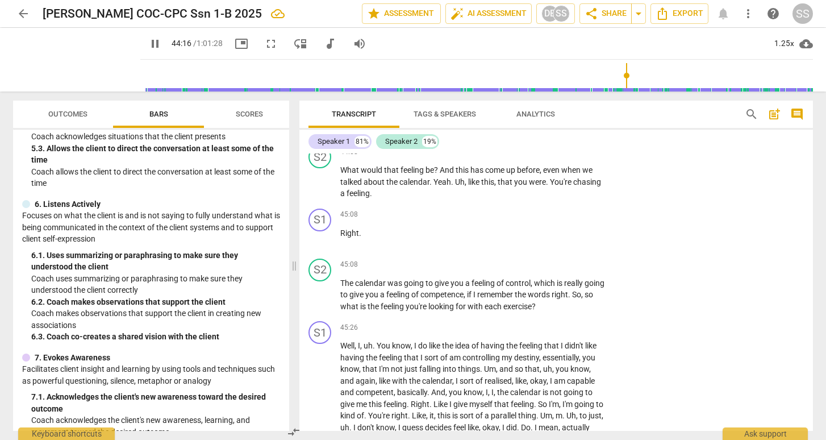
scroll to position [9121, 0]
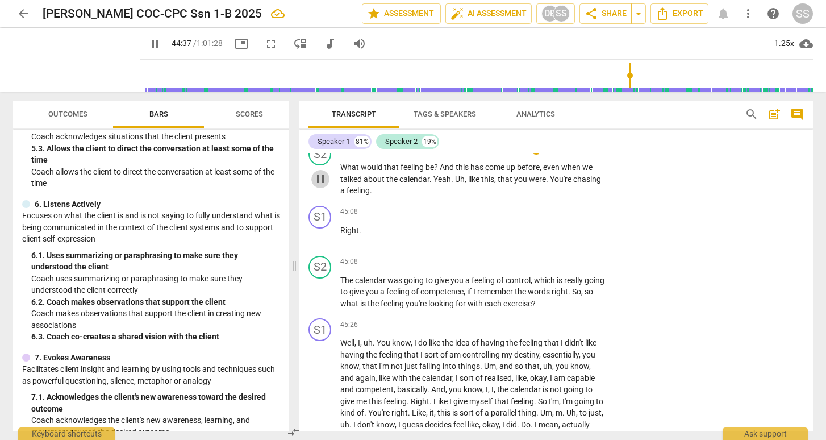
click at [315, 186] on span "pause" at bounding box center [321, 179] width 14 height 14
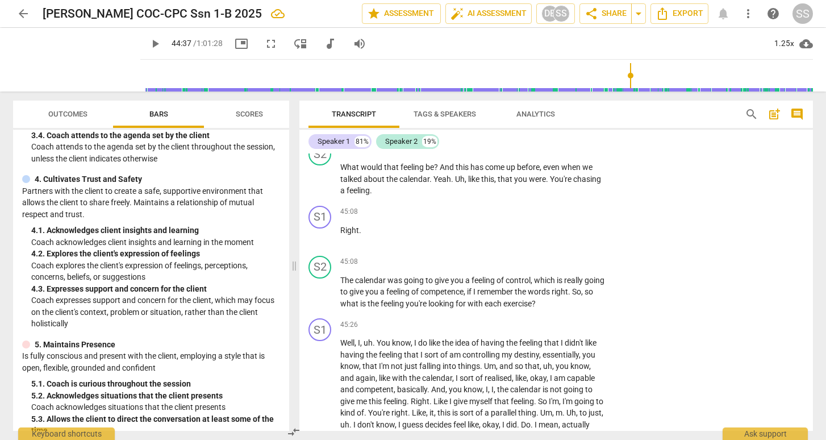
scroll to position [298, 0]
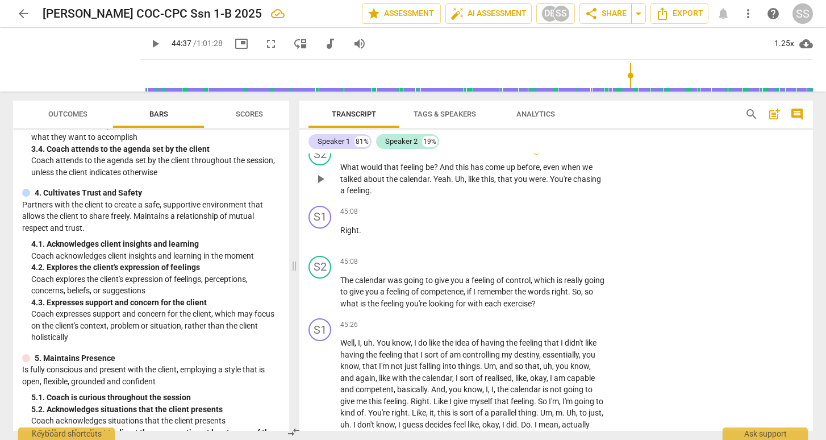
click at [536, 155] on div "+" at bounding box center [536, 148] width 11 height 11
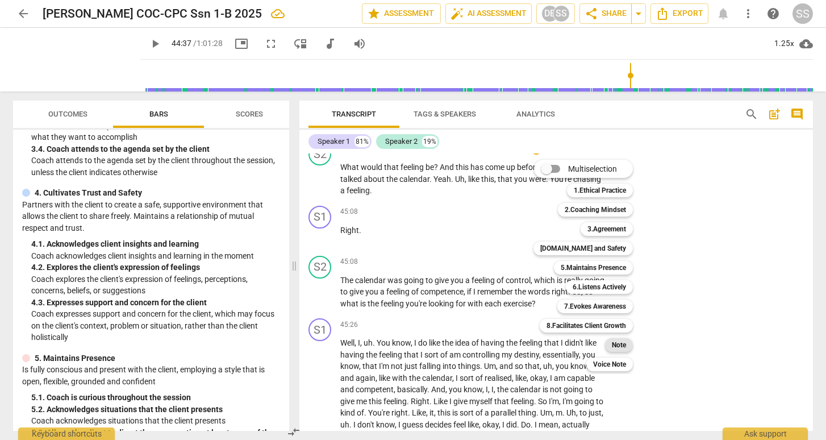
click at [625, 348] on b "Note" at bounding box center [619, 345] width 14 height 14
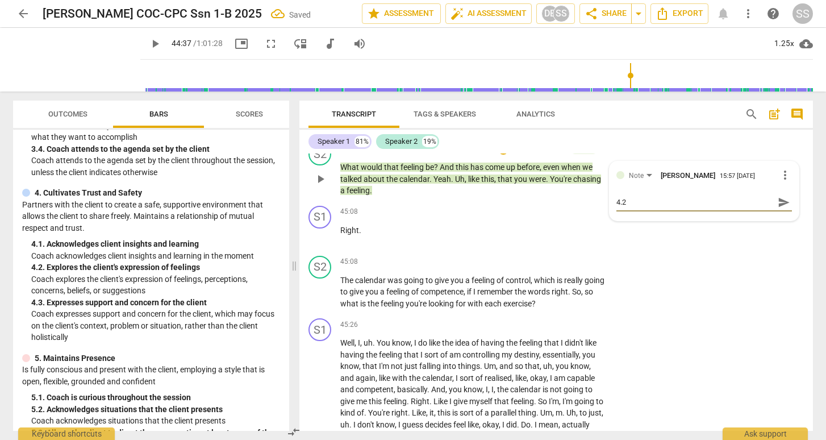
click at [778, 209] on span "send" at bounding box center [784, 202] width 12 height 12
click at [316, 243] on span "play_arrow" at bounding box center [321, 236] width 14 height 14
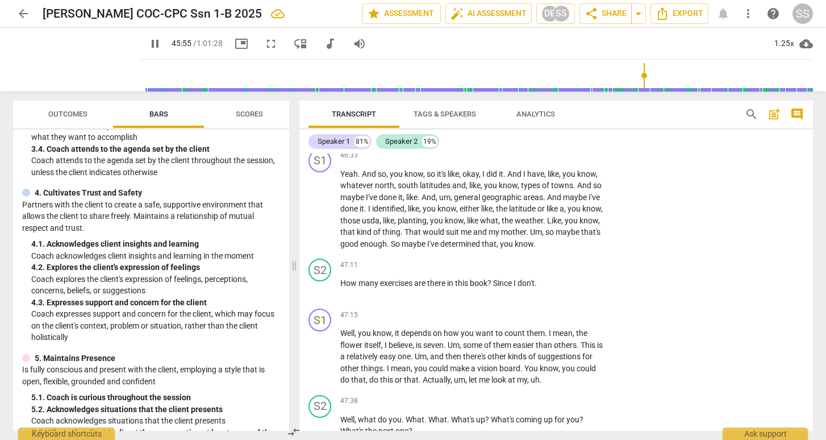
scroll to position [9497, 0]
click at [320, 135] on span "pause" at bounding box center [321, 128] width 14 height 14
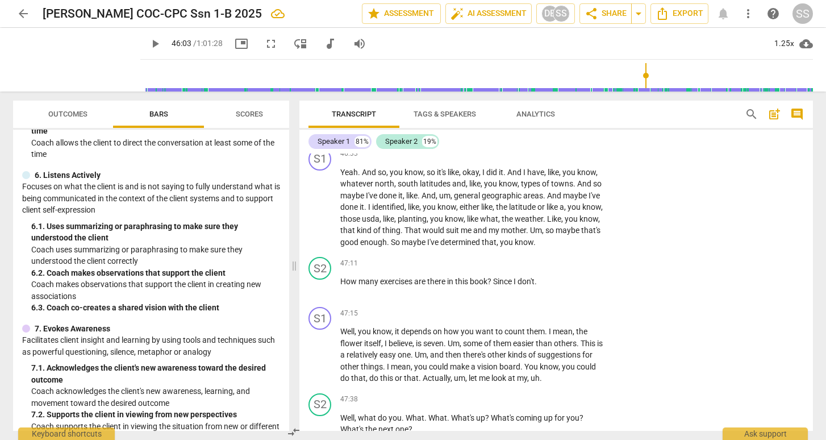
scroll to position [619, 0]
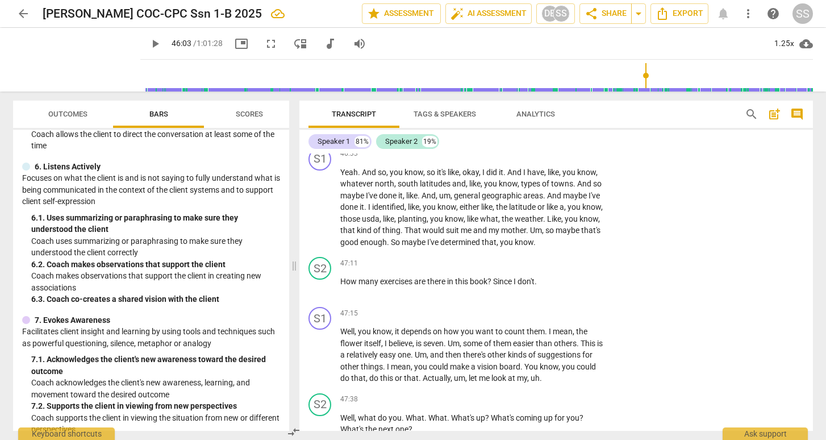
click at [534, 110] on div "+" at bounding box center [536, 103] width 11 height 11
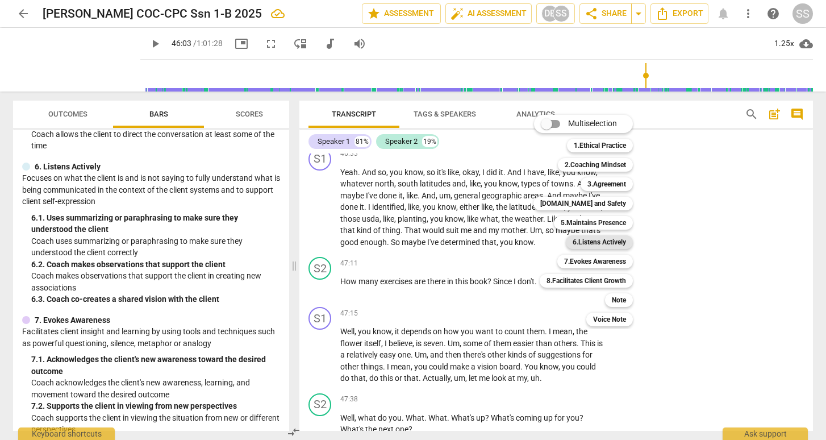
click at [601, 245] on b "6.Listens Actively" at bounding box center [599, 242] width 53 height 14
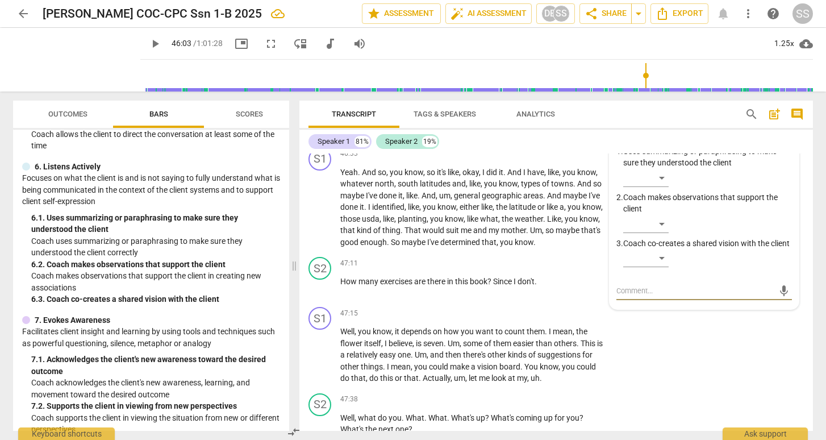
click at [465, 110] on div "+" at bounding box center [465, 103] width 11 height 11
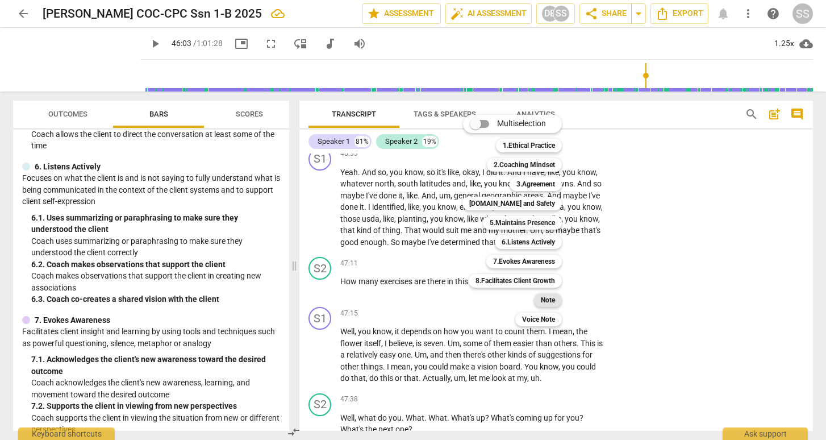
click at [547, 296] on b "Note" at bounding box center [548, 300] width 14 height 14
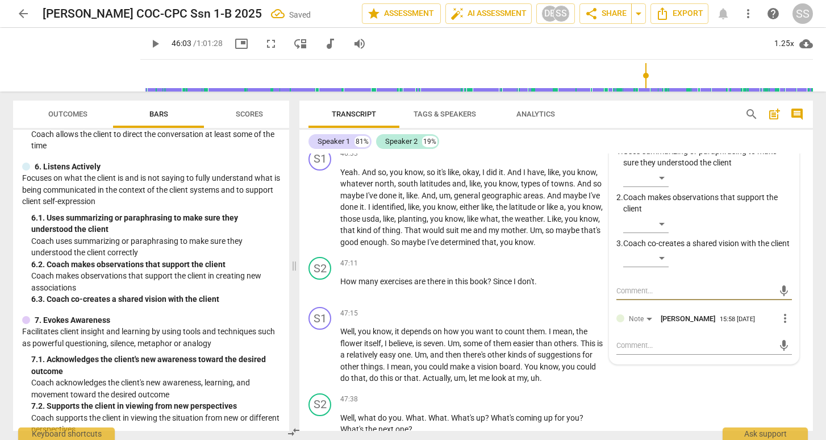
click at [782, 139] on span "more_vert" at bounding box center [785, 132] width 14 height 14
click at [783, 267] on li "Delete" at bounding box center [793, 270] width 39 height 22
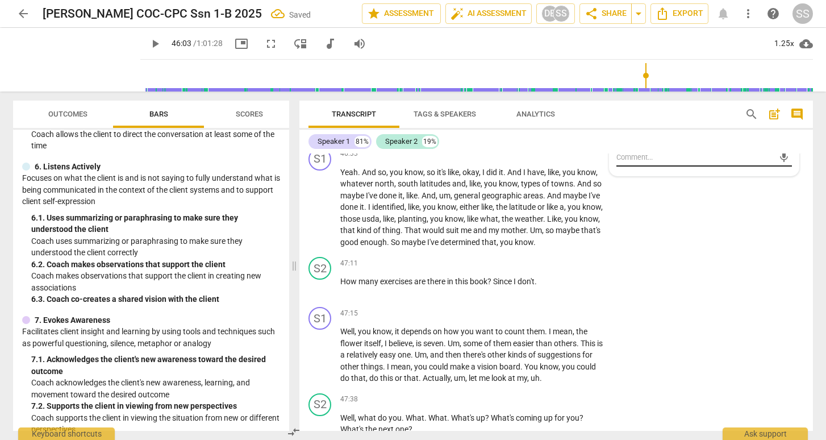
click at [637, 162] on textarea at bounding box center [694, 157] width 157 height 11
click at [779, 169] on span "send" at bounding box center [784, 162] width 12 height 12
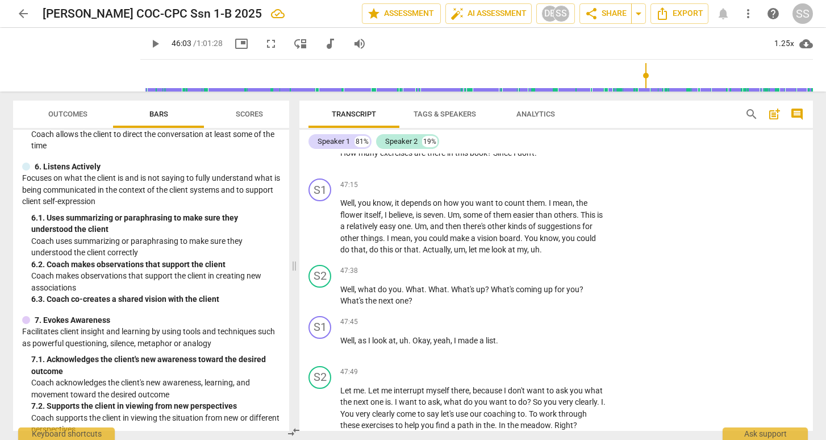
scroll to position [9626, 0]
click at [320, 85] on span "play_arrow" at bounding box center [321, 79] width 14 height 14
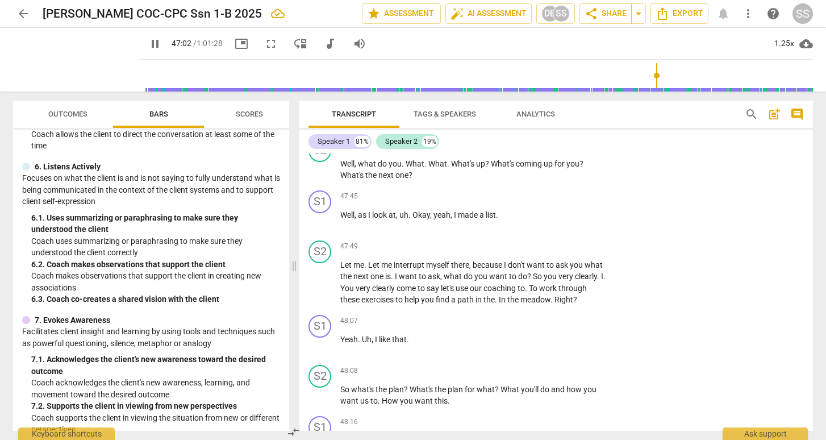
scroll to position [9753, 0]
click at [319, 175] on span "pause" at bounding box center [321, 168] width 14 height 14
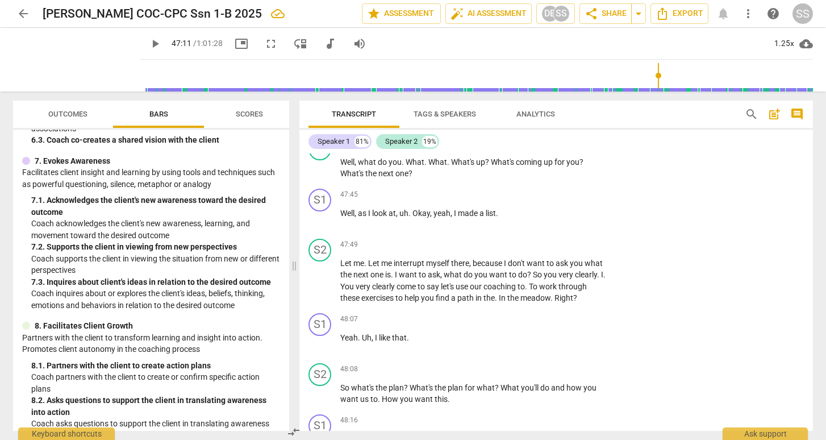
scroll to position [809, 0]
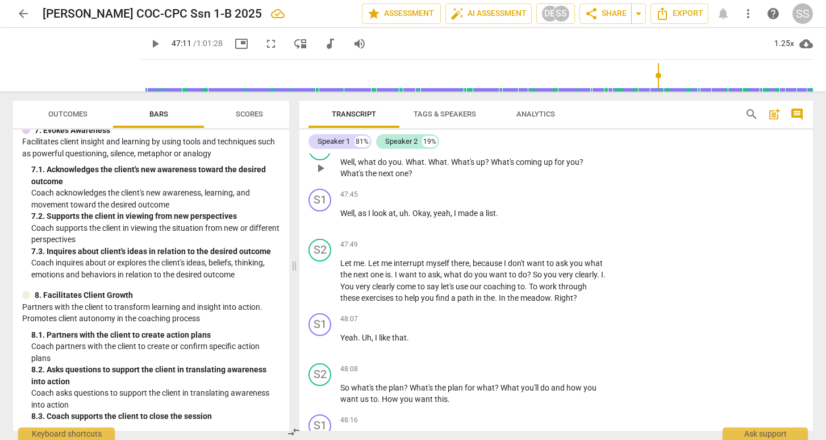
click at [536, 149] on div "+" at bounding box center [536, 143] width 11 height 11
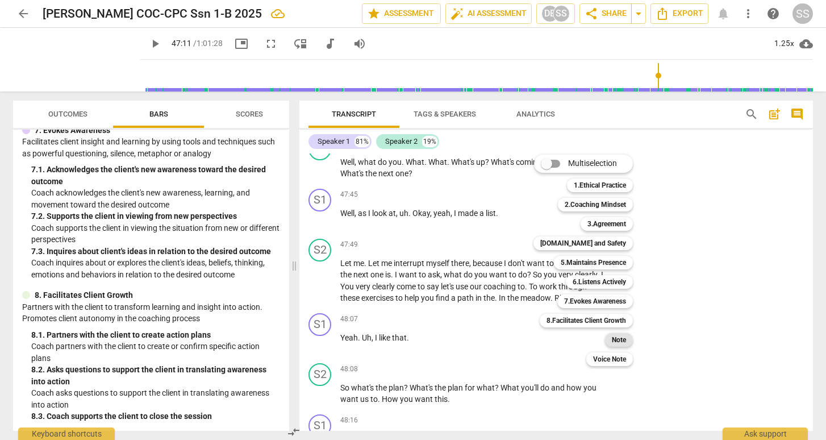
click at [616, 334] on b "Note" at bounding box center [619, 340] width 14 height 14
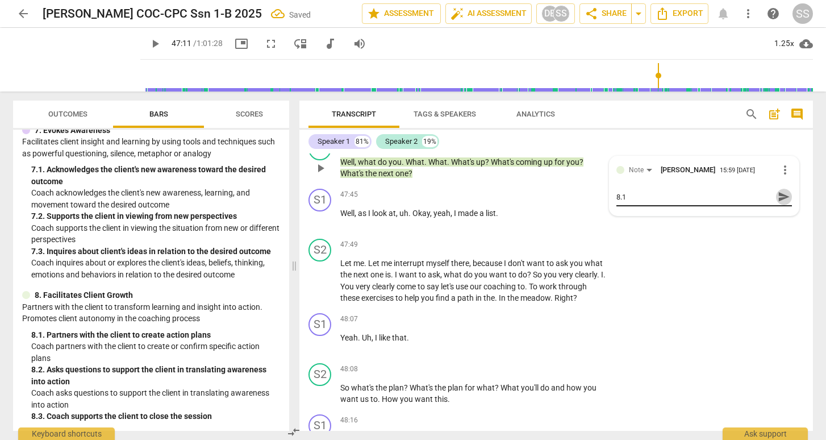
click at [781, 203] on span "send" at bounding box center [784, 196] width 12 height 12
click at [323, 175] on span "play_arrow" at bounding box center [321, 168] width 14 height 14
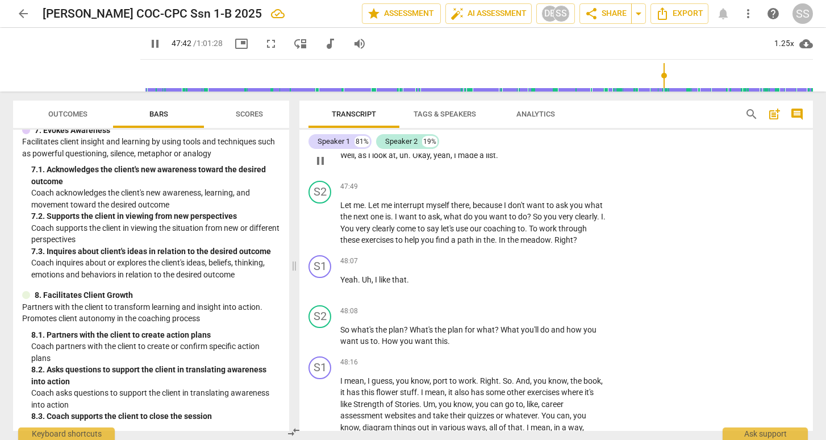
scroll to position [9718, 0]
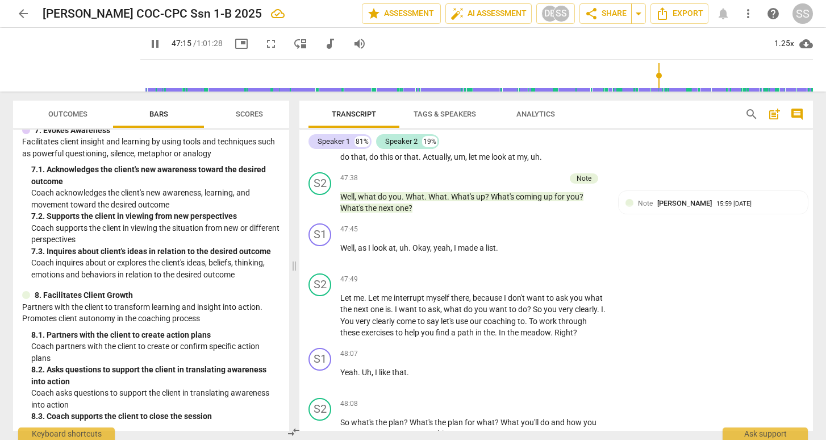
drag, startPoint x: 674, startPoint y: 73, endPoint x: 668, endPoint y: 73, distance: 6.8
click at [668, 73] on input "range" at bounding box center [479, 75] width 668 height 36
drag, startPoint x: 669, startPoint y: 74, endPoint x: 662, endPoint y: 74, distance: 6.8
click at [662, 74] on input "range" at bounding box center [479, 75] width 668 height 36
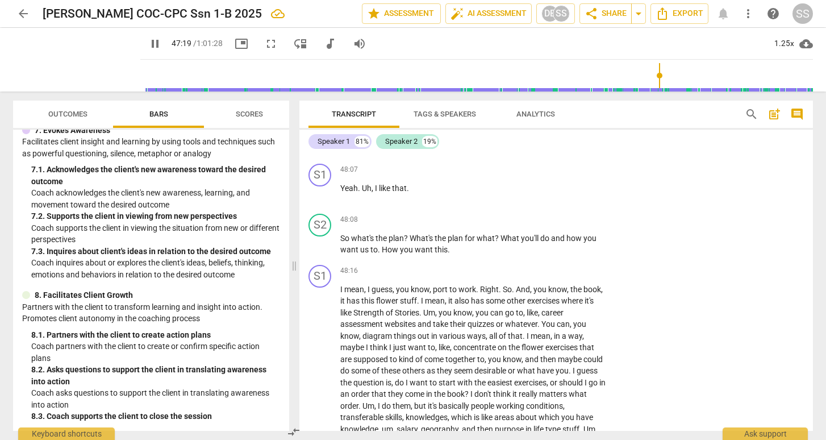
scroll to position [9903, 0]
click at [320, 137] on span "pause" at bounding box center [321, 131] width 14 height 14
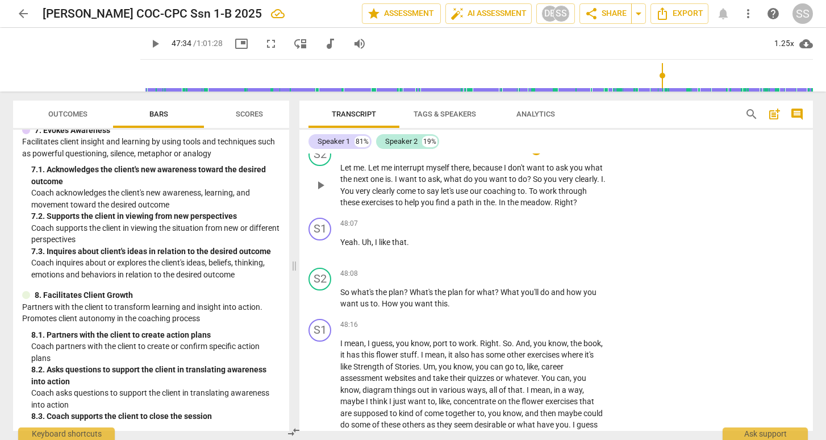
scroll to position [9864, 0]
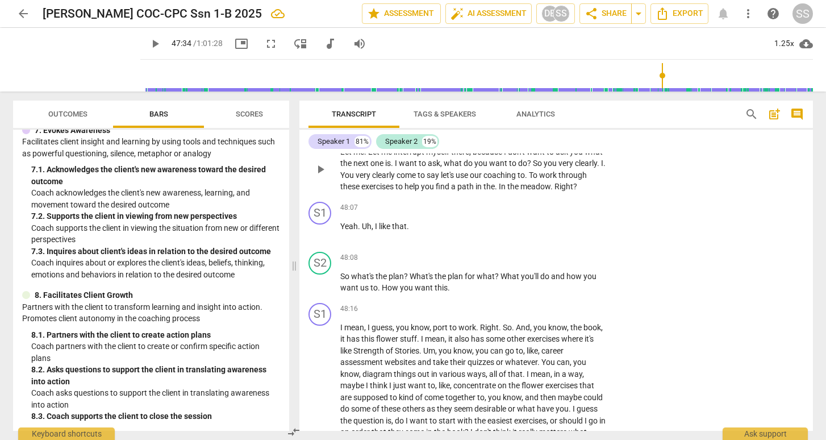
click at [535, 139] on div "+" at bounding box center [536, 133] width 11 height 11
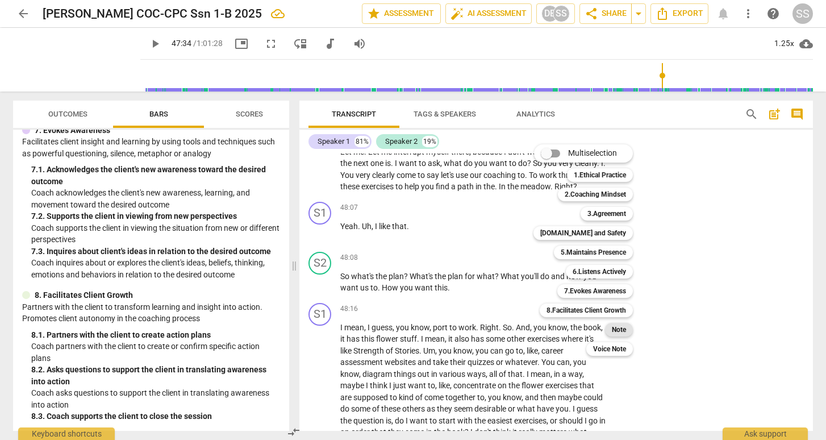
click at [614, 327] on b "Note" at bounding box center [619, 330] width 14 height 14
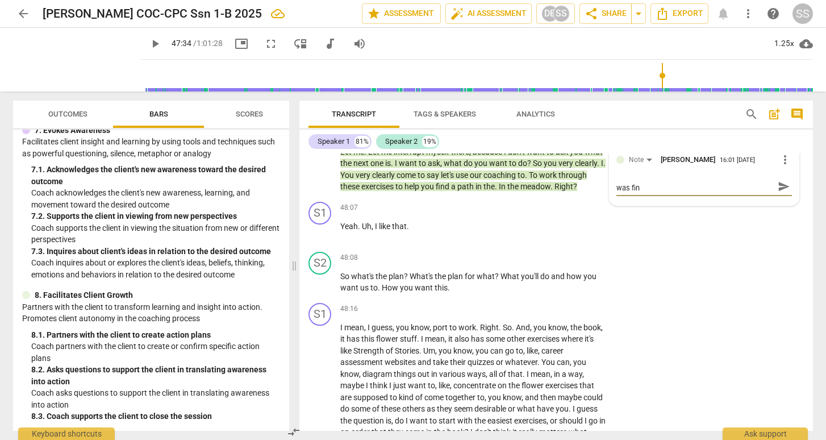
scroll to position [0, 0]
drag, startPoint x: 650, startPoint y: 315, endPoint x: 606, endPoint y: 302, distance: 46.4
click at [606, 197] on div "S2 play_arrow pause 47:49 + Add competency Note keyboard_arrow_right Let me . L…" at bounding box center [556, 160] width 514 height 74
click at [778, 198] on span "send" at bounding box center [784, 192] width 12 height 12
click at [322, 176] on span "play_arrow" at bounding box center [321, 169] width 14 height 14
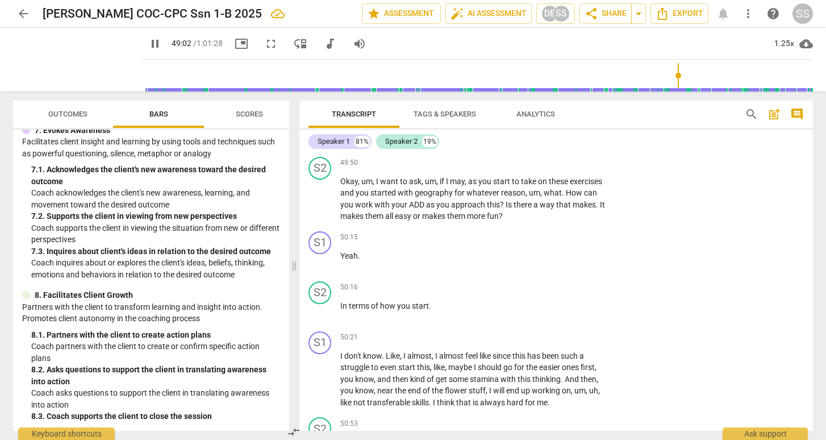
scroll to position [10251, 0]
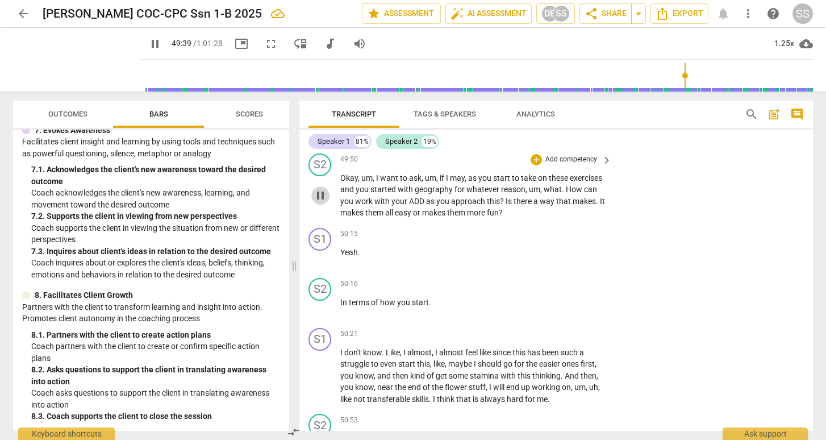
click at [323, 202] on span "pause" at bounding box center [321, 196] width 14 height 14
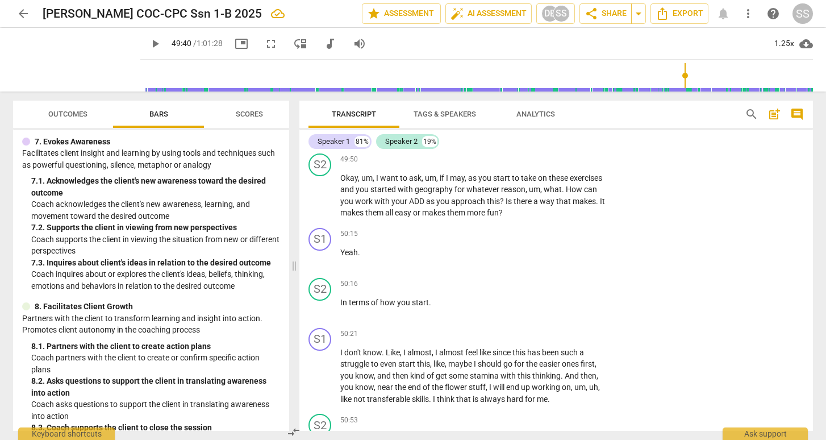
scroll to position [799, 0]
click at [534, 165] on div "+" at bounding box center [536, 159] width 11 height 11
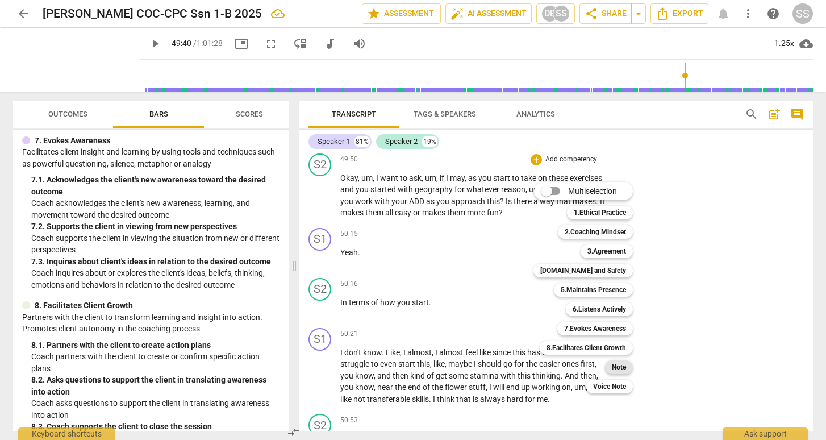
click at [617, 363] on b "Note" at bounding box center [619, 367] width 14 height 14
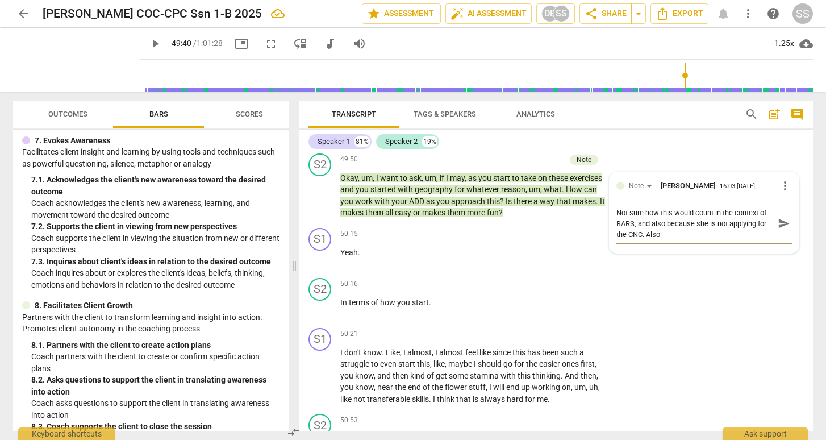
scroll to position [0, 0]
click at [778, 230] on span "send" at bounding box center [784, 223] width 12 height 12
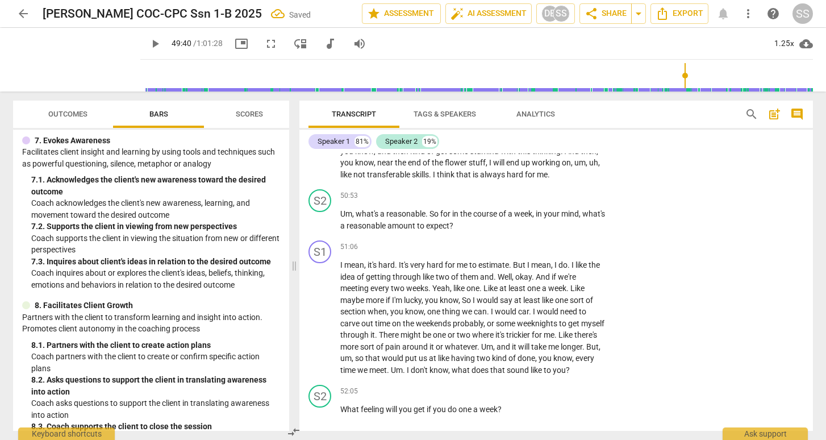
scroll to position [10477, 0]
click at [536, 199] on div "+" at bounding box center [536, 193] width 11 height 11
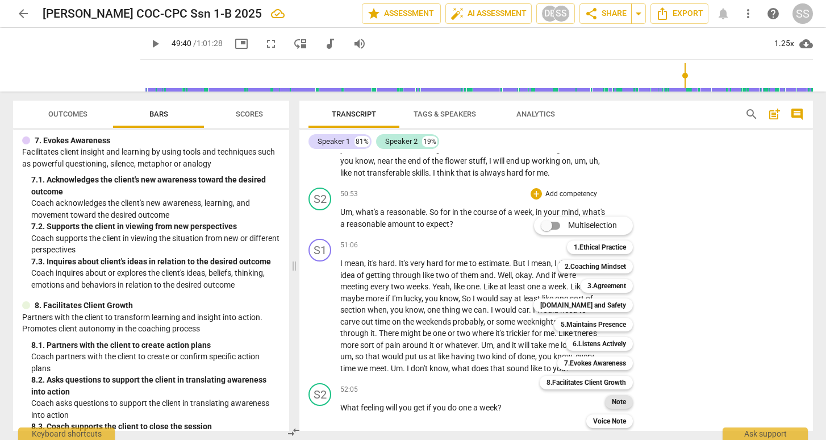
click at [616, 400] on b "Note" at bounding box center [619, 402] width 14 height 14
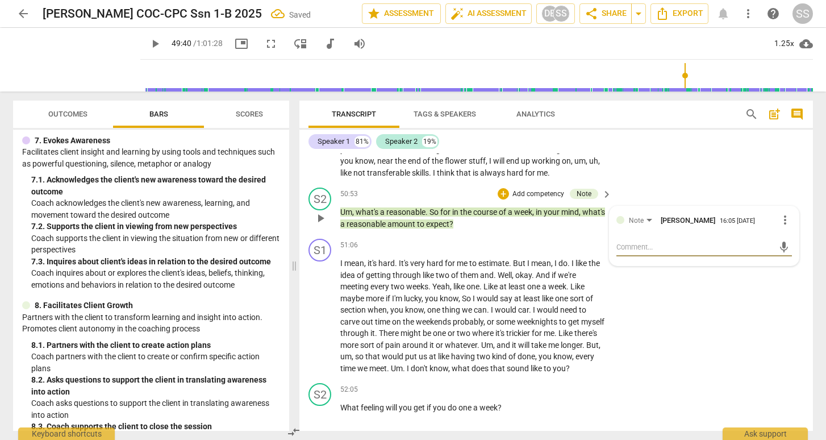
click at [660, 252] on textarea at bounding box center [694, 246] width 157 height 11
click at [779, 253] on span "send" at bounding box center [784, 247] width 12 height 12
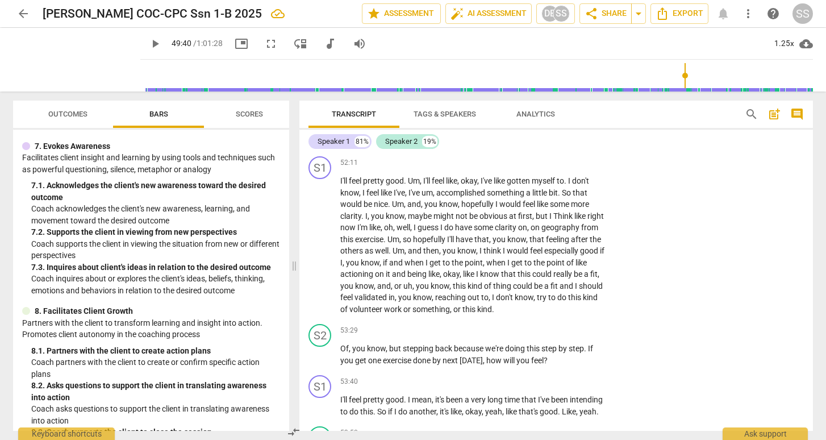
scroll to position [809, 0]
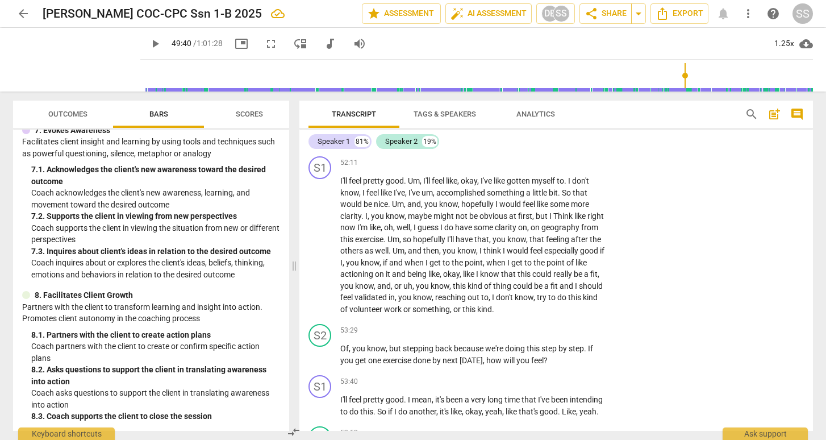
click at [537, 118] on div "+" at bounding box center [536, 112] width 11 height 11
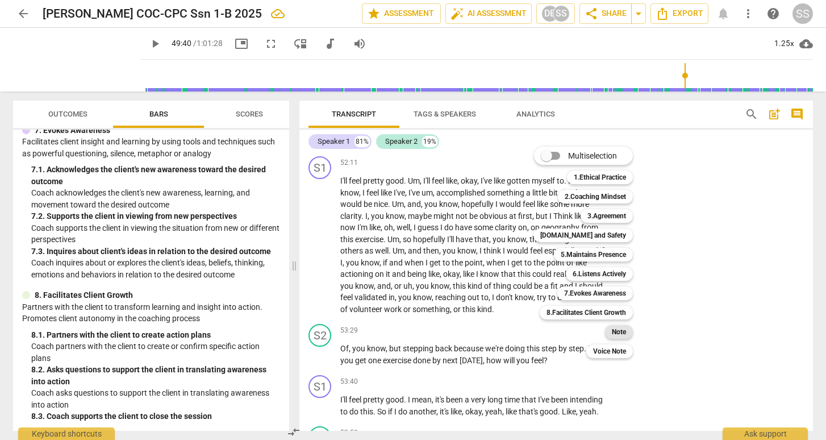
click at [622, 330] on b "Note" at bounding box center [619, 332] width 14 height 14
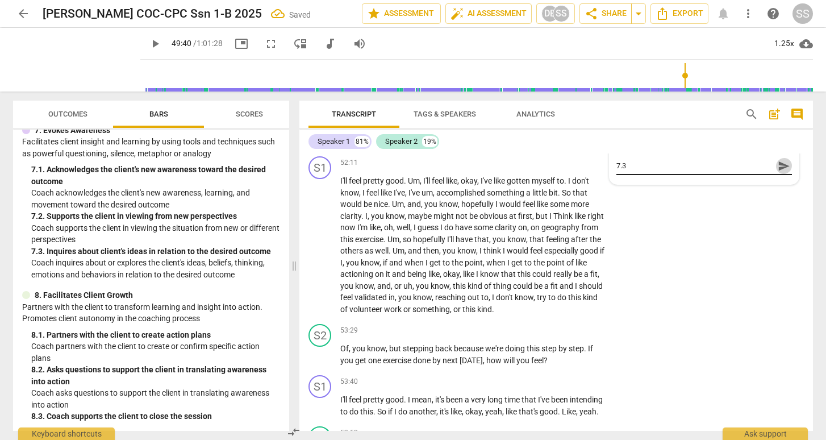
click at [780, 172] on span "send" at bounding box center [784, 166] width 12 height 12
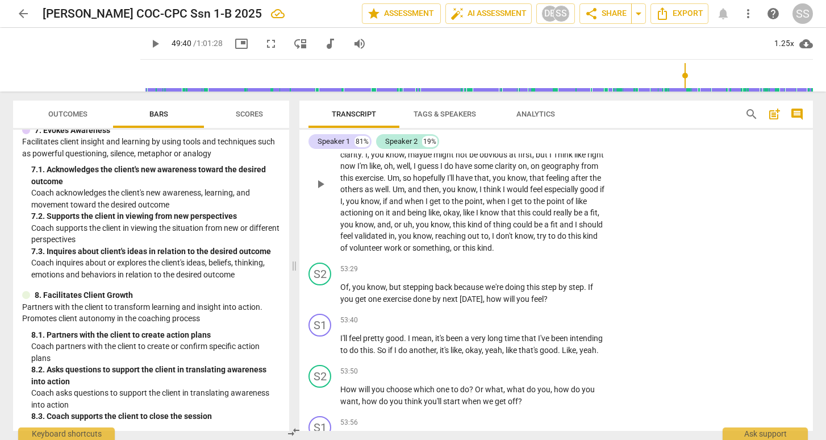
scroll to position [10817, 0]
click at [321, 81] on span "play_arrow" at bounding box center [321, 74] width 14 height 14
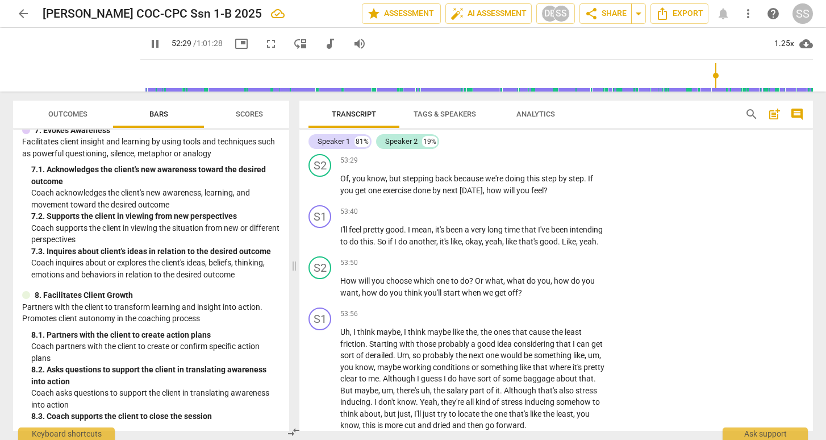
scroll to position [10925, 0]
click at [321, 81] on span "pause" at bounding box center [321, 75] width 14 height 14
